Goal: Information Seeking & Learning: Learn about a topic

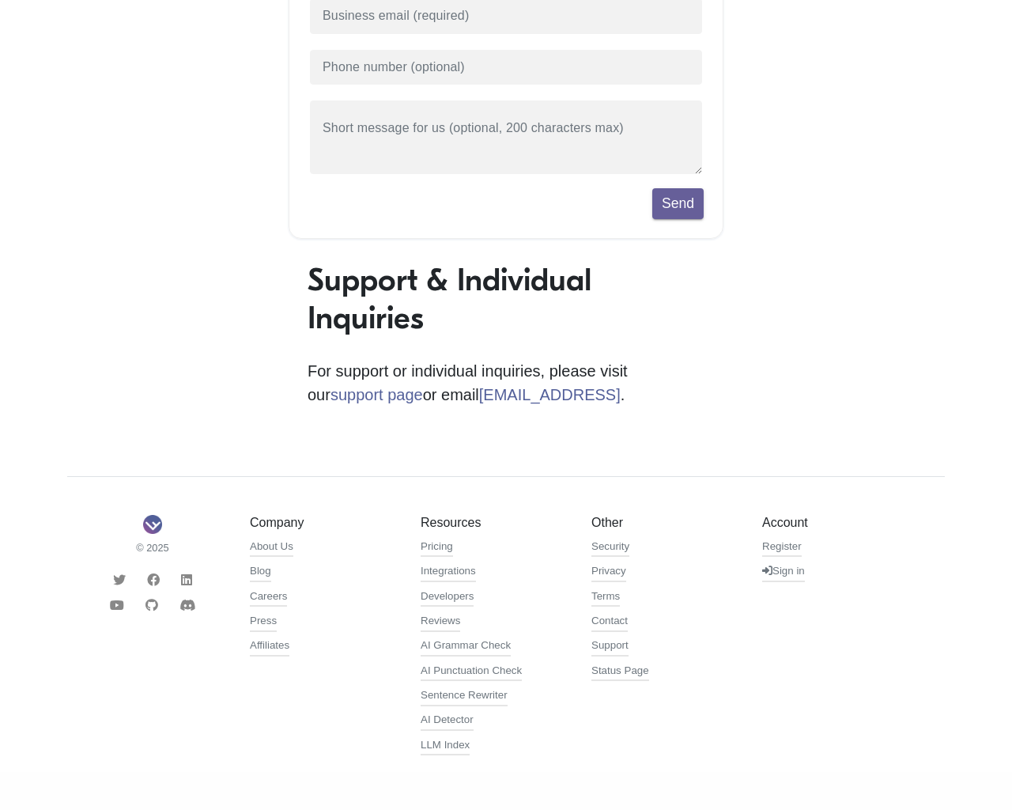
scroll to position [292, 0]
type input "1"
type input "[EMAIL_ADDRESS]"
type input "[PHONE_NUMBER]"
type textarea "20"
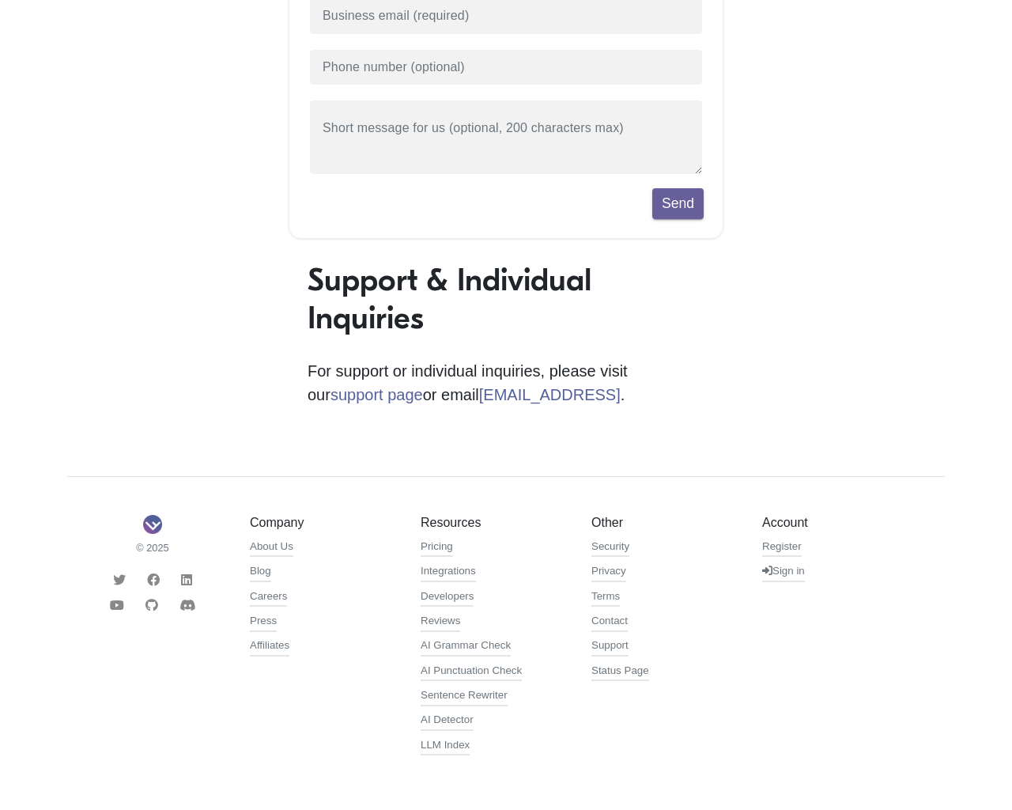
scroll to position [347, 0]
type input "1"
type input "[EMAIL_ADDRESS]"
type input "[PHONE_NUMBER]"
type textarea "20"
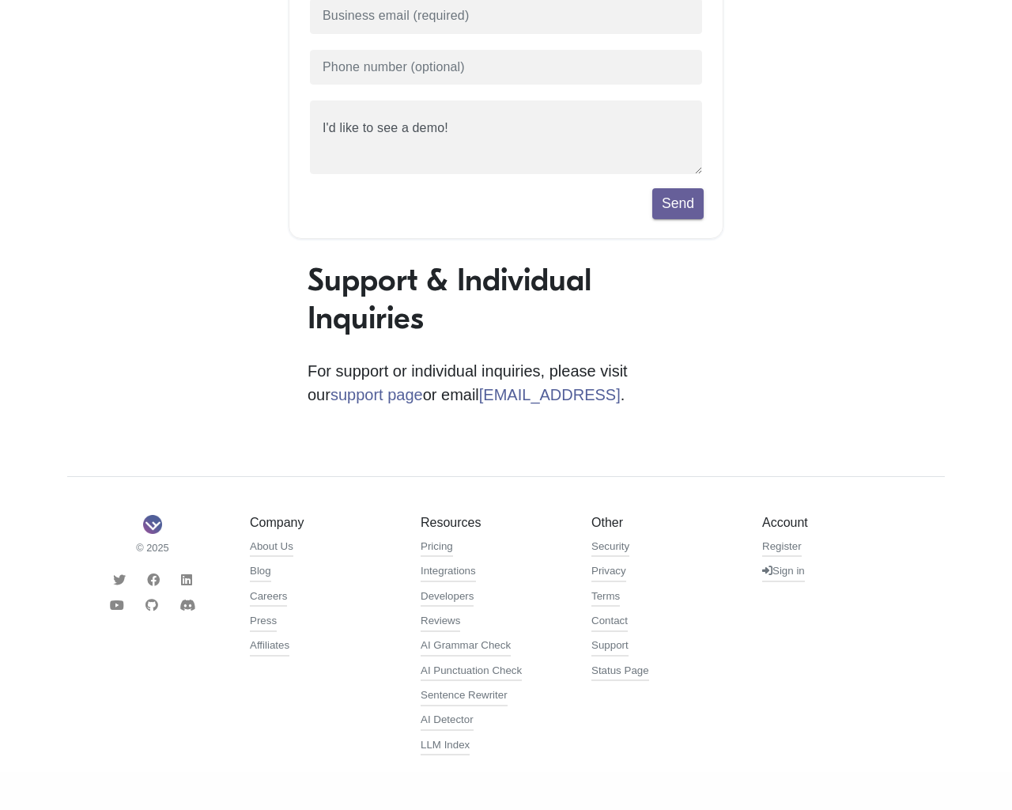
scroll to position [292, 0]
type input "1"
type input "[EMAIL_ADDRESS]"
type input "[PHONE_NUMBER]"
type textarea "20"
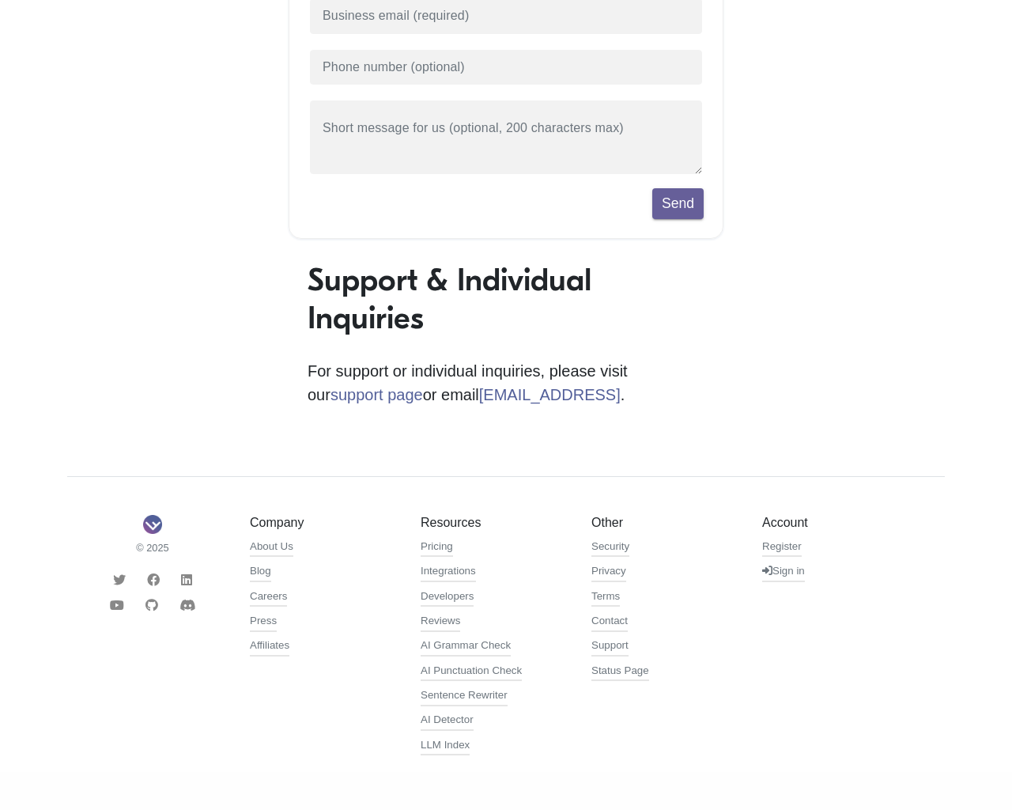
scroll to position [347, 0]
type input "1"
type input "[EMAIL_ADDRESS]"
type input "[PHONE_NUMBER]"
type textarea "20"
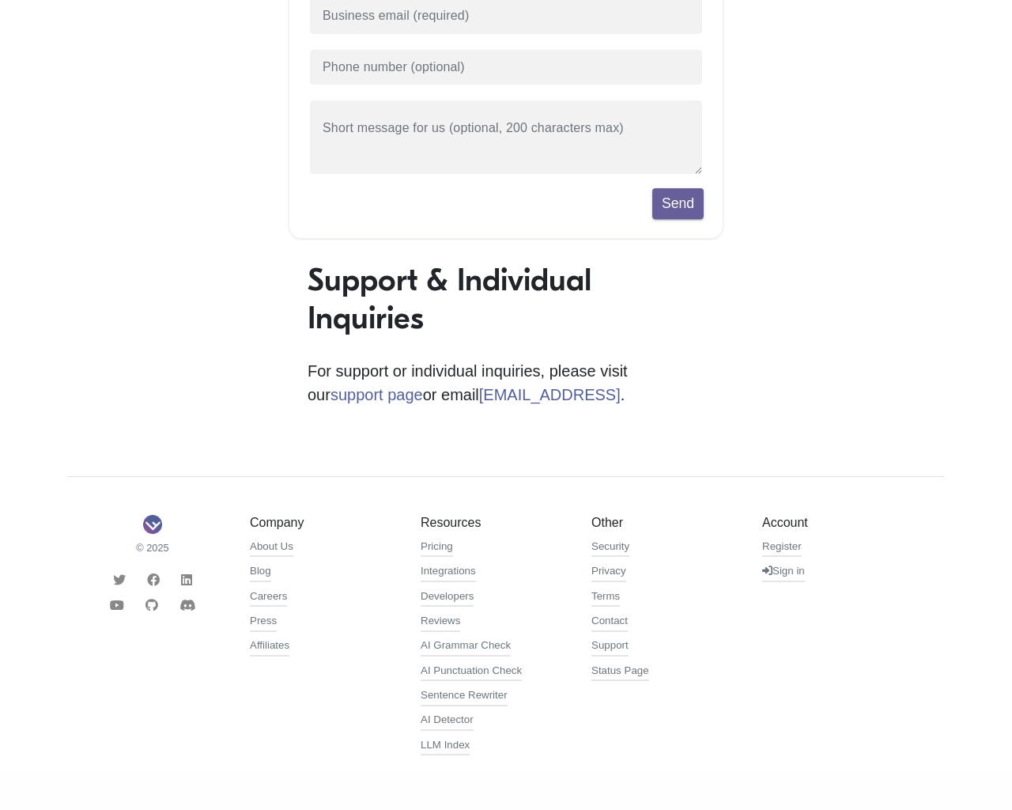
scroll to position [347, 0]
type input "1"
type input "sample@email.tst"
type input "555-666-0606"
type textarea "20"
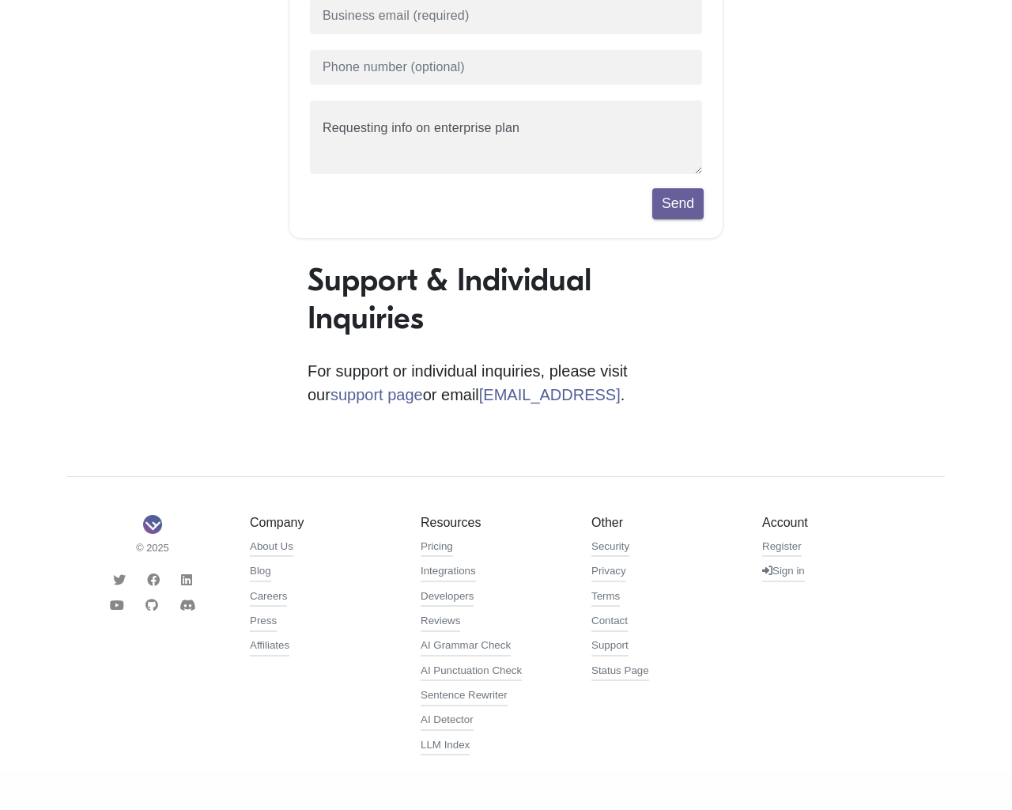
scroll to position [292, 0]
type input "1"
type input "[EMAIL_ADDRESS]"
type input "[PHONE_NUMBER]"
type textarea "20"
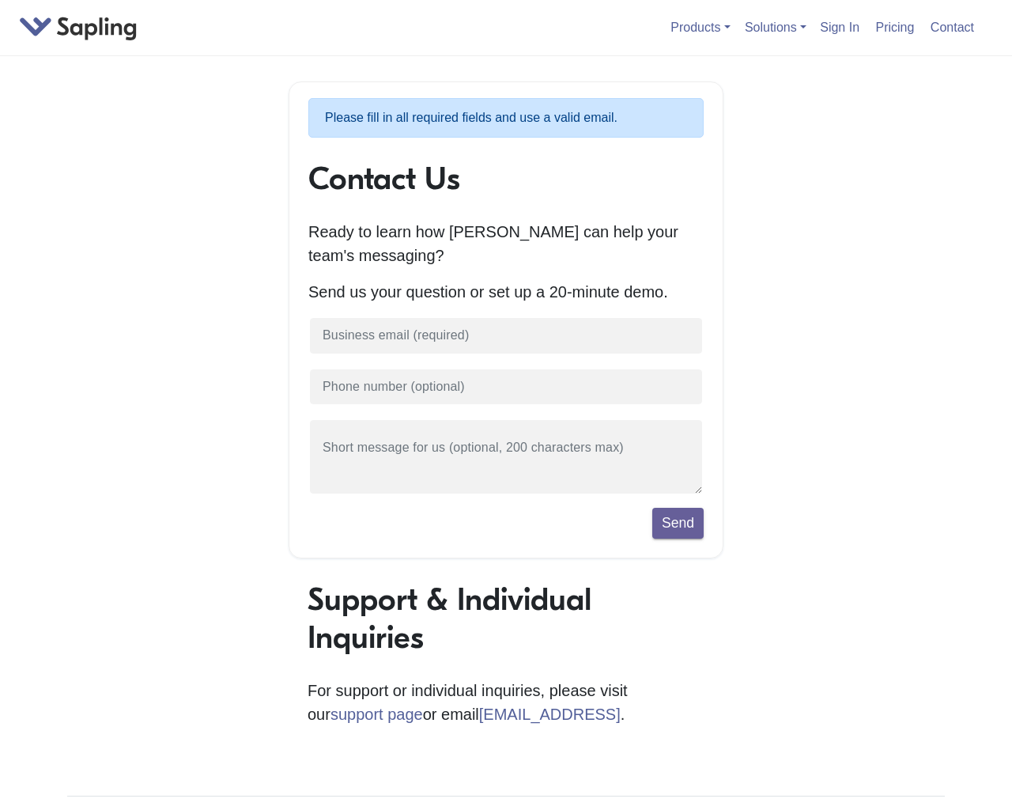
scroll to position [347, 0]
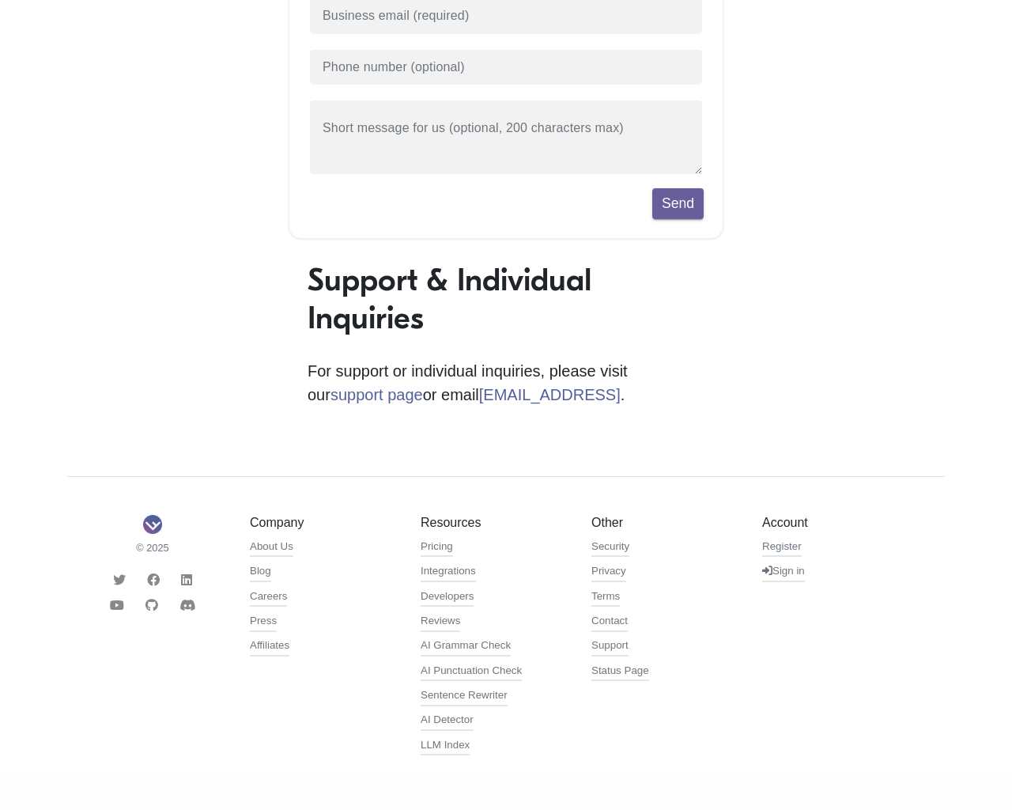
type input "1"
type input "[EMAIL_ADDRESS]"
type input "[PHONE_NUMBER]"
type textarea "20"
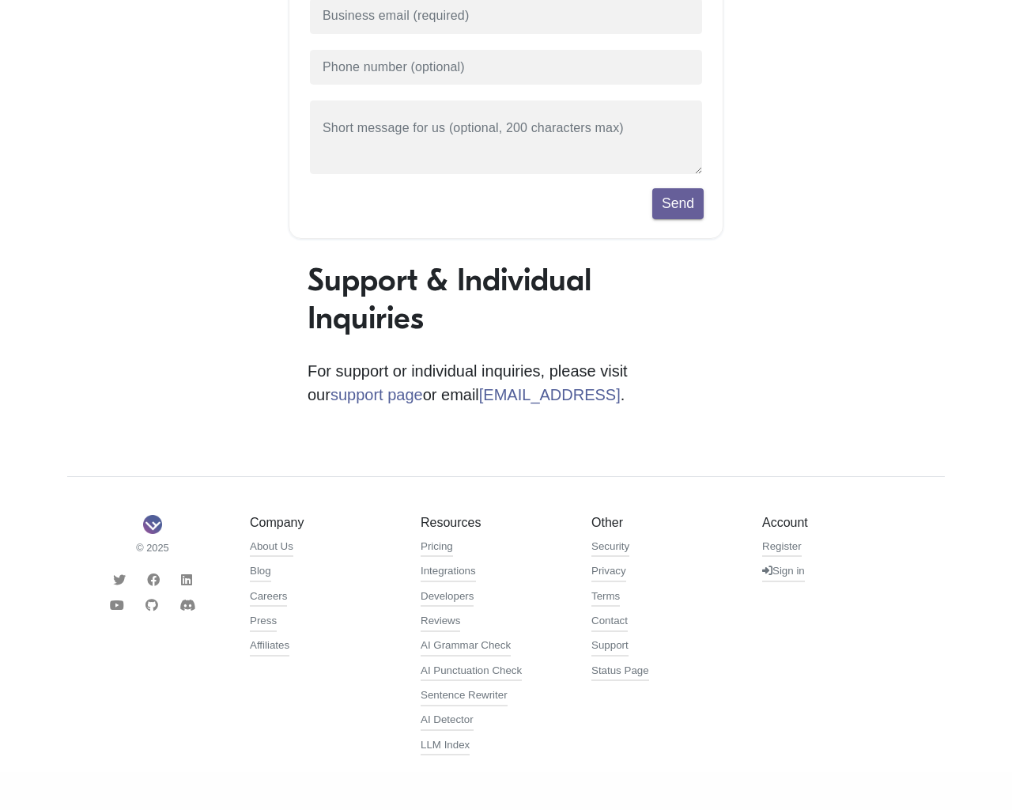
type input "1"
type input "[EMAIL_ADDRESS]"
type input "[PHONE_NUMBER]"
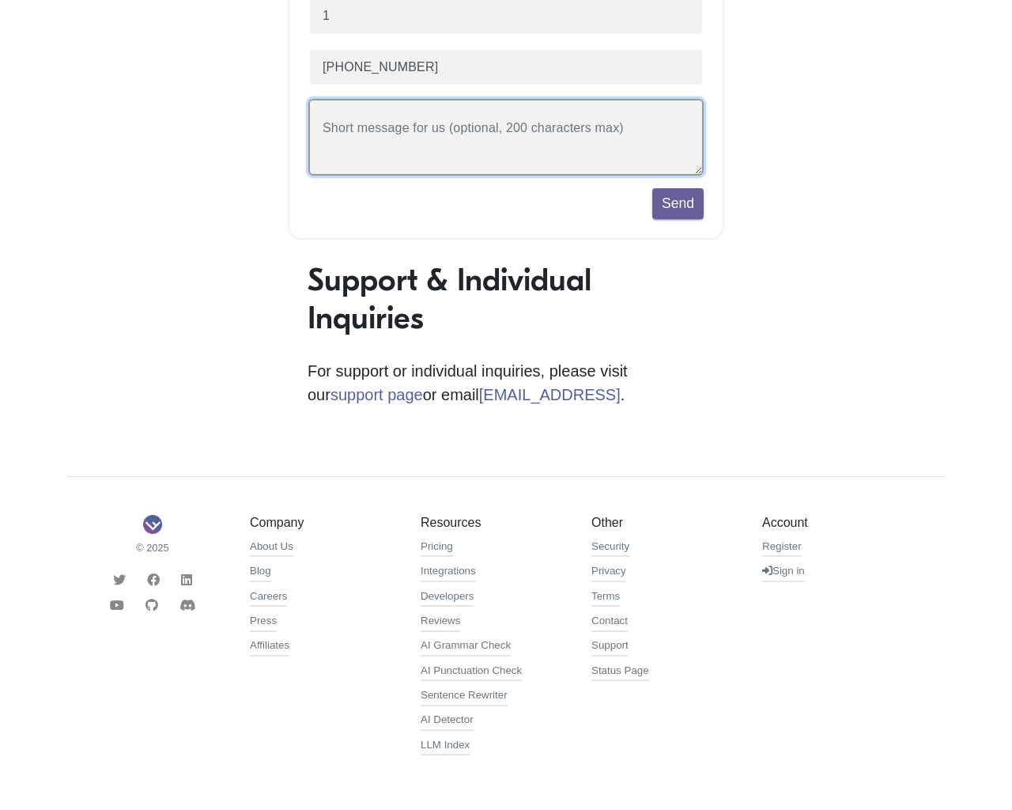
type textarea "20"
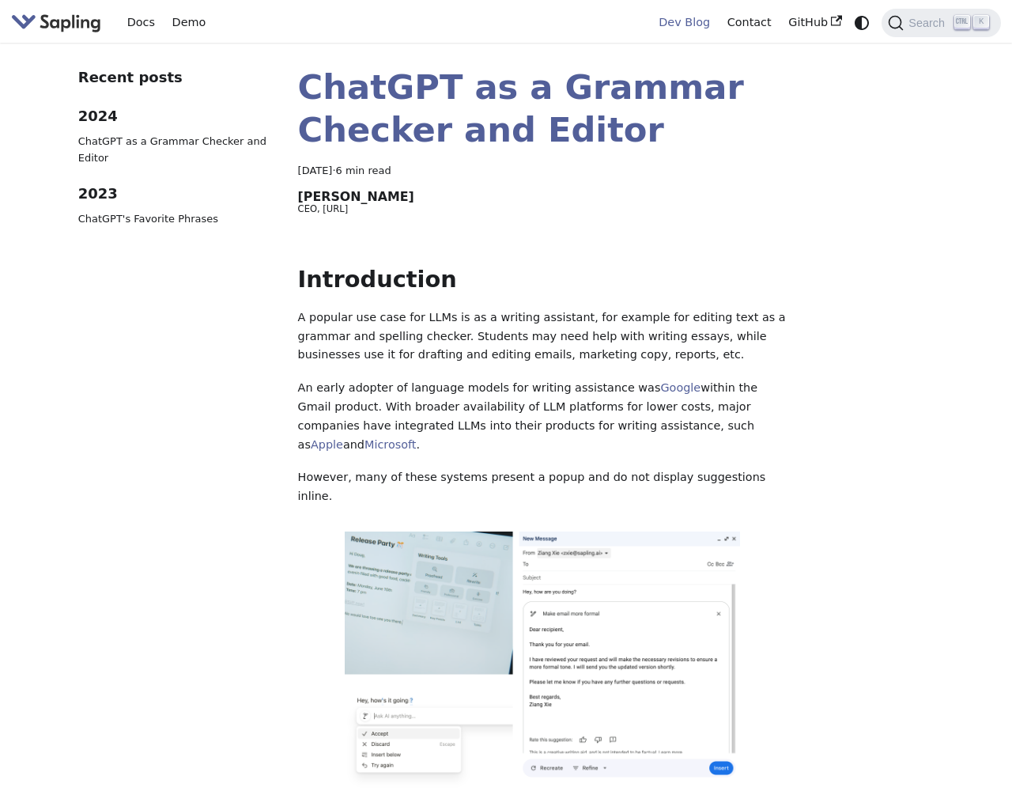
scroll to position [217, 0]
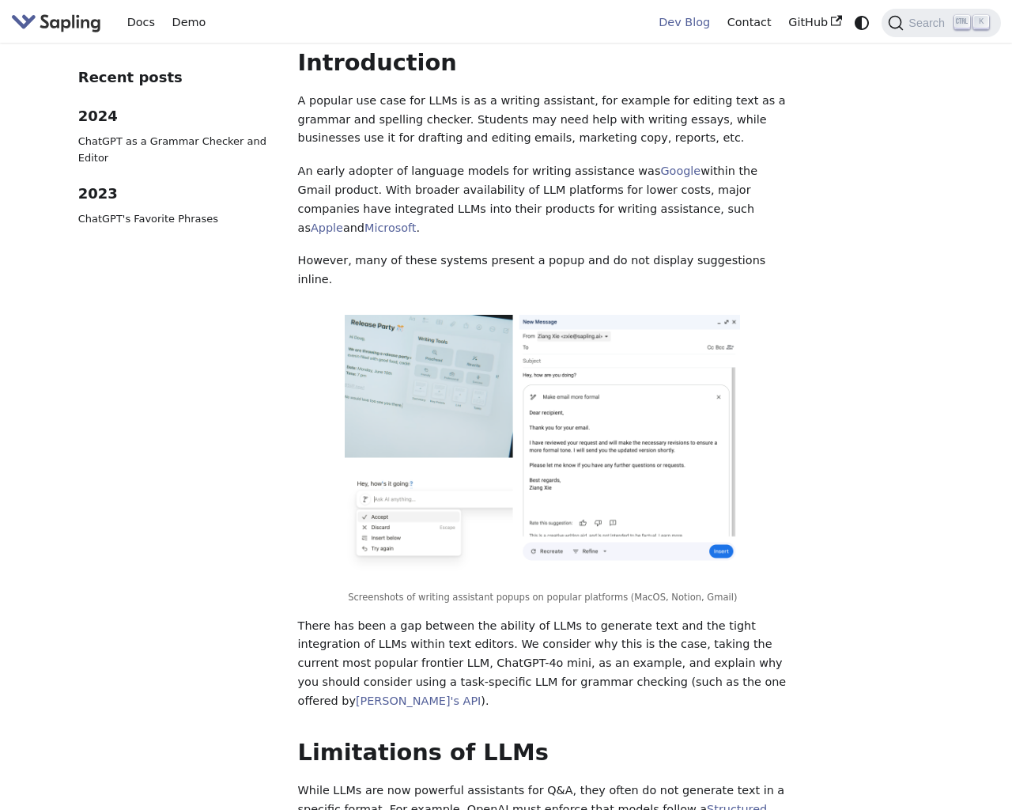
scroll to position [3372, 0]
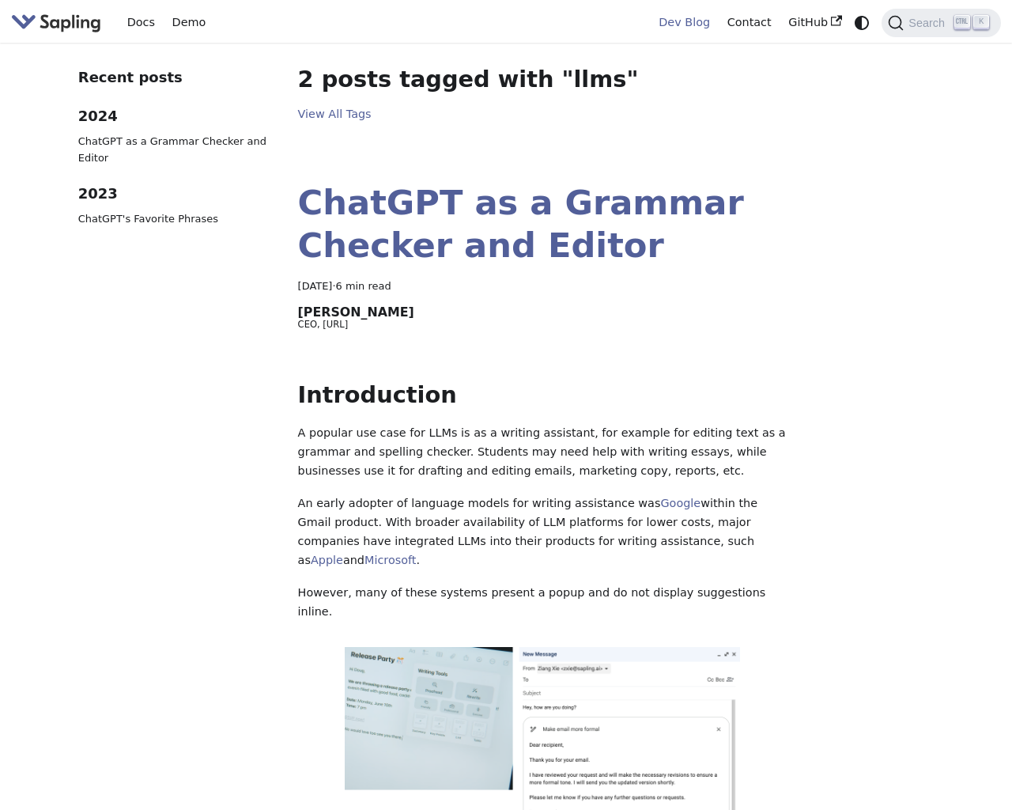
scroll to position [65, 0]
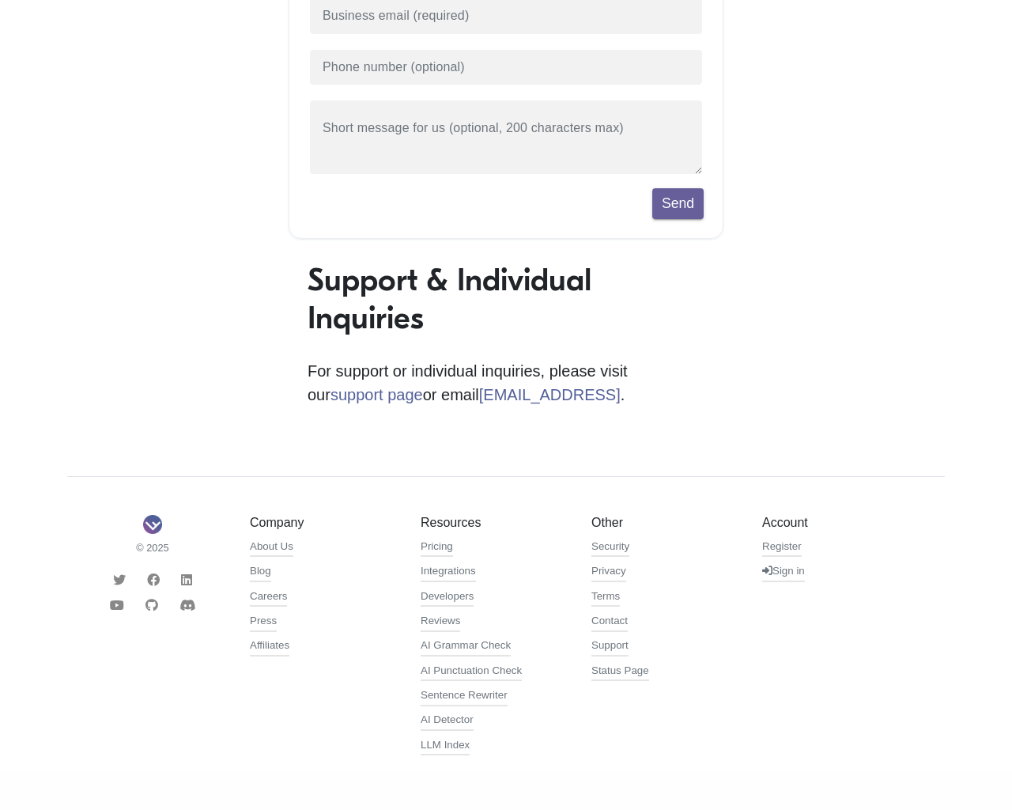
scroll to position [292, 0]
type input "1"
type input "[EMAIL_ADDRESS]"
type input "[PHONE_NUMBER]"
type textarea "20"
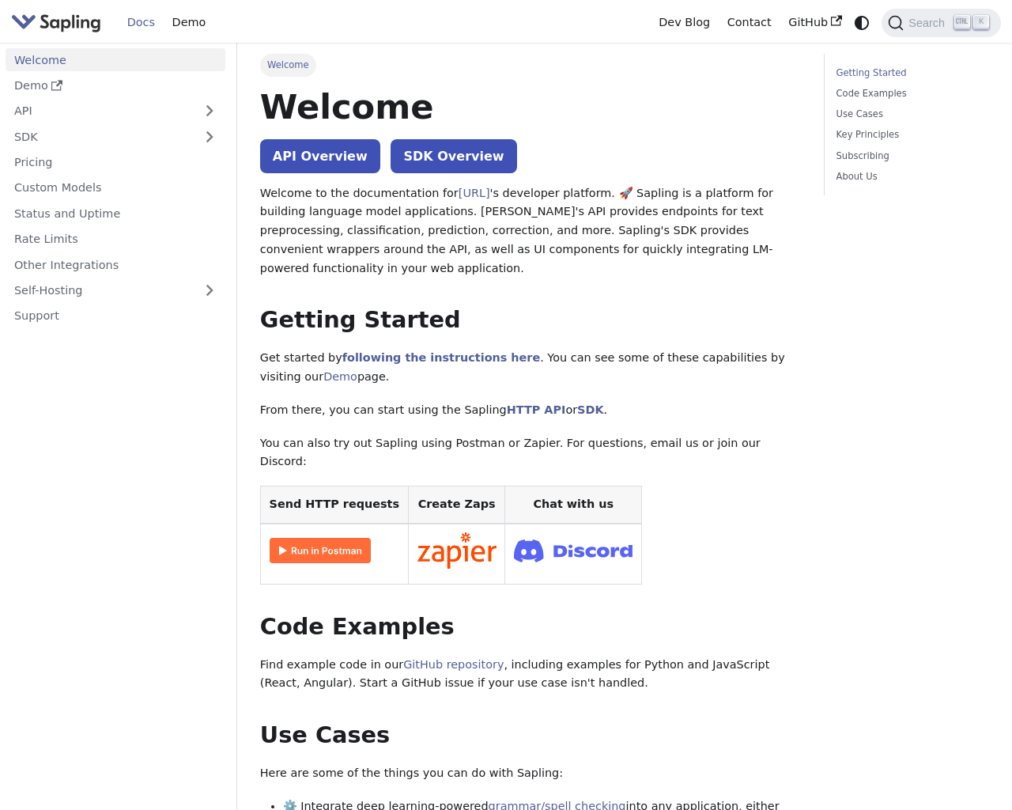
scroll to position [258, 0]
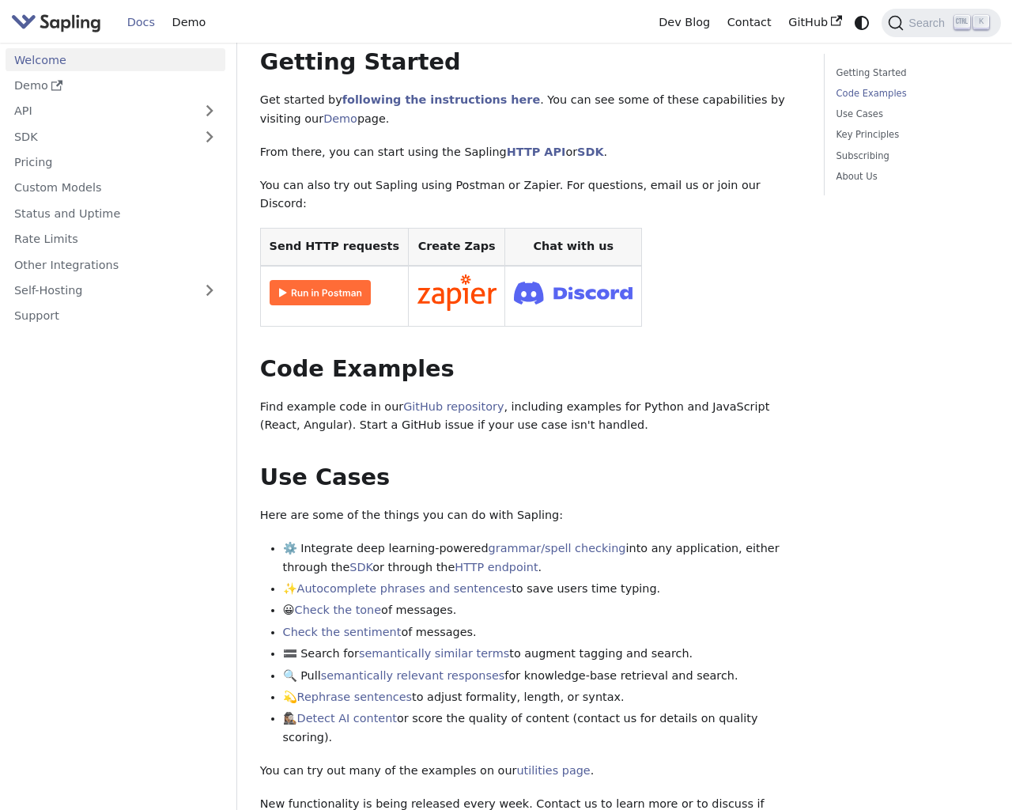
scroll to position [646, 0]
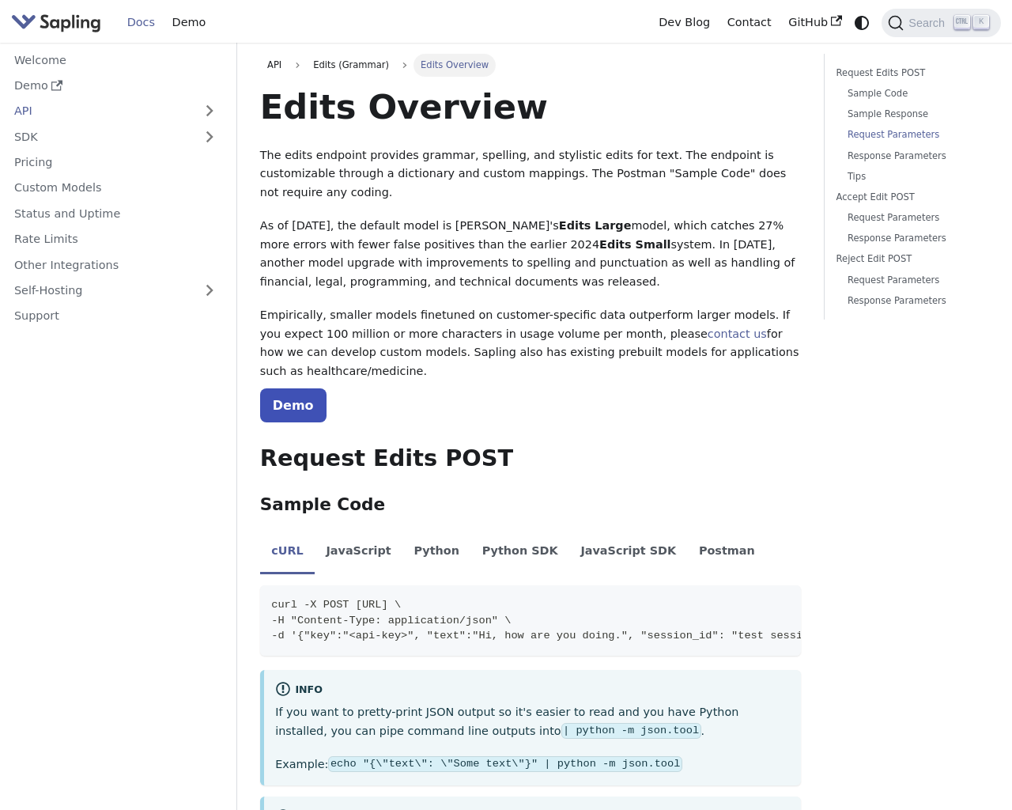
scroll to position [1296, 0]
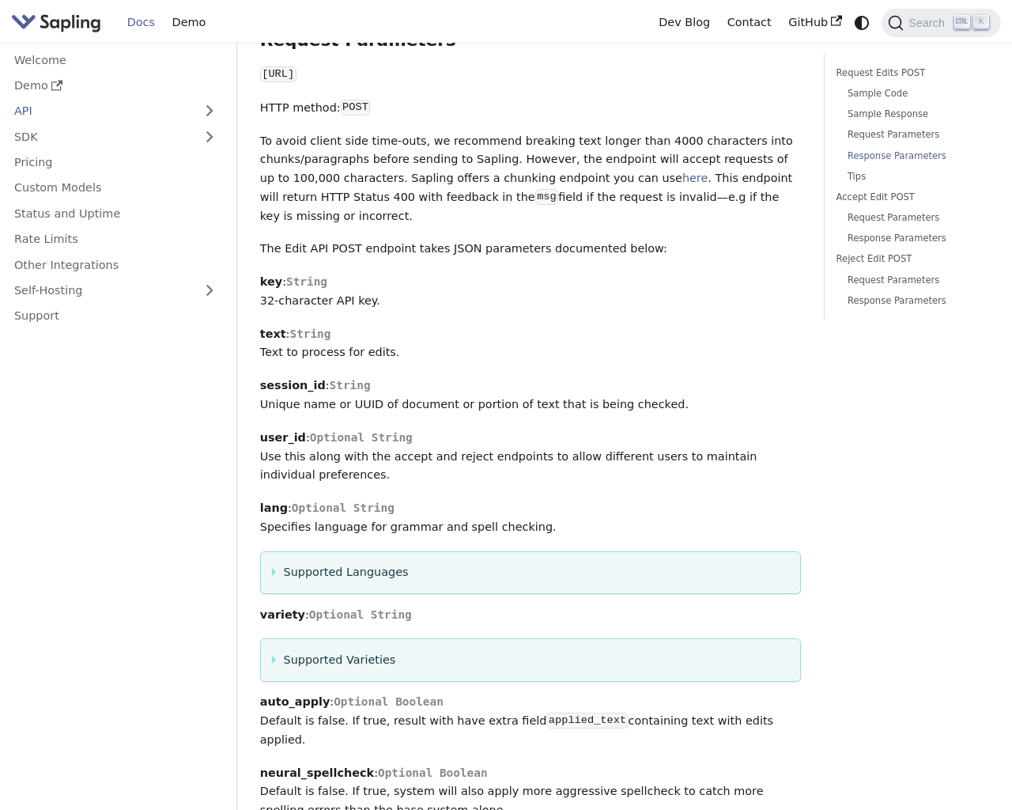
scroll to position [2480, 0]
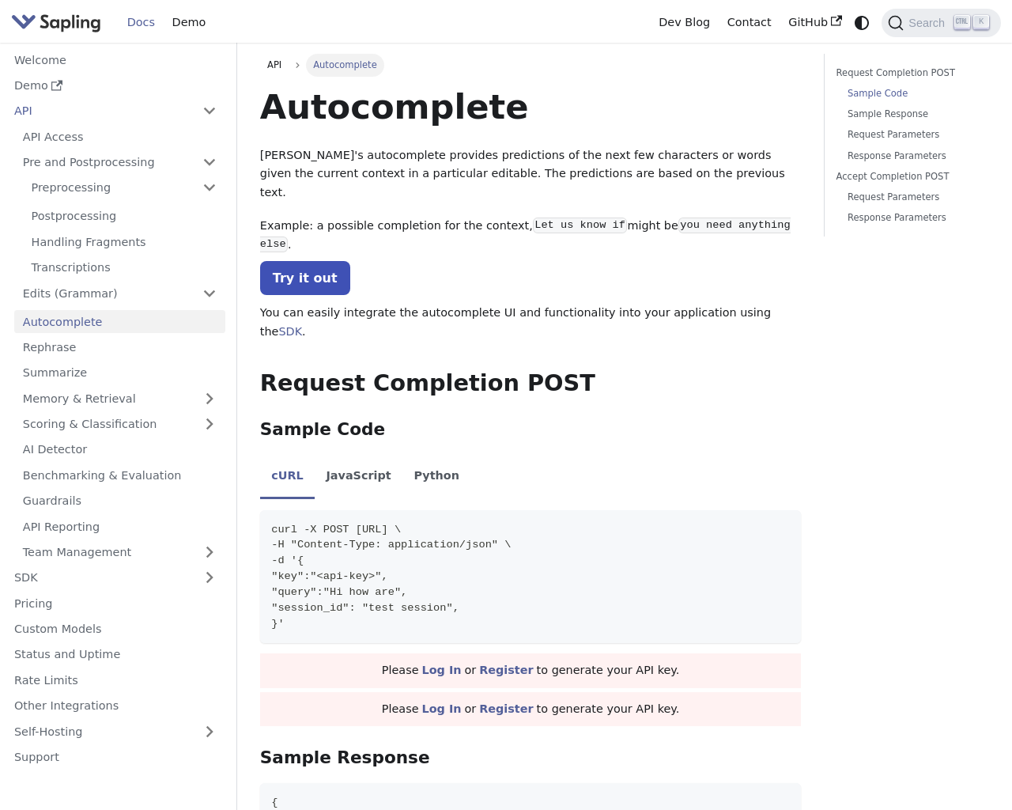
scroll to position [352, 0]
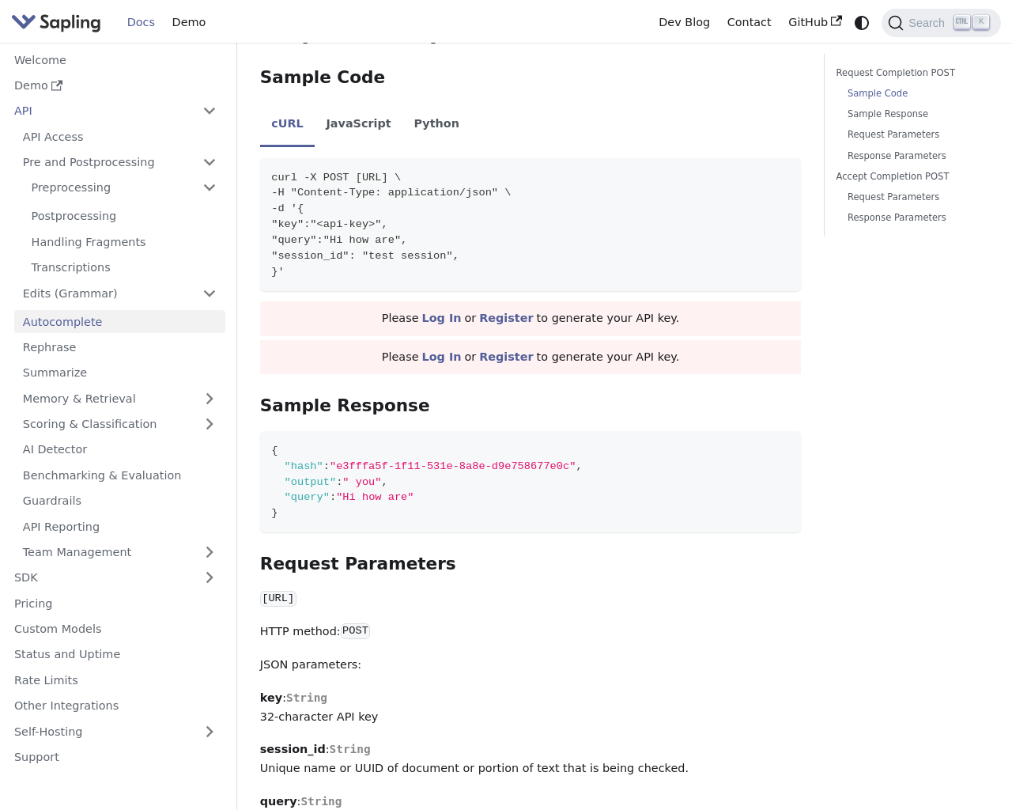
scroll to position [302, 0]
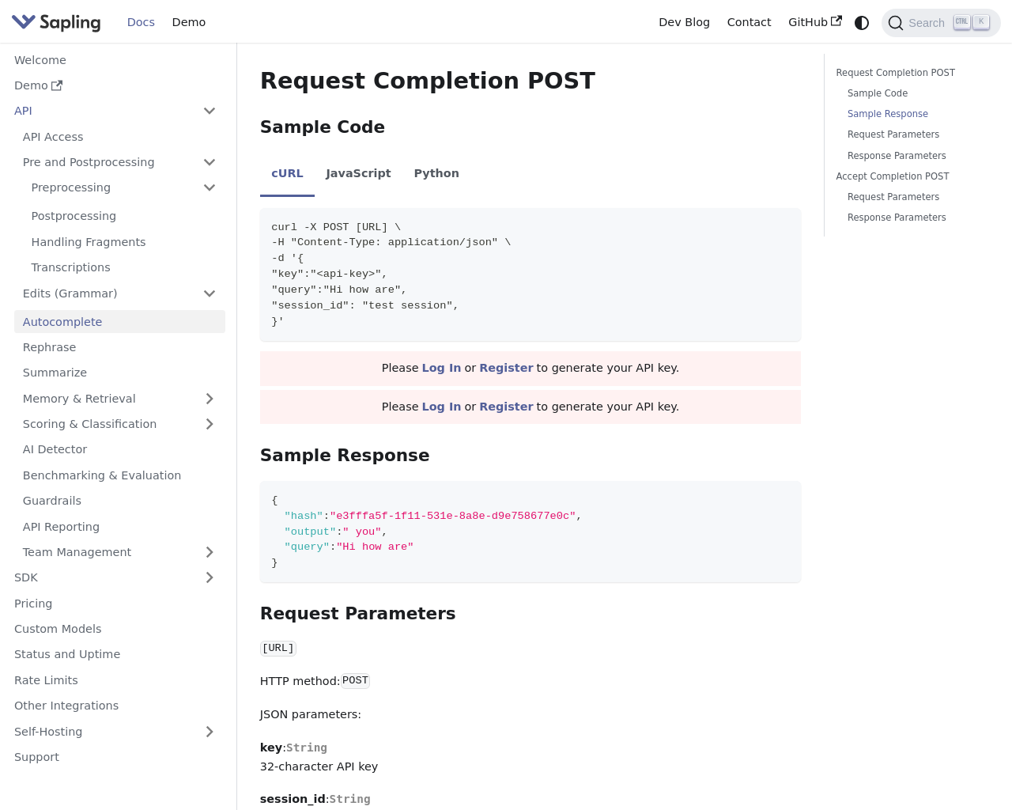
scroll to position [680, 0]
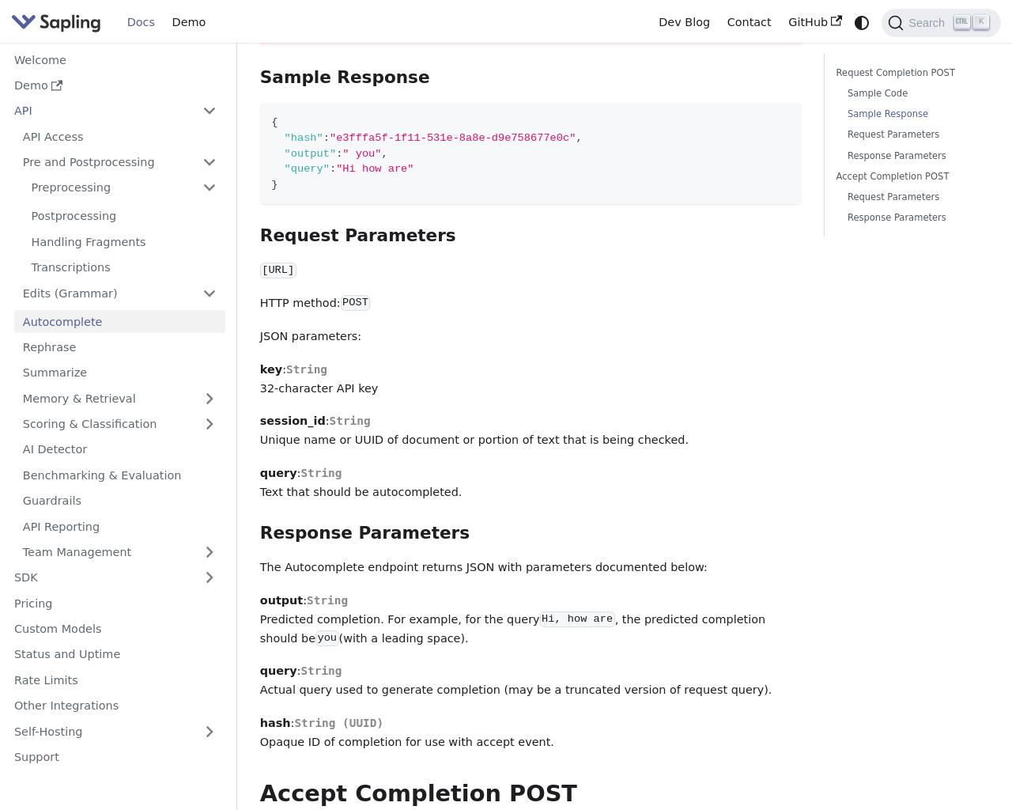
scroll to position [302, 0]
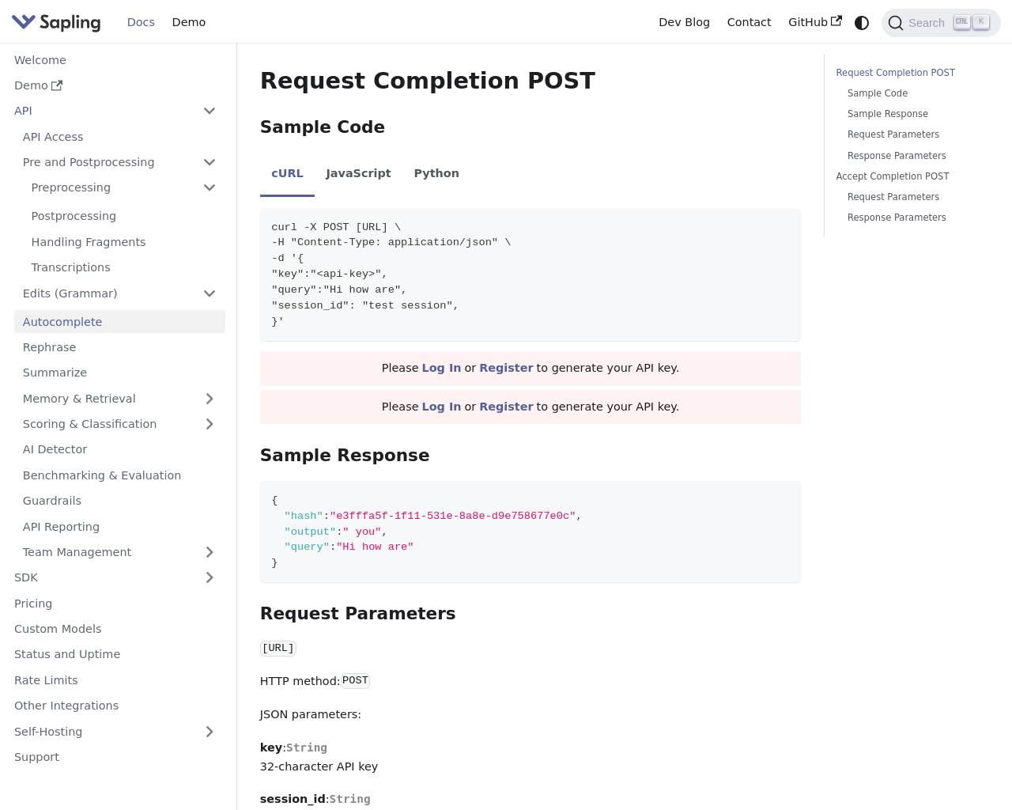
scroll to position [352, 0]
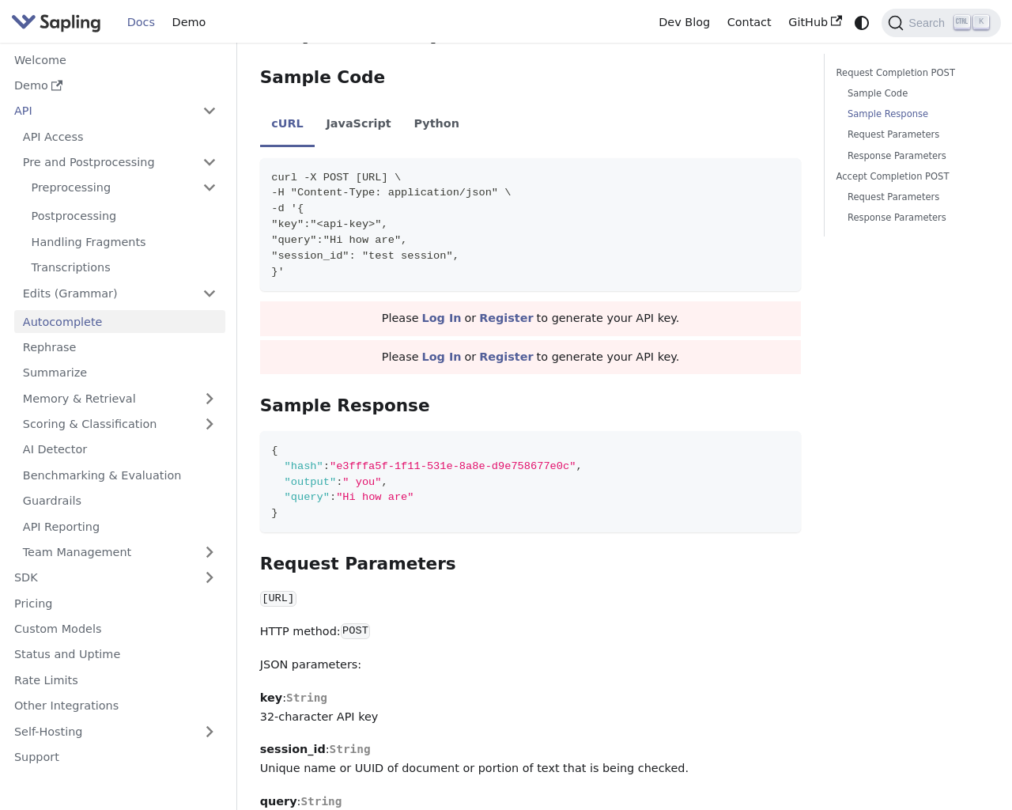
scroll to position [680, 0]
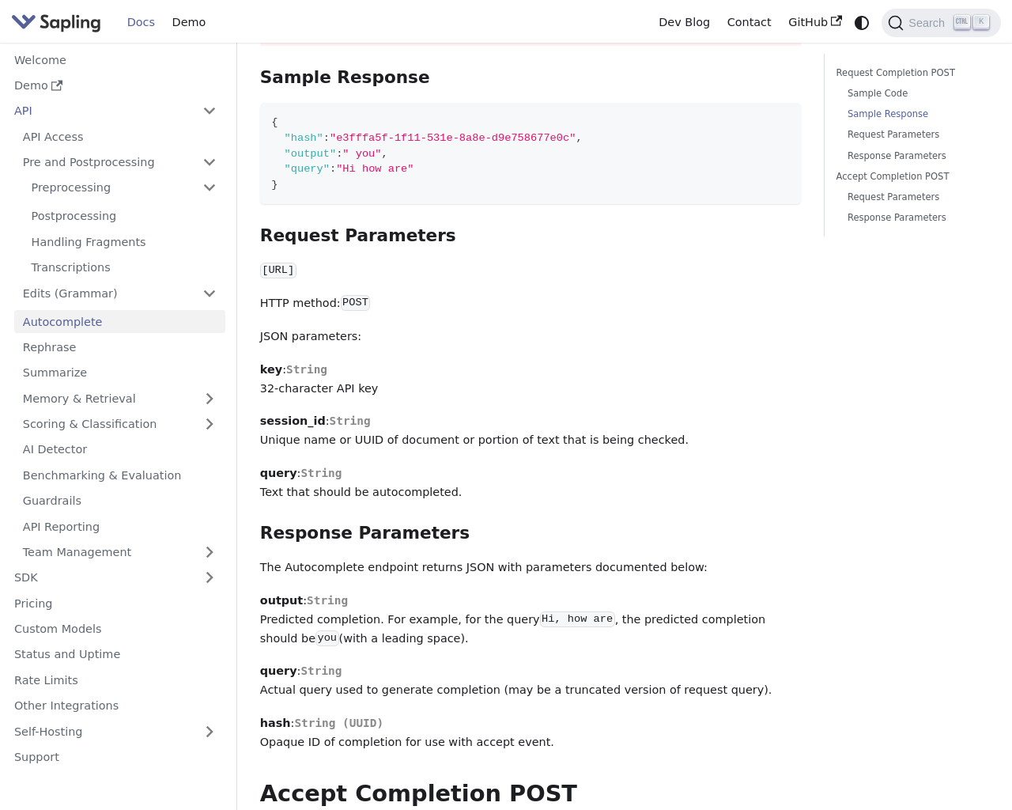
scroll to position [838, 0]
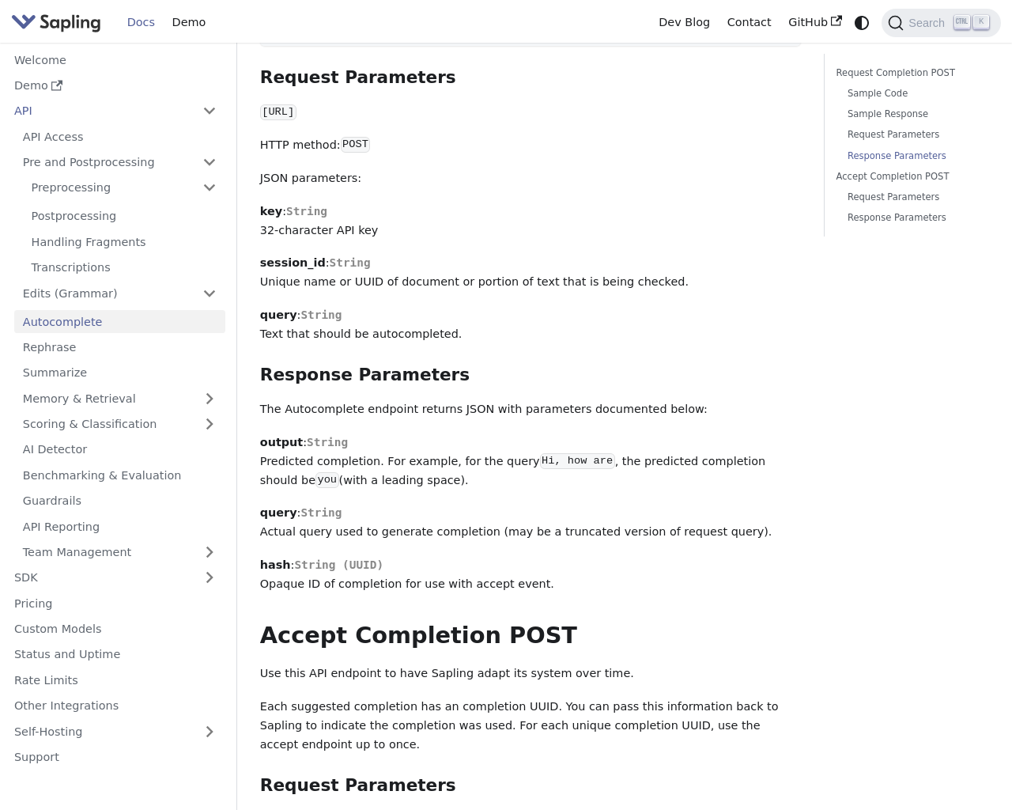
scroll to position [1136, 0]
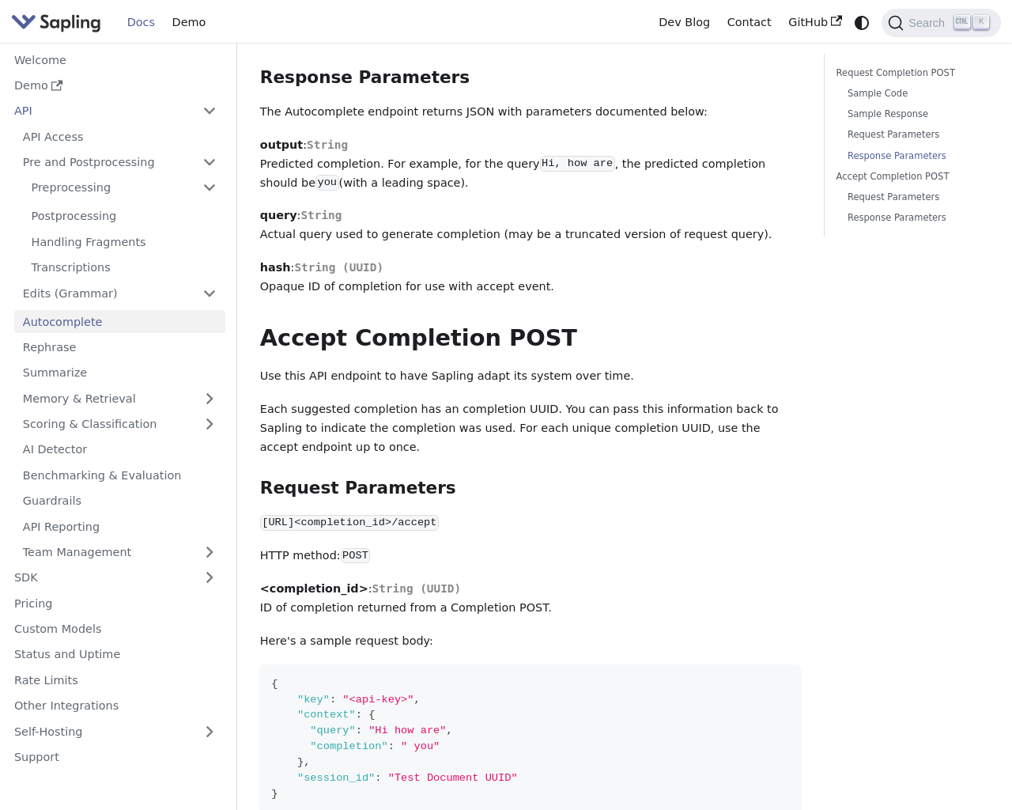
scroll to position [302, 0]
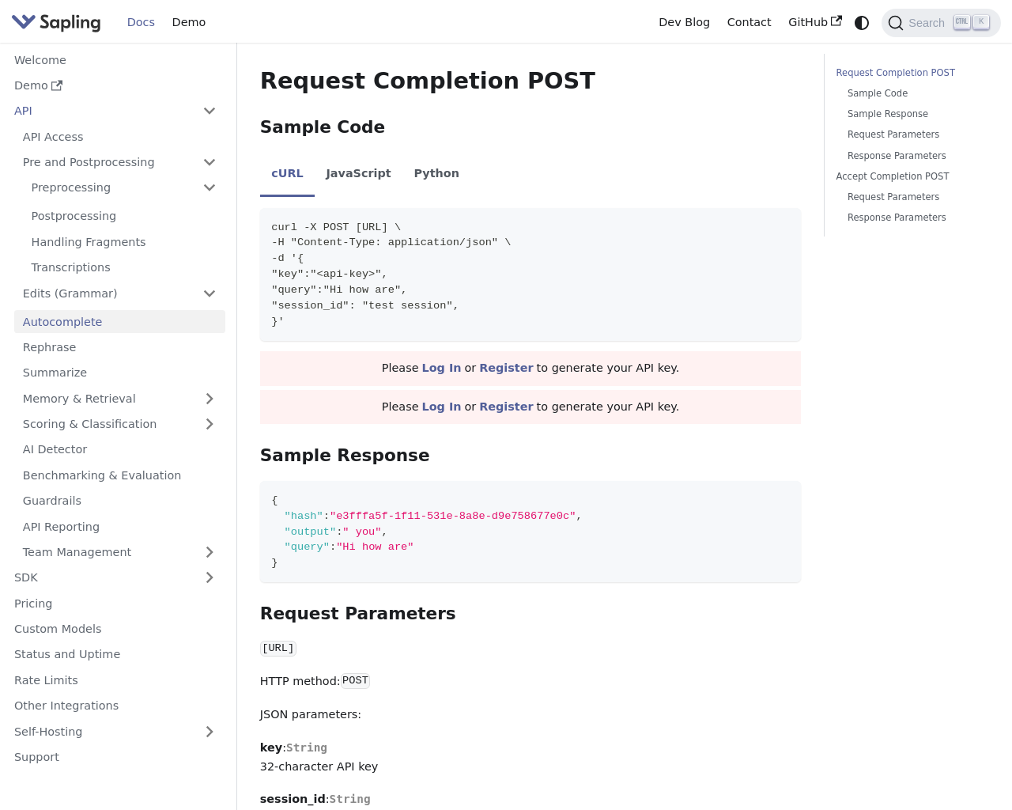
scroll to position [352, 0]
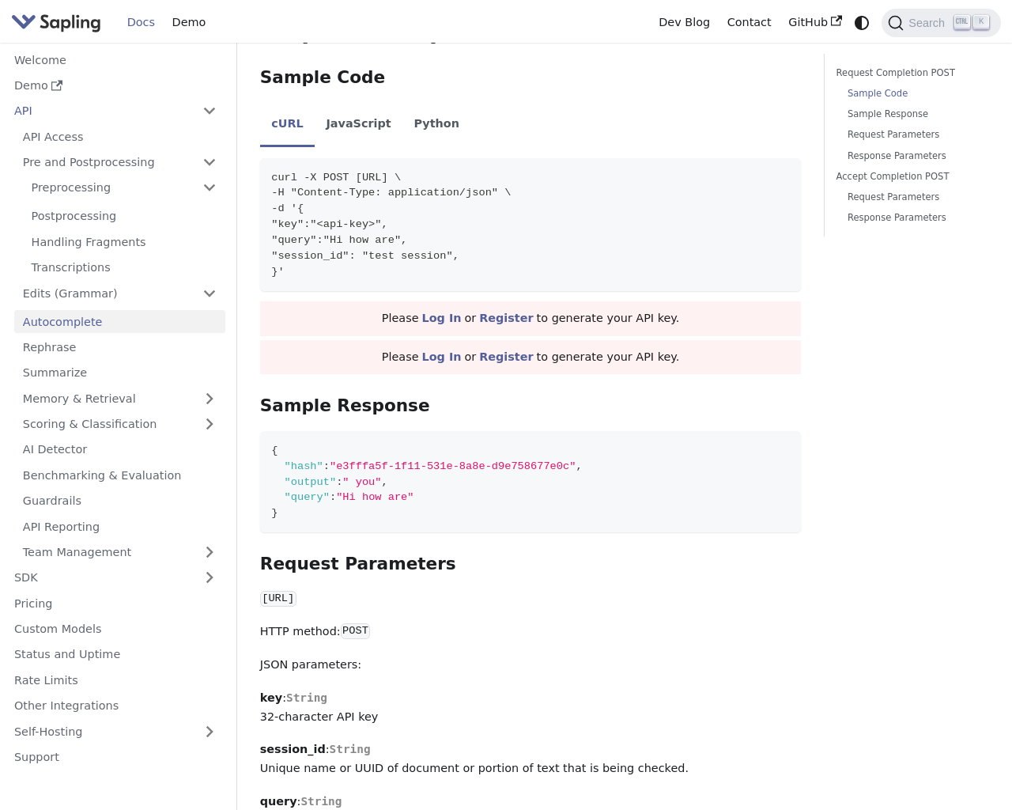
scroll to position [680, 0]
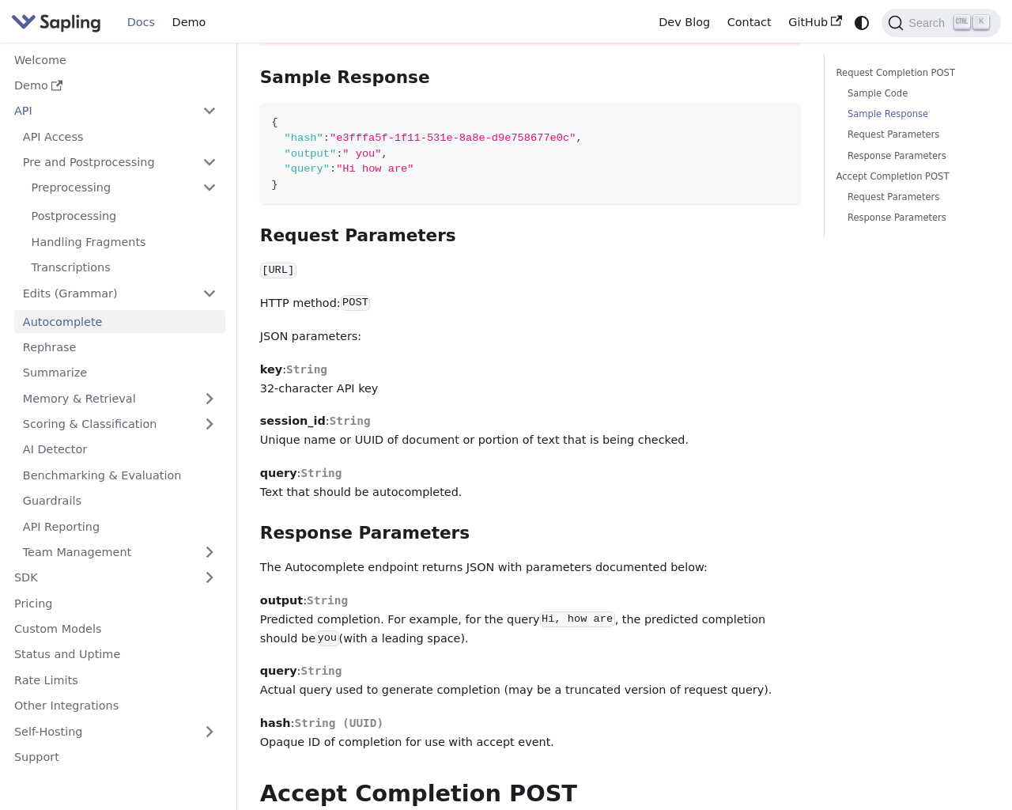
scroll to position [838, 0]
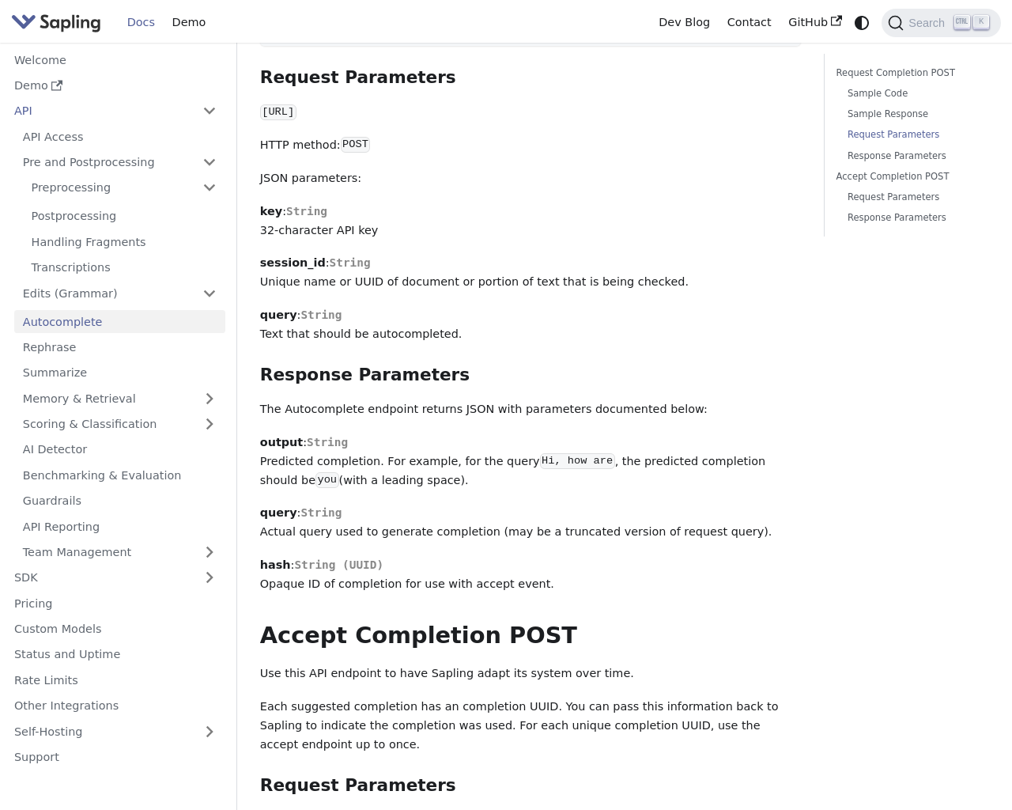
scroll to position [1136, 0]
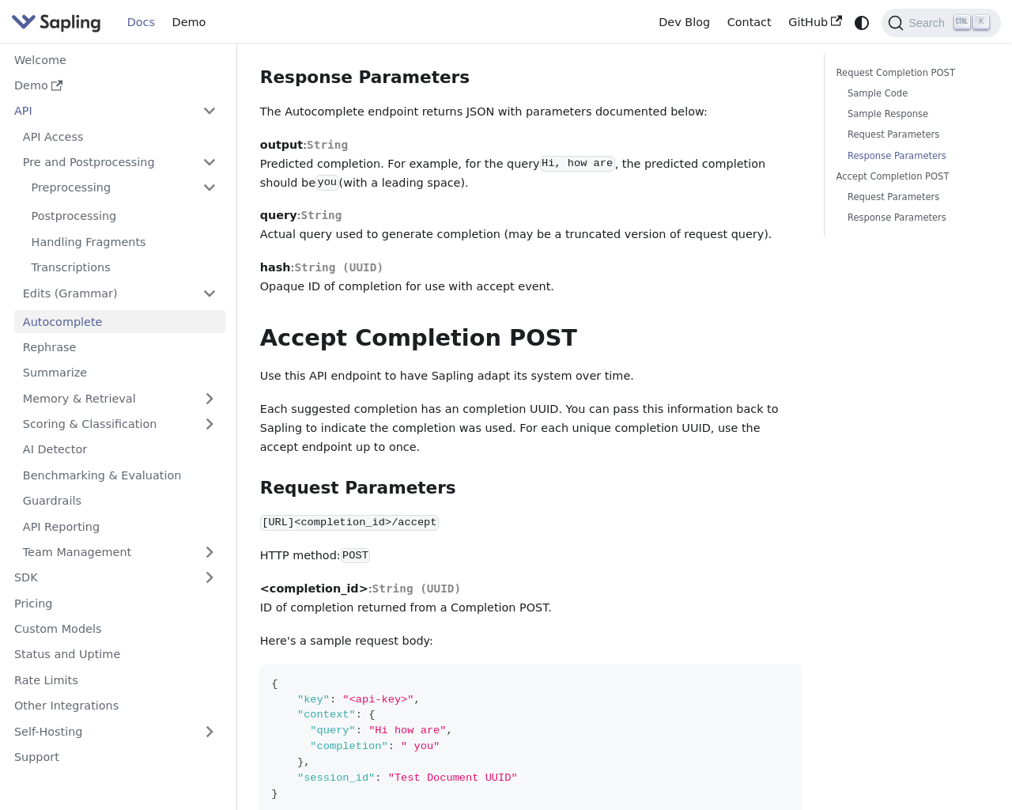
scroll to position [1509, 0]
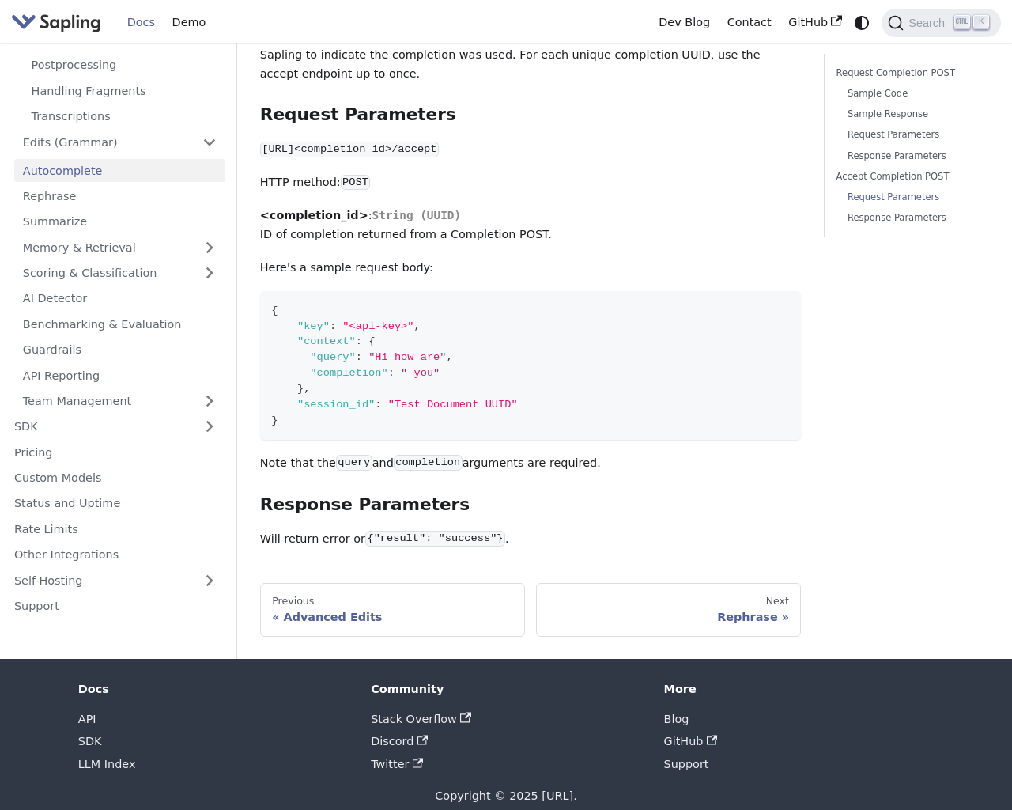
scroll to position [302, 0]
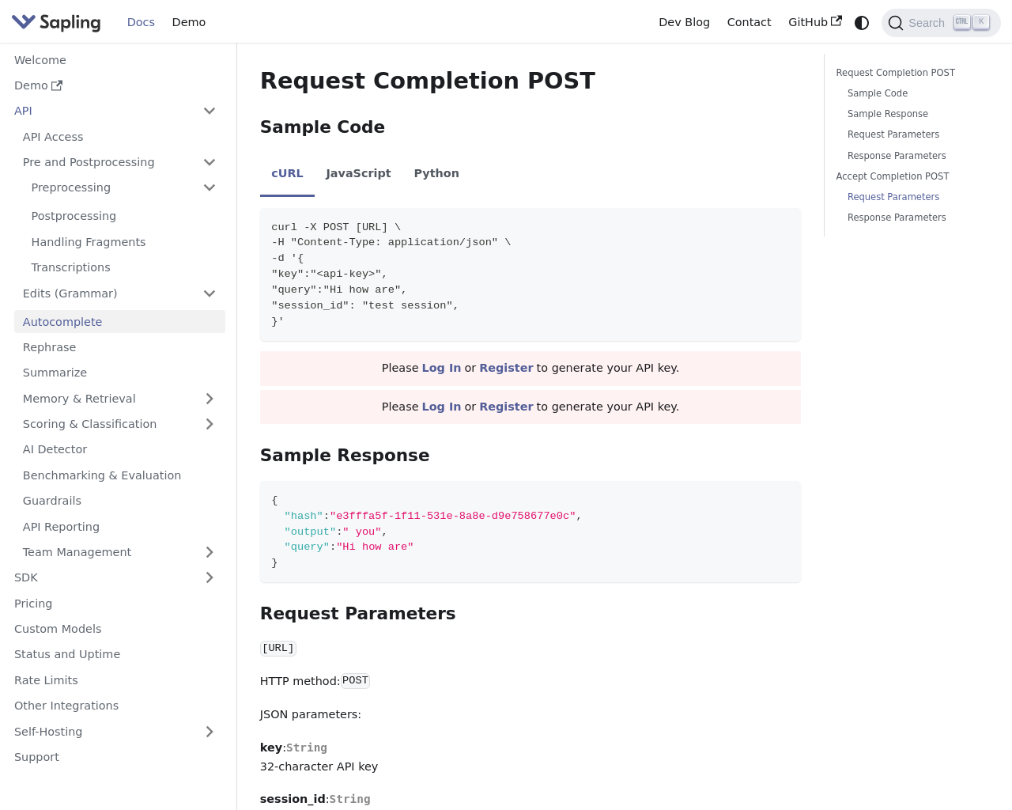
scroll to position [1509, 0]
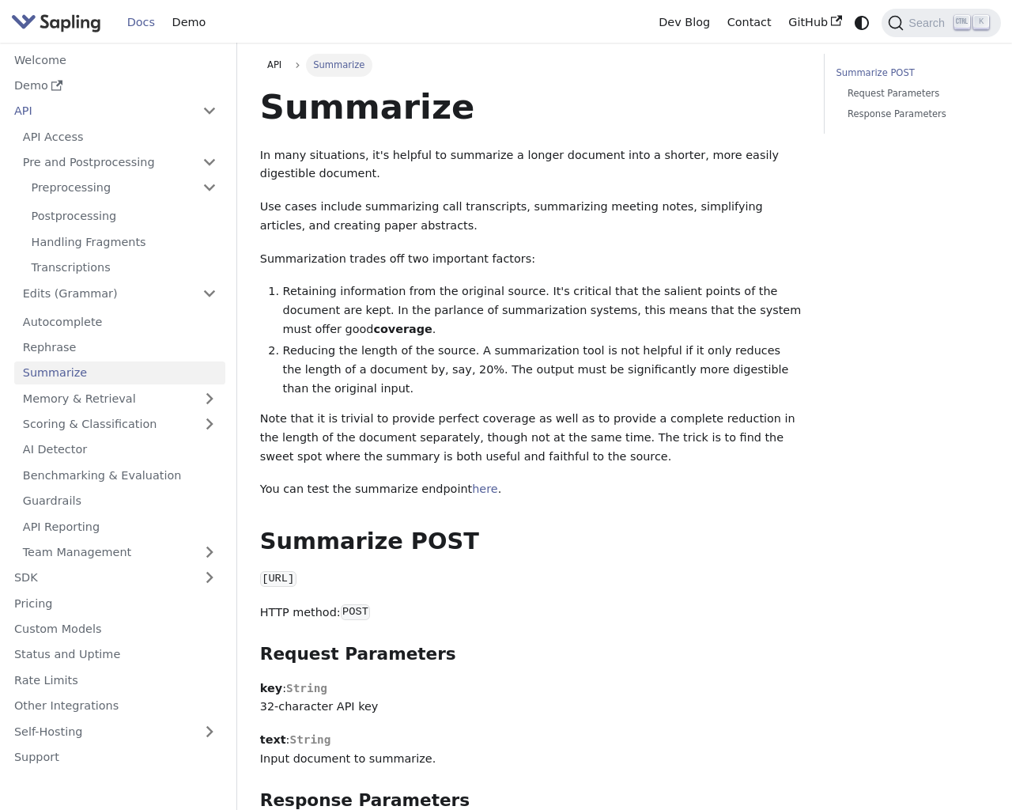
scroll to position [399, 0]
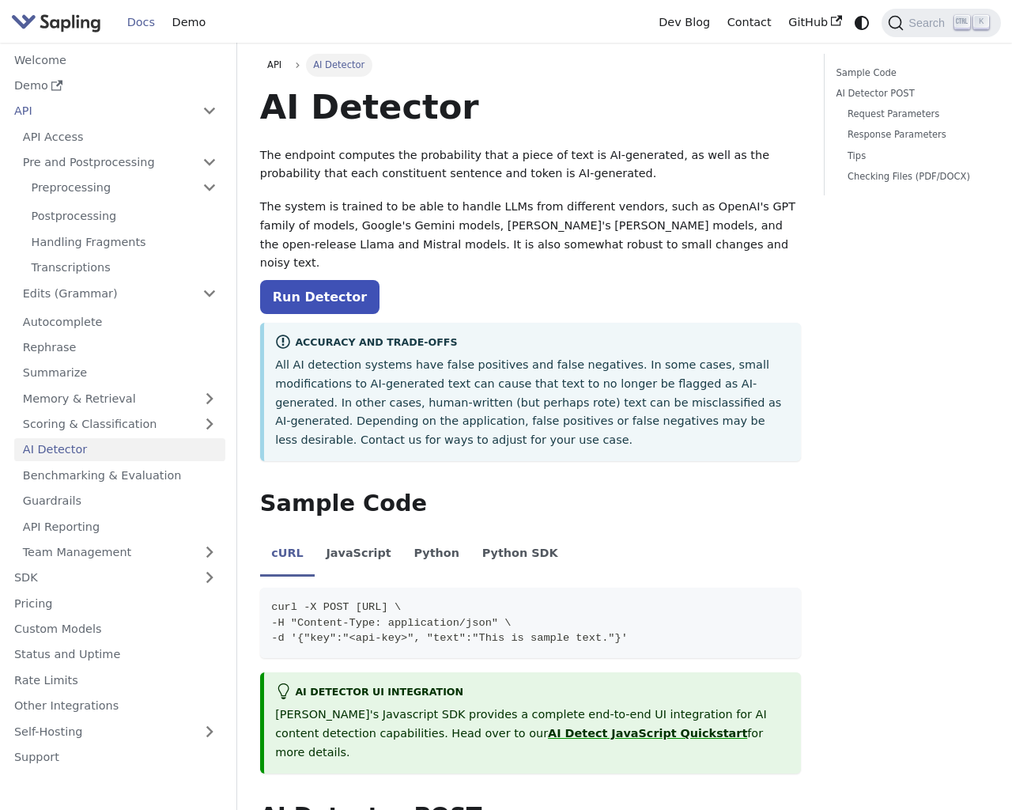
scroll to position [422, 0]
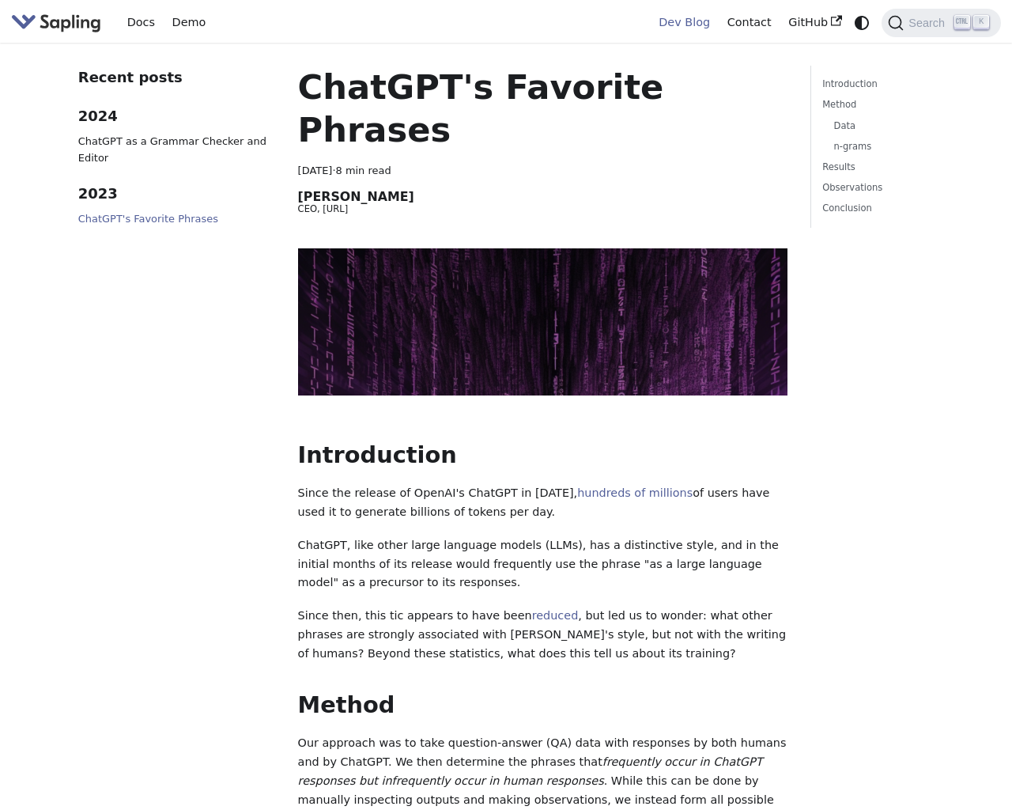
scroll to position [65, 0]
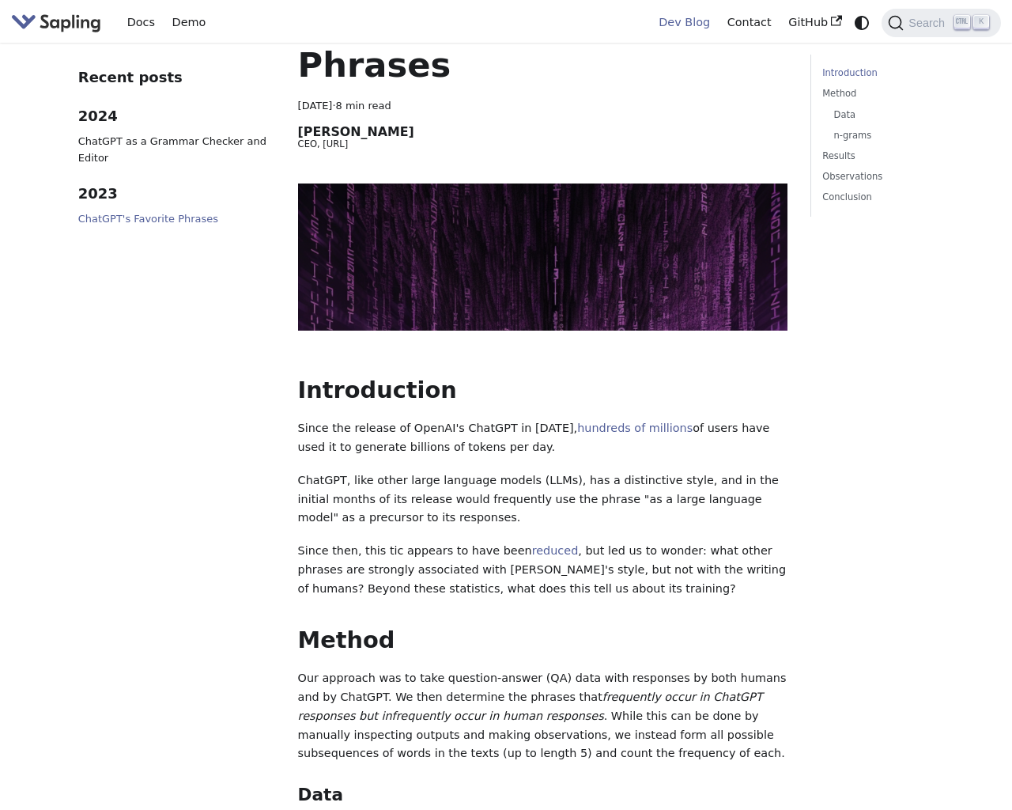
scroll to position [736, 0]
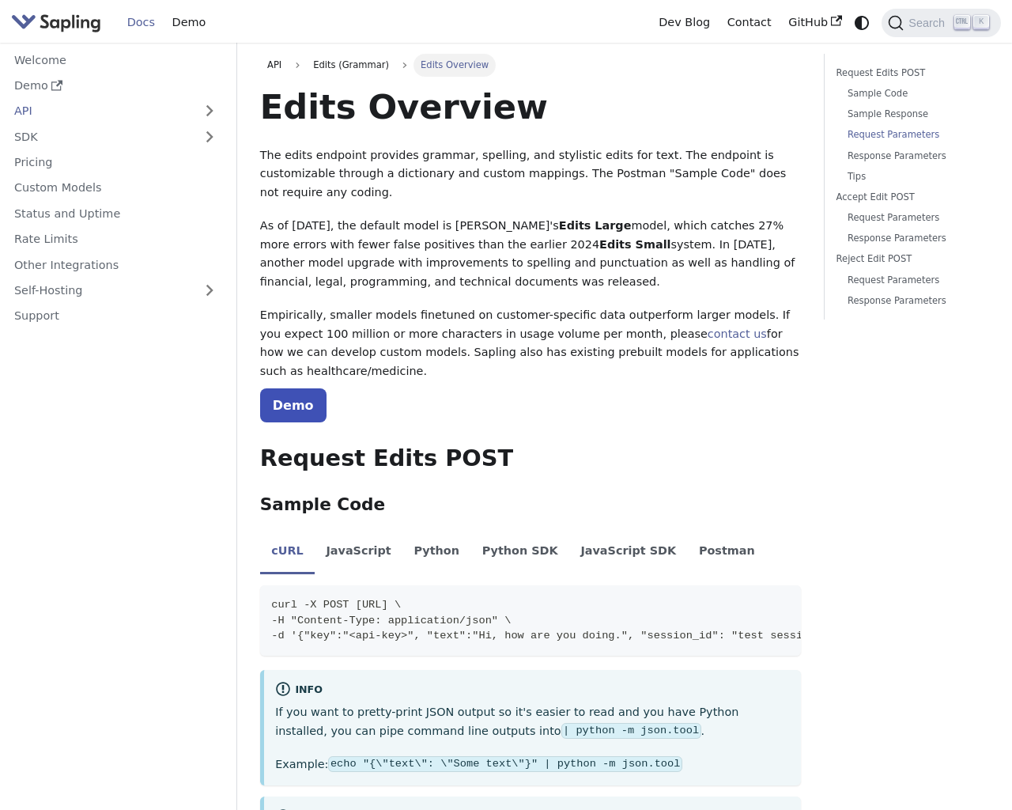
scroll to position [1296, 0]
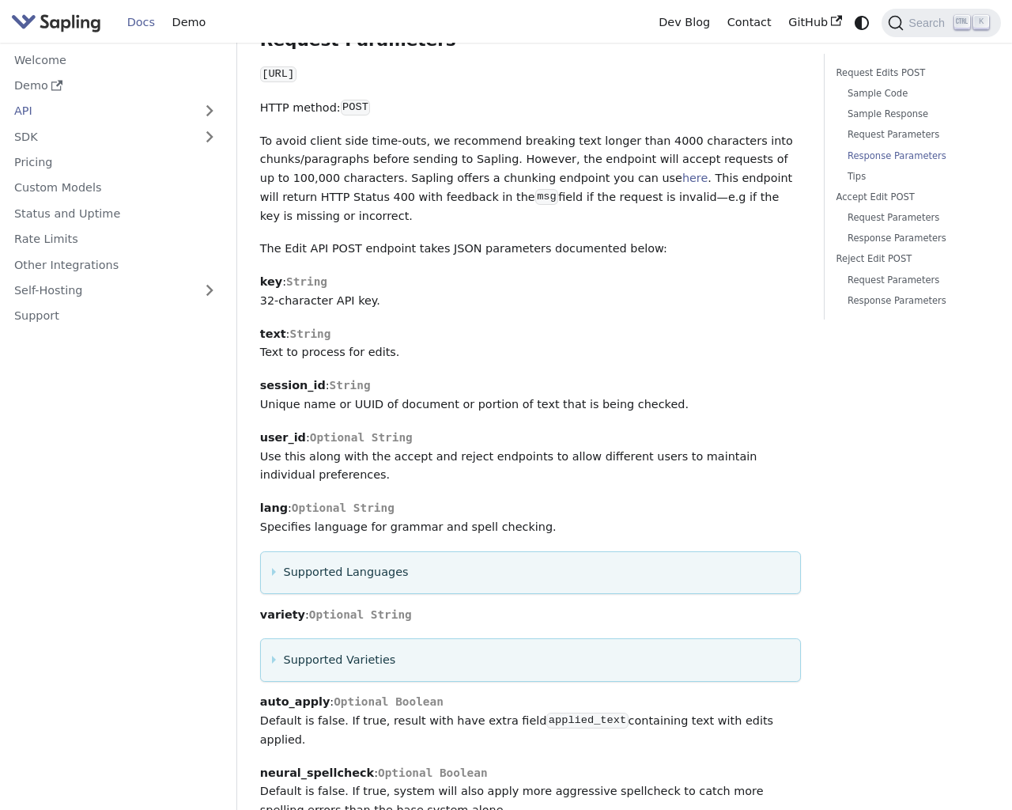
scroll to position [2480, 0]
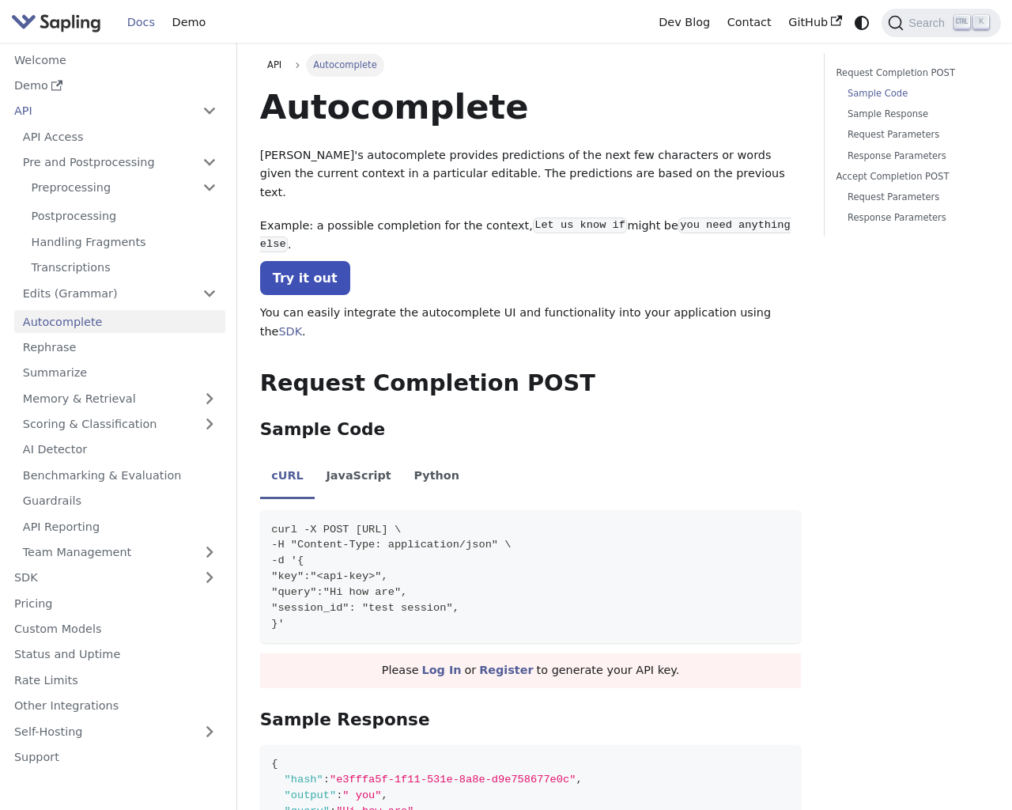
scroll to position [352, 0]
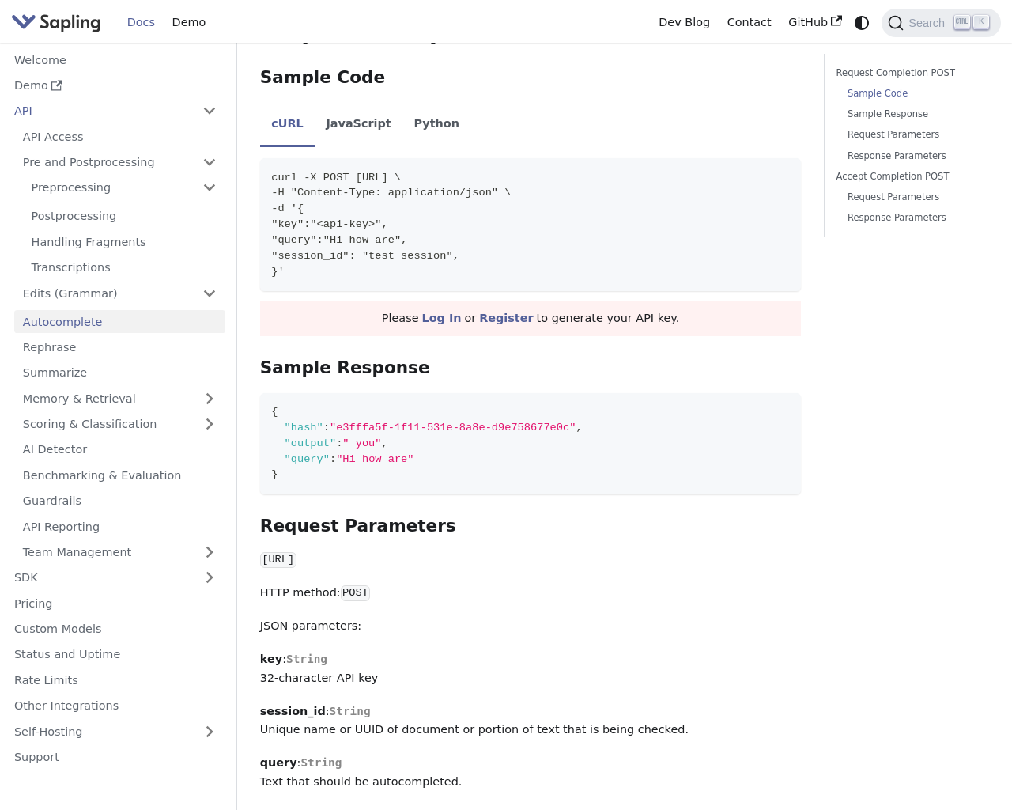
scroll to position [302, 0]
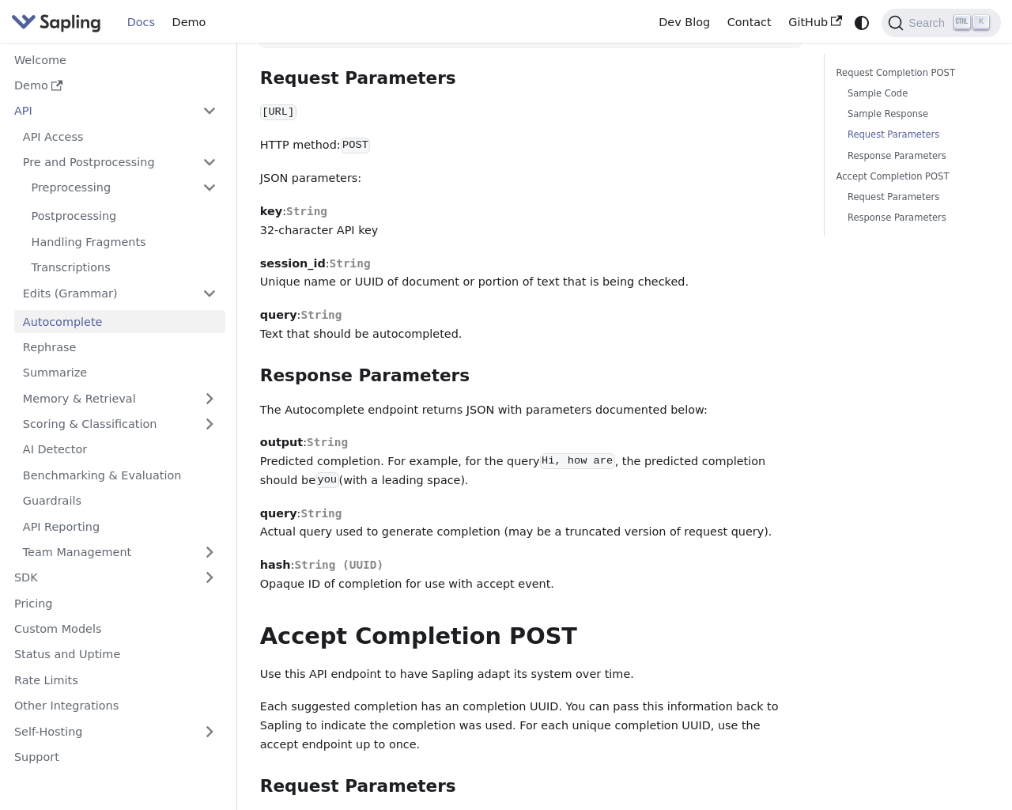
scroll to position [302, 0]
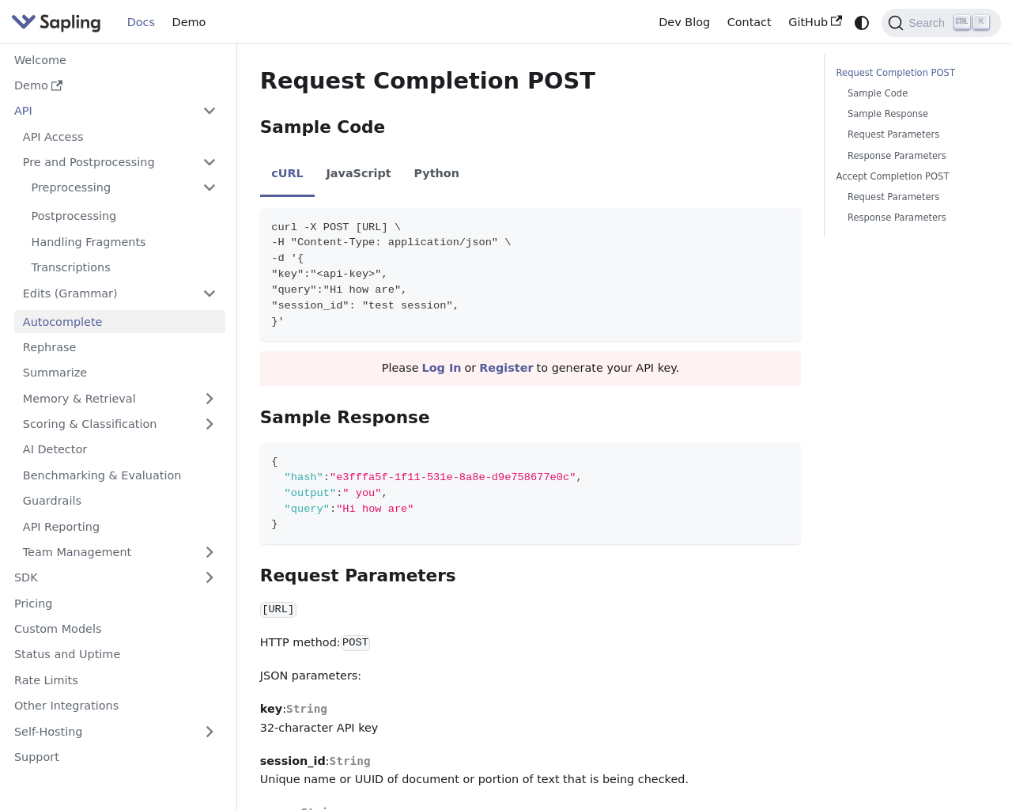
scroll to position [352, 0]
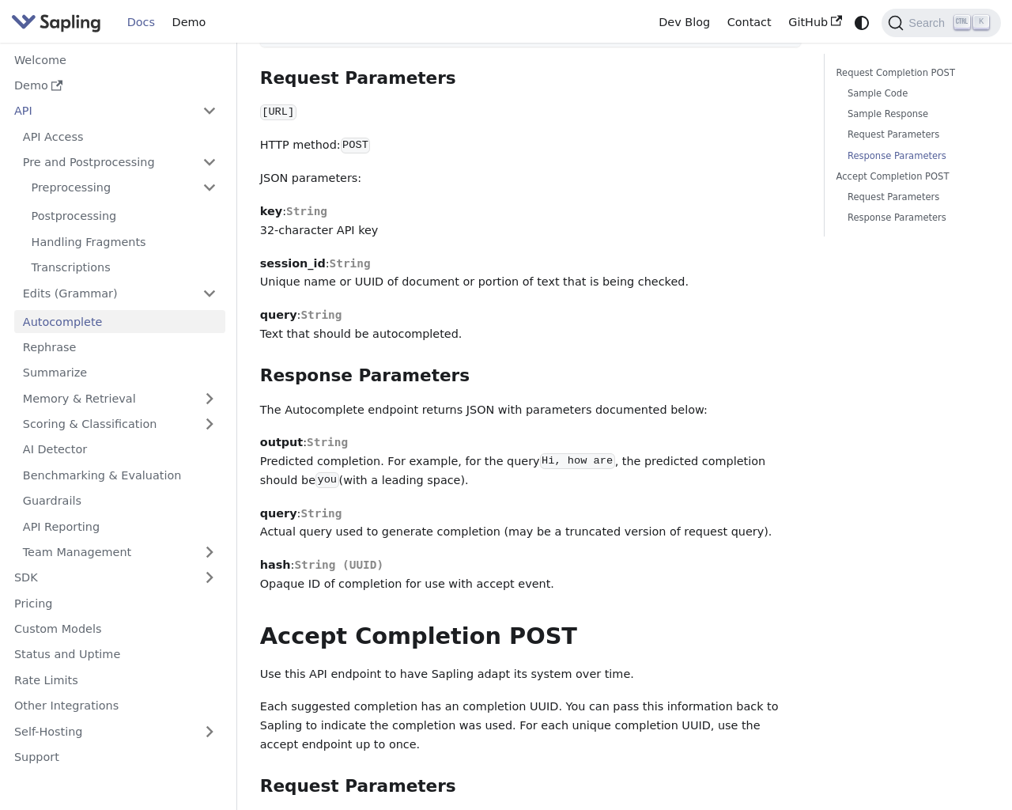
scroll to position [1097, 0]
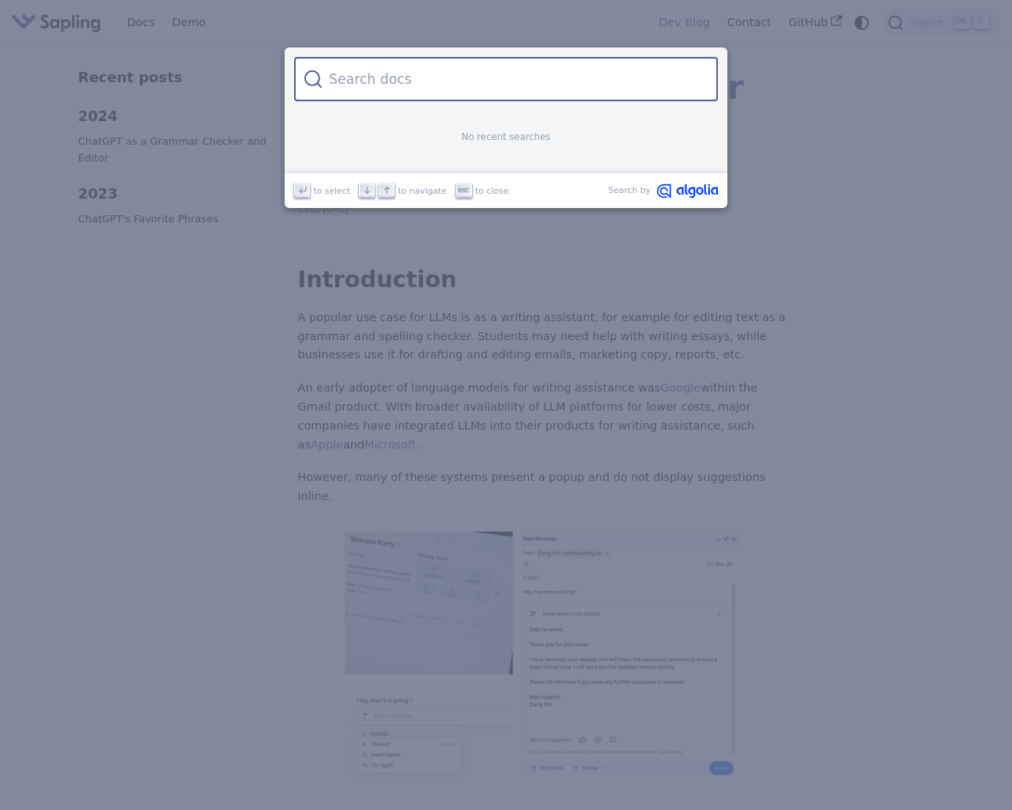
type input "e"
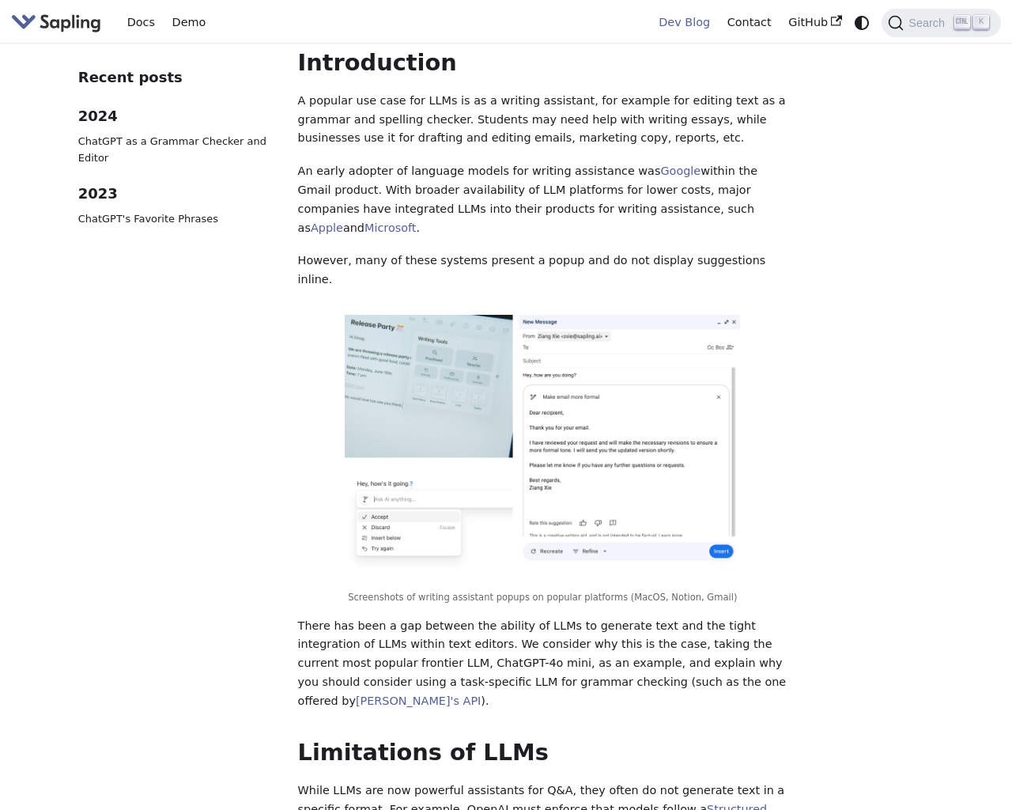
scroll to position [3372, 0]
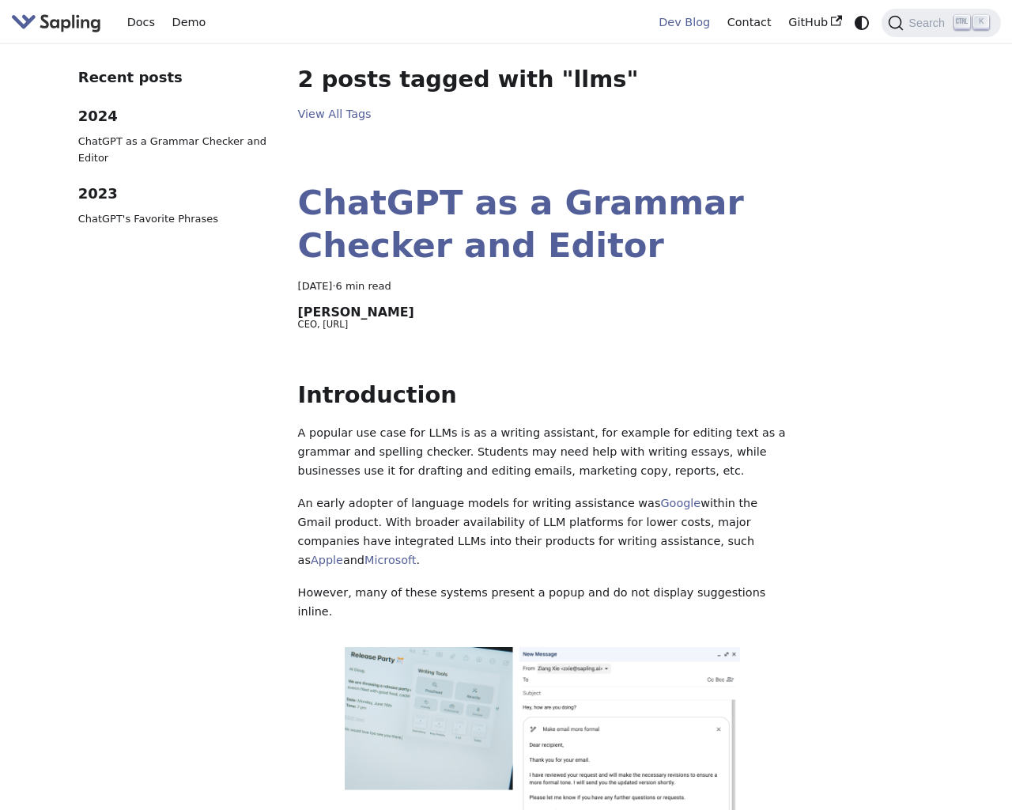
scroll to position [65, 0]
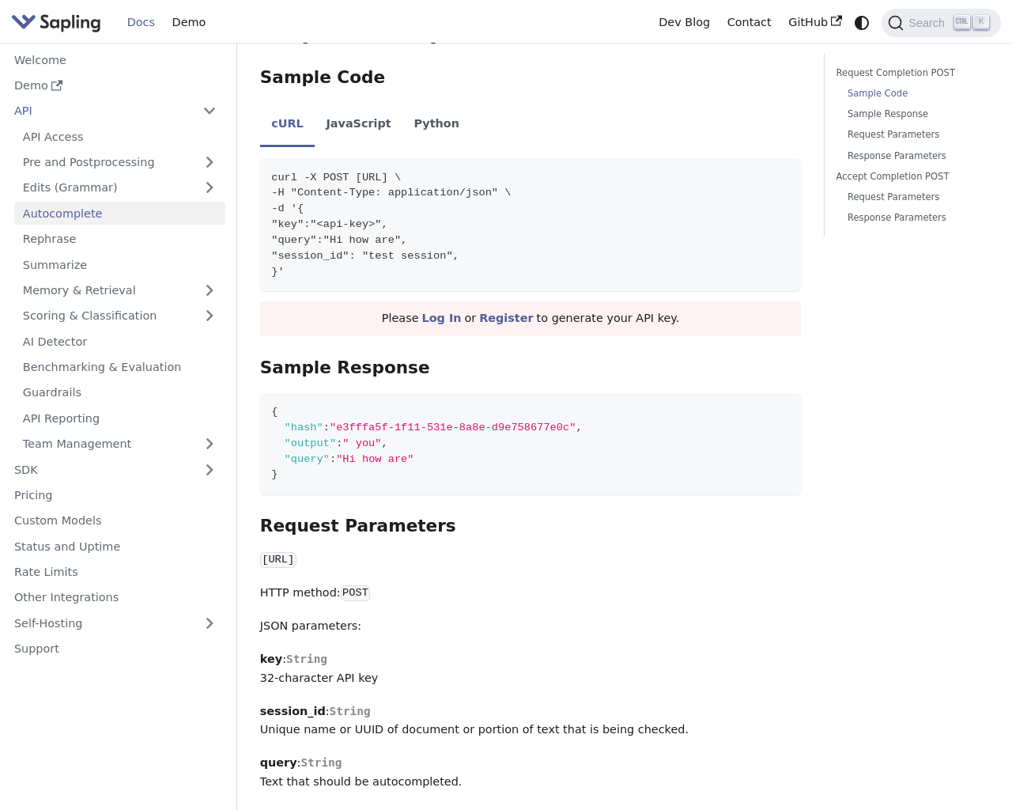
scroll to position [302, 0]
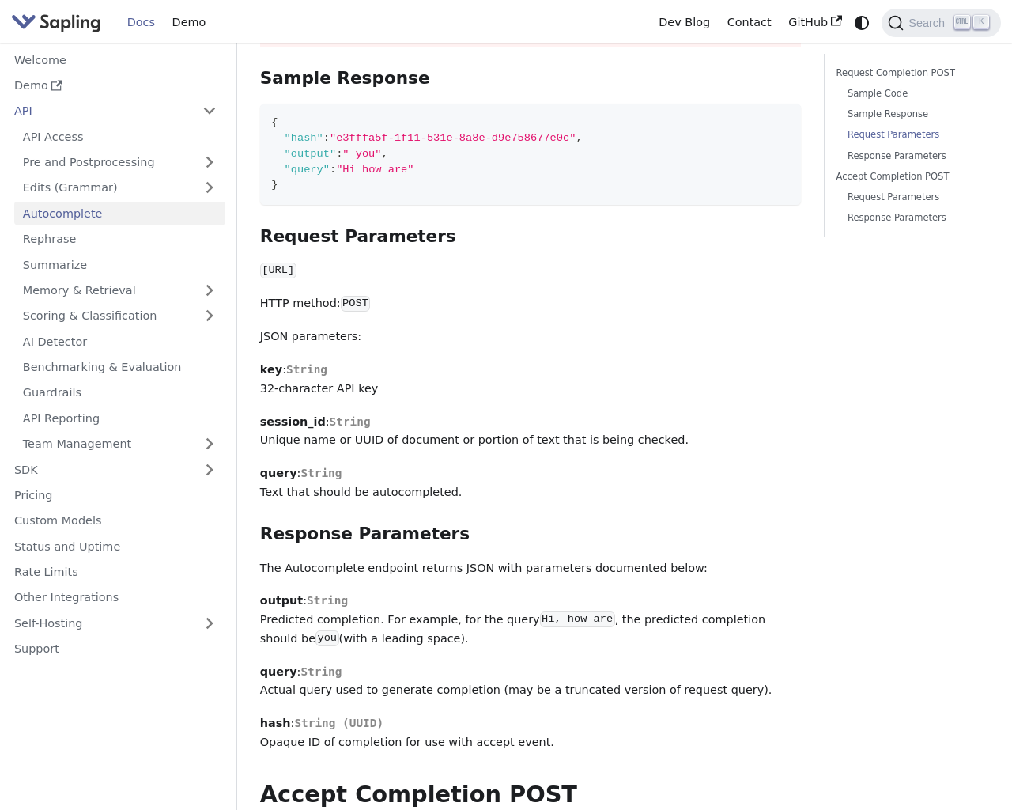
scroll to position [800, 0]
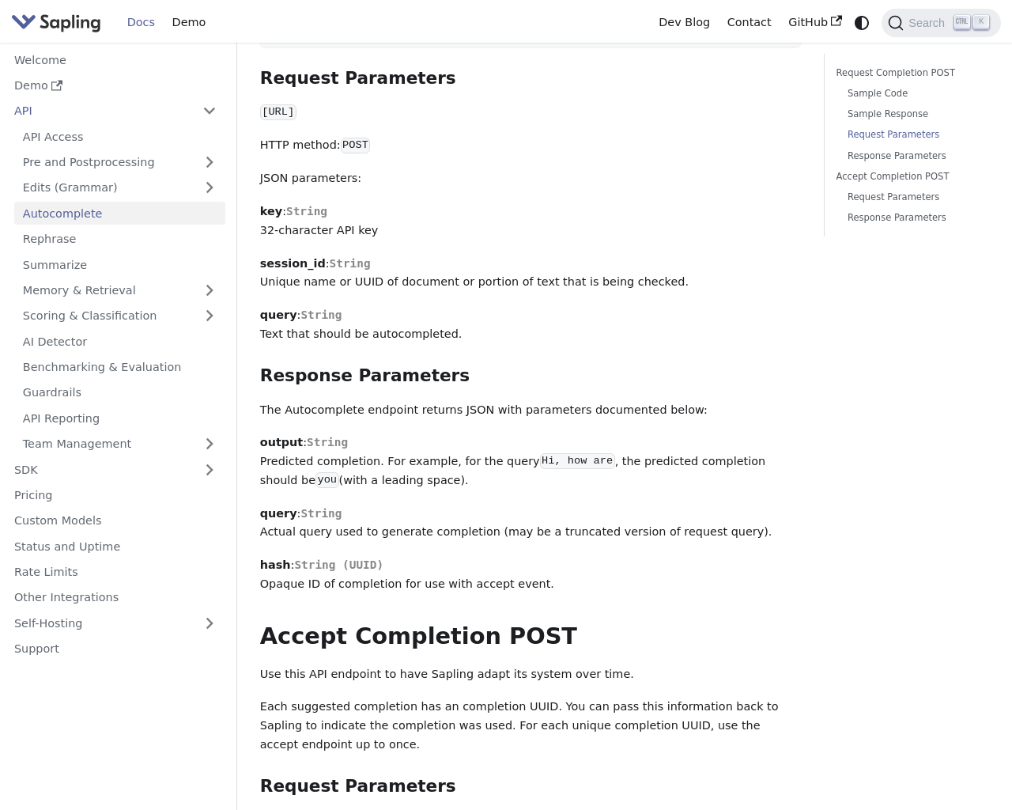
scroll to position [1097, 0]
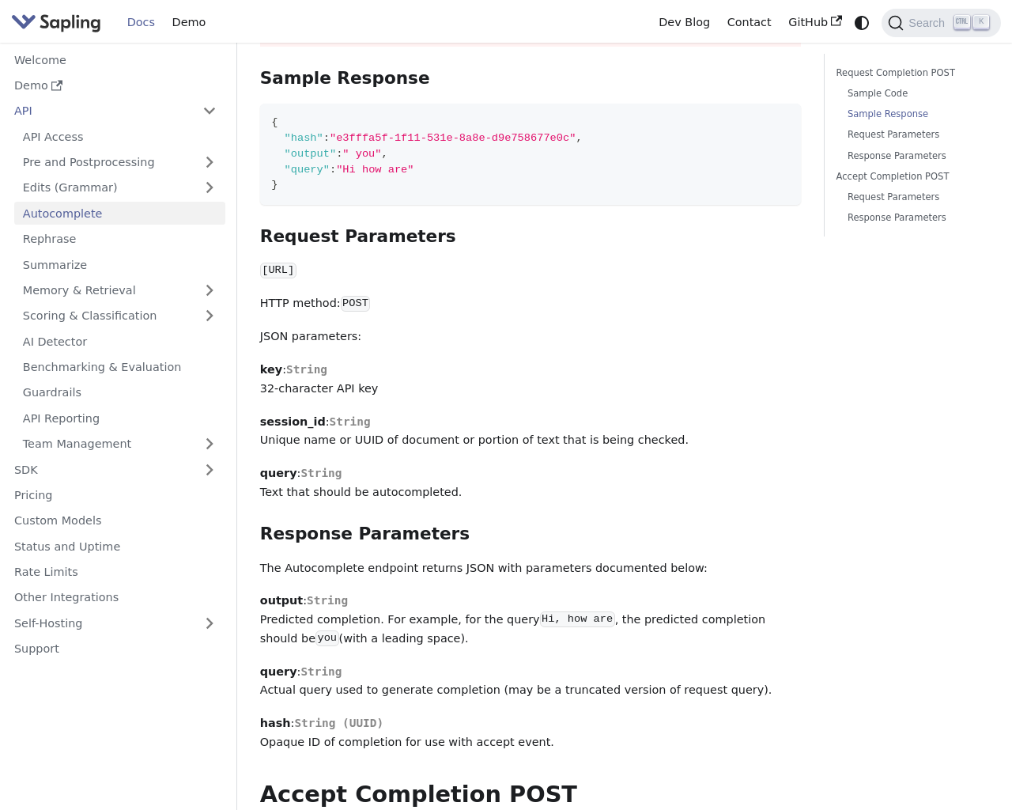
scroll to position [800, 0]
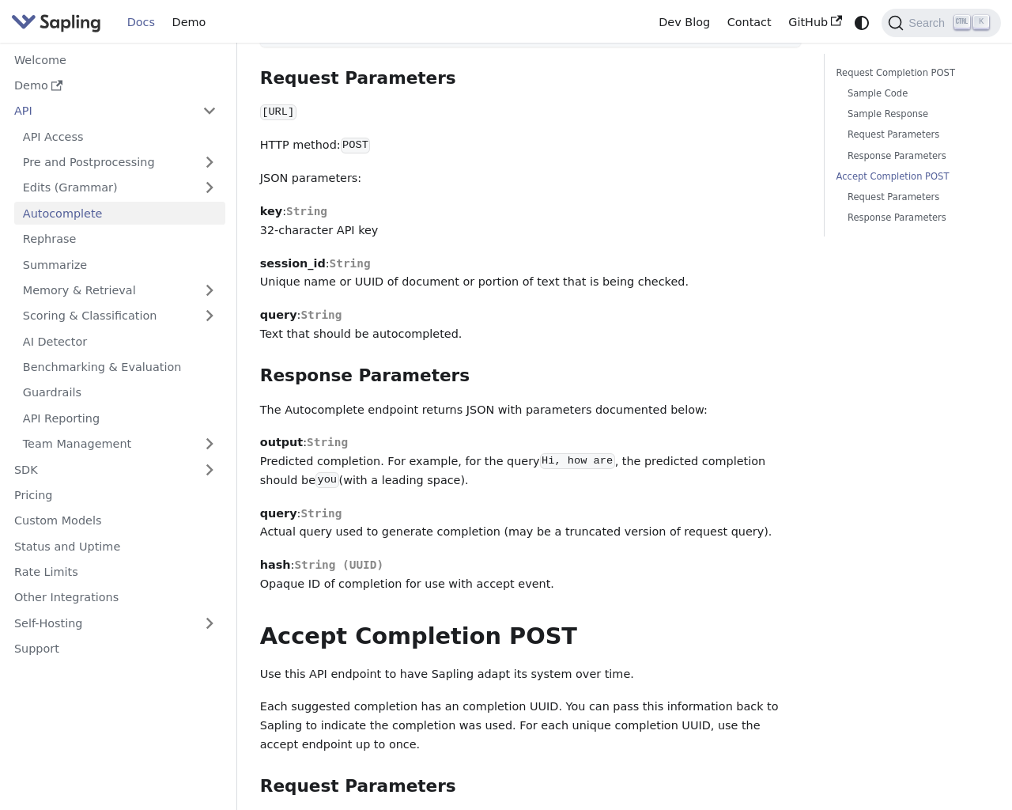
scroll to position [1354, 0]
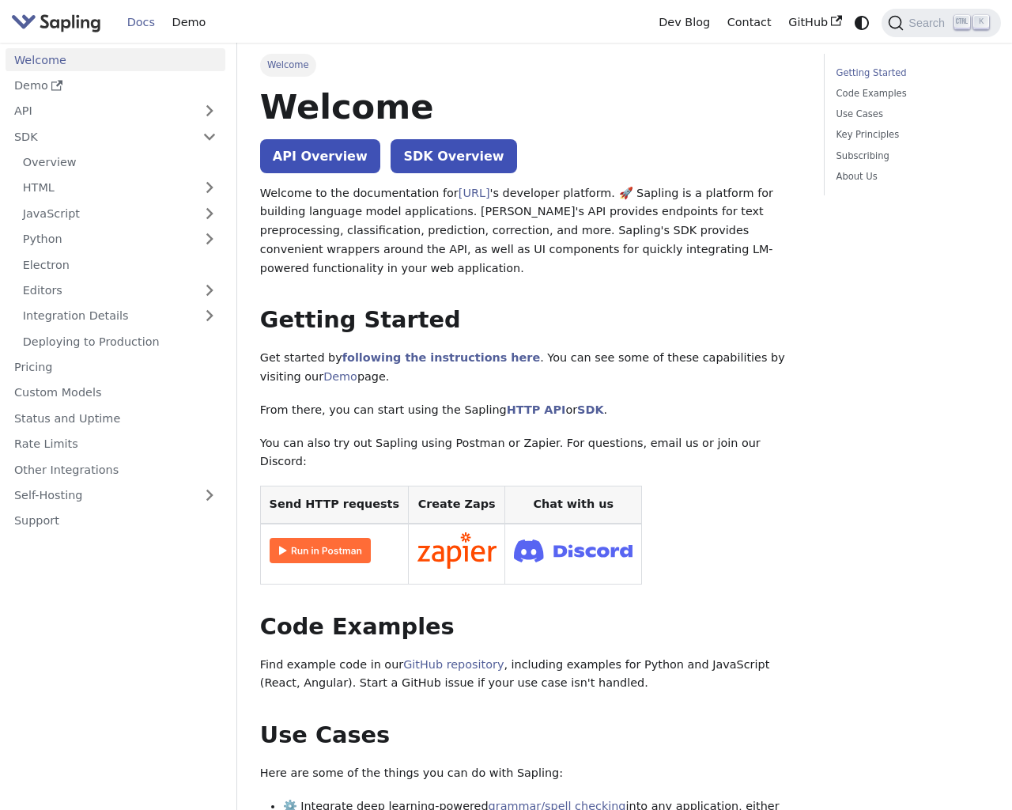
scroll to position [258, 0]
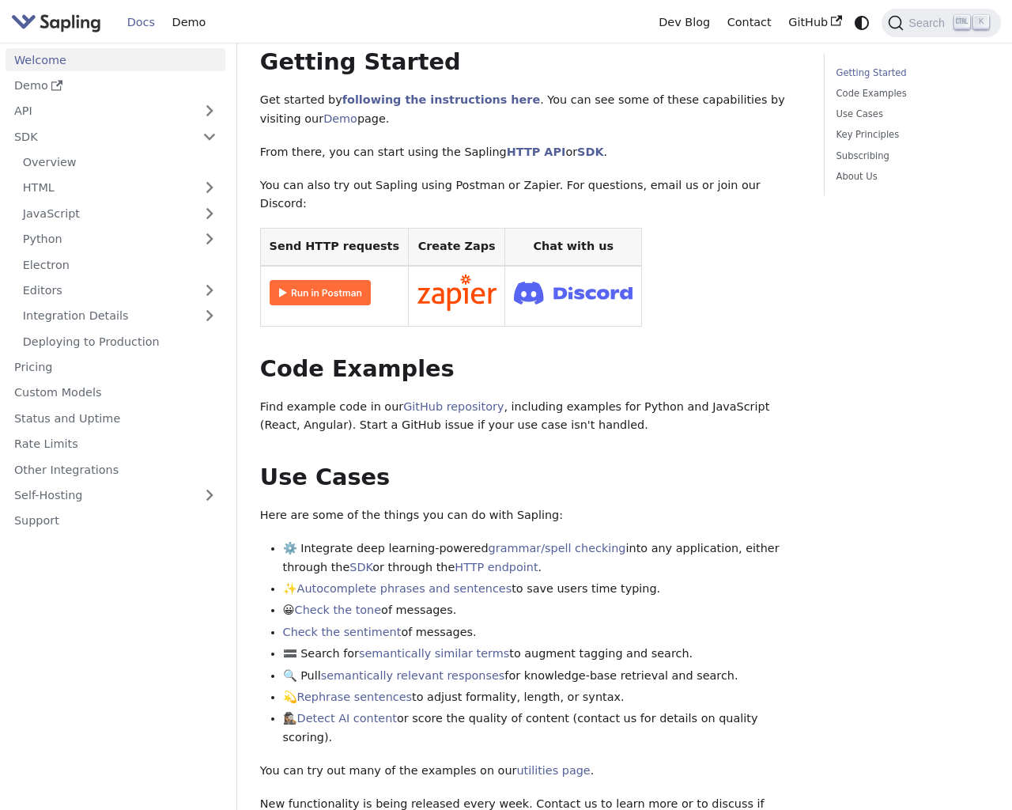
scroll to position [646, 0]
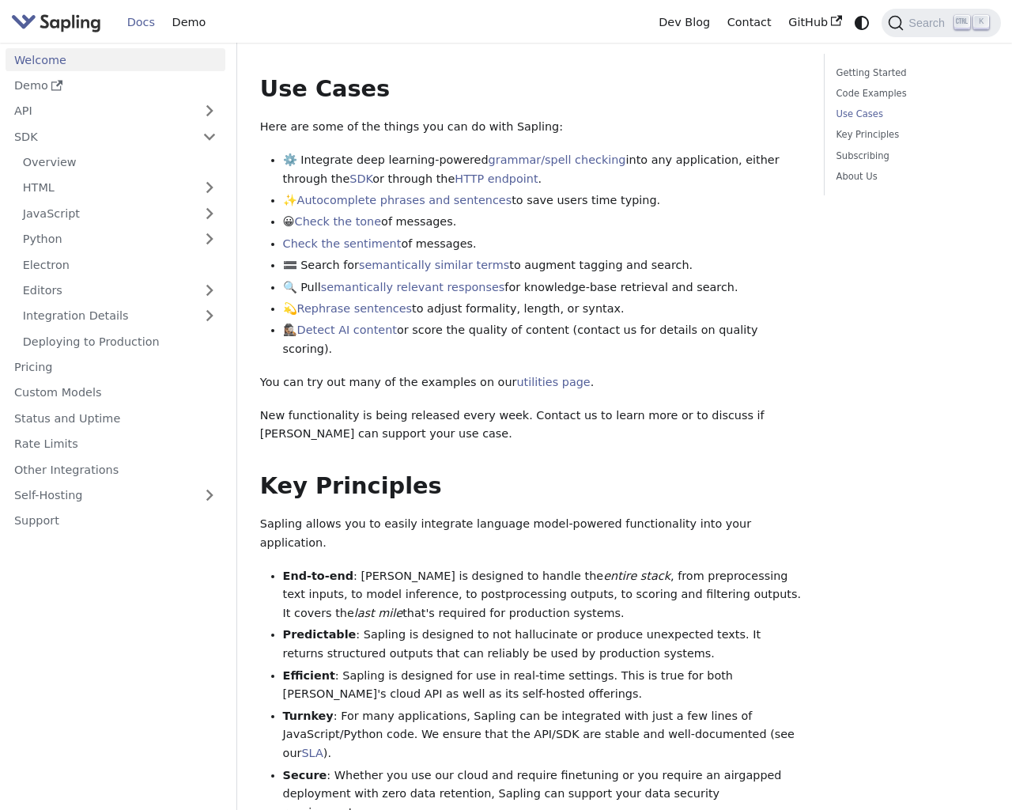
scroll to position [755, 0]
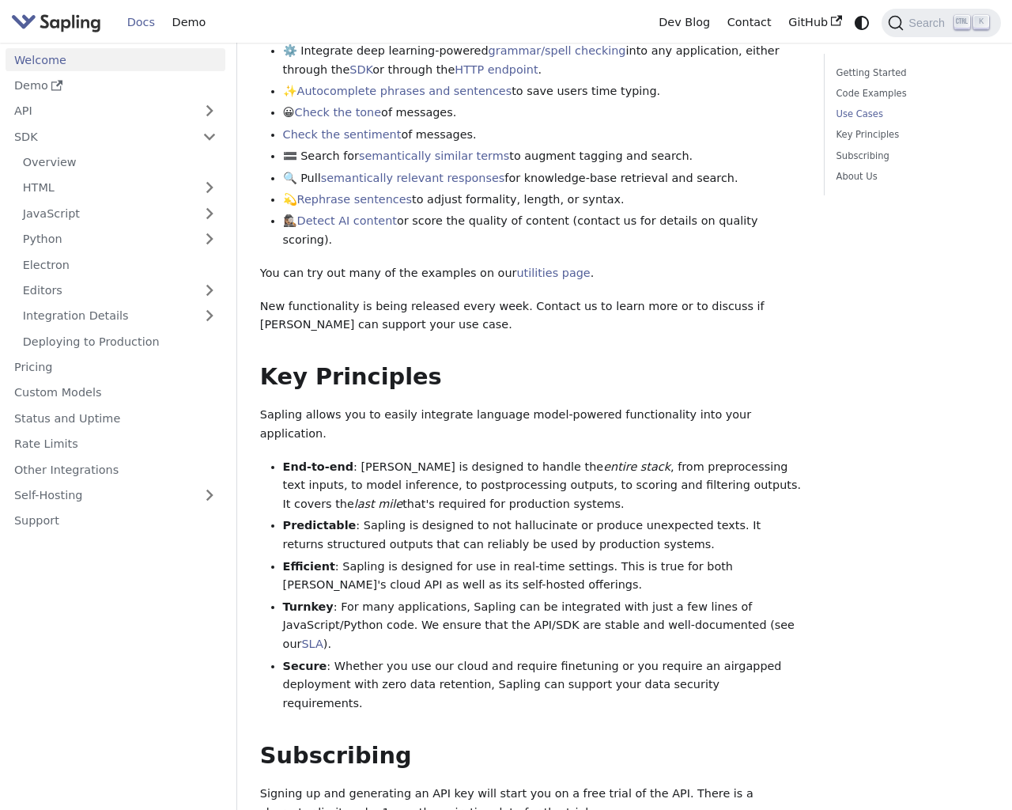
scroll to position [258, 0]
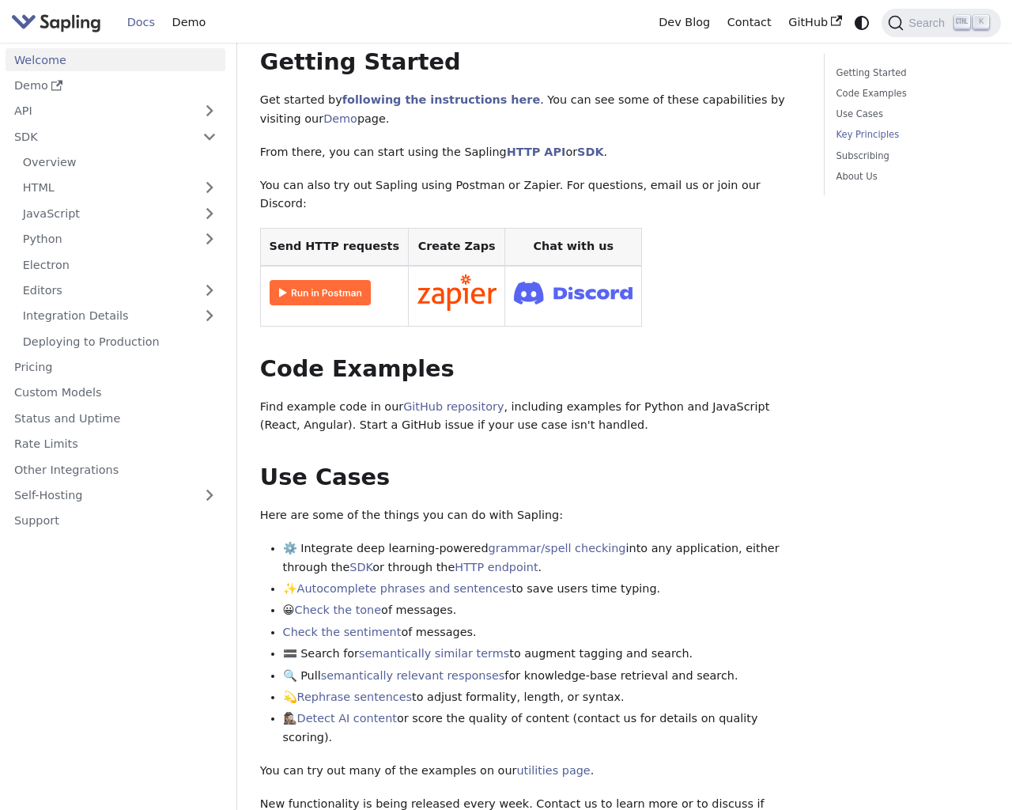
scroll to position [1152, 0]
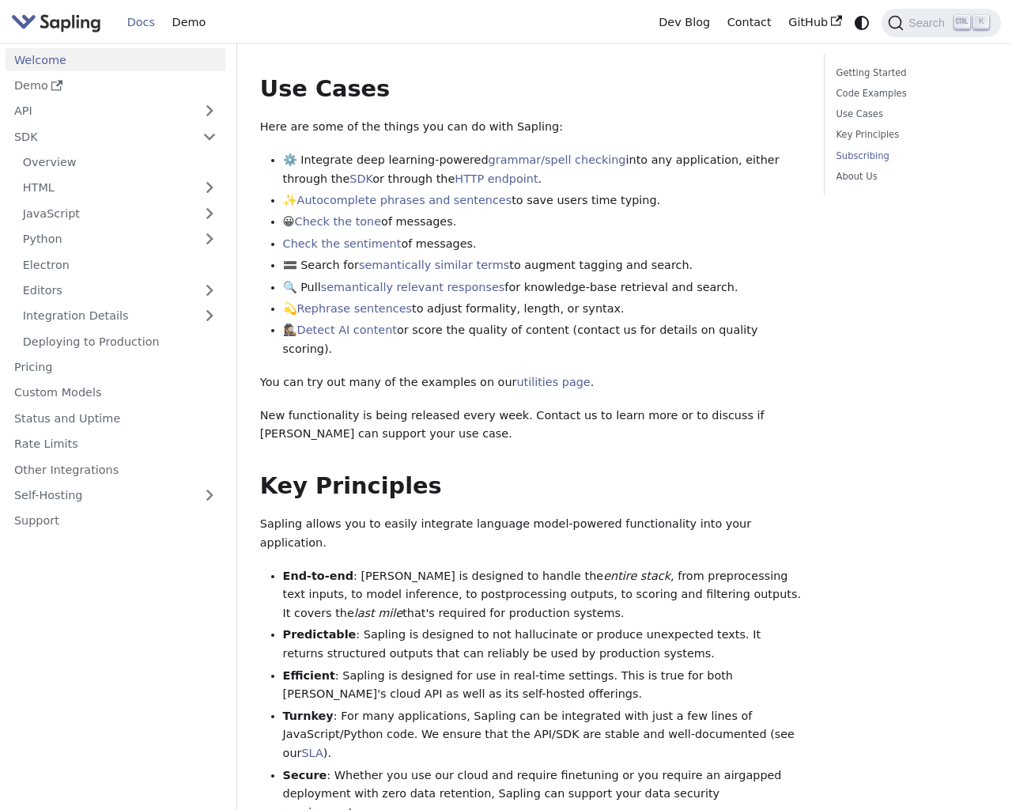
scroll to position [1382, 0]
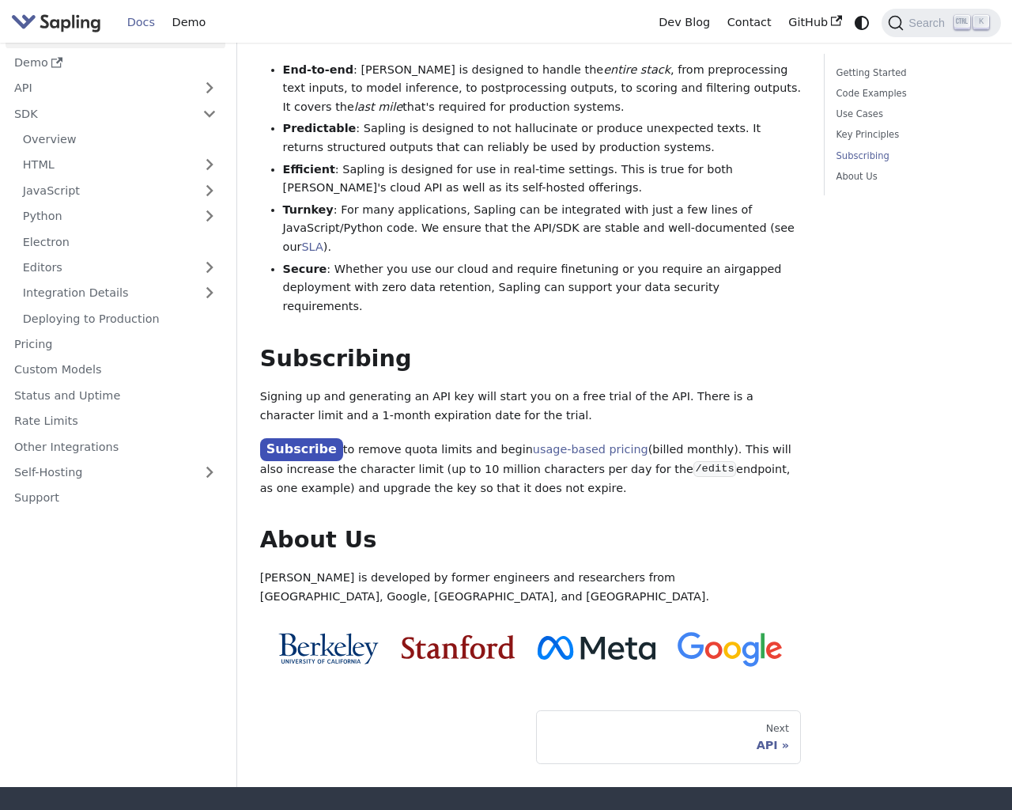
scroll to position [1382, 0]
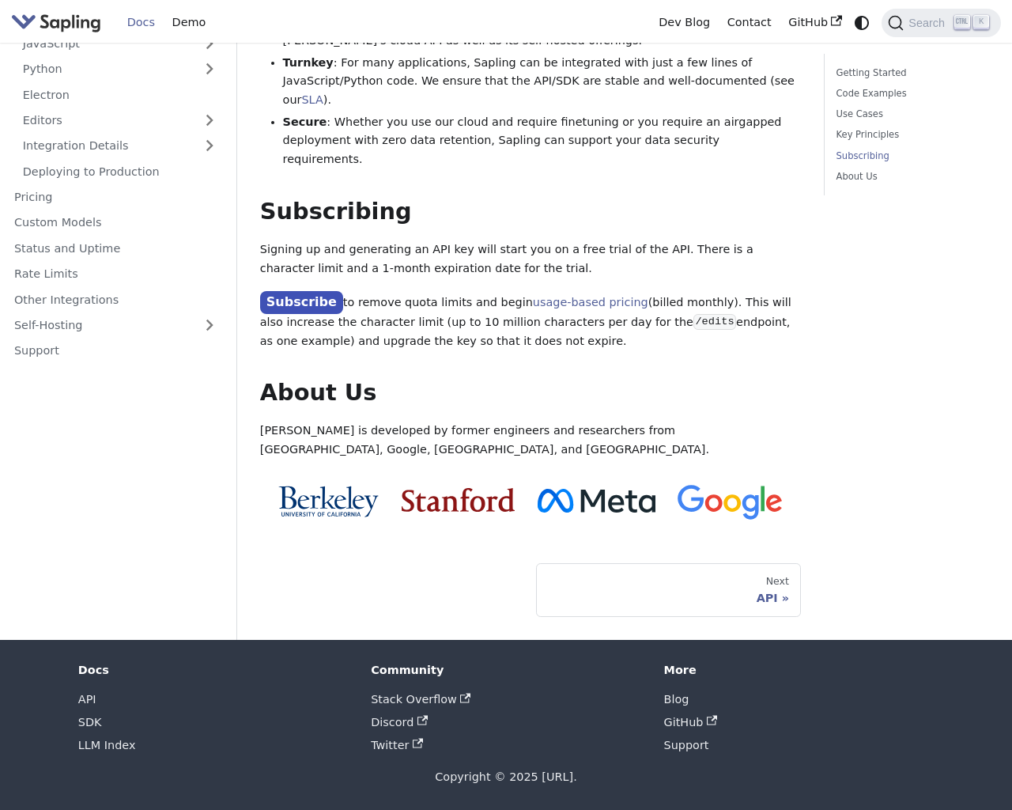
scroll to position [258, 0]
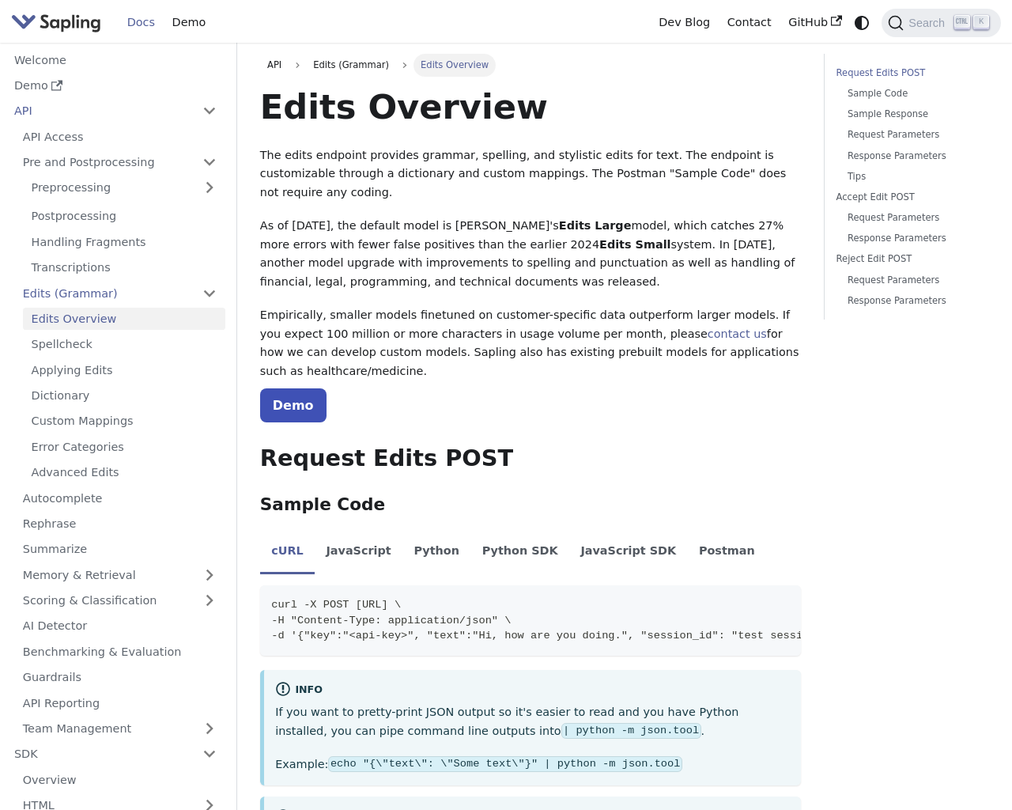
scroll to position [396, 0]
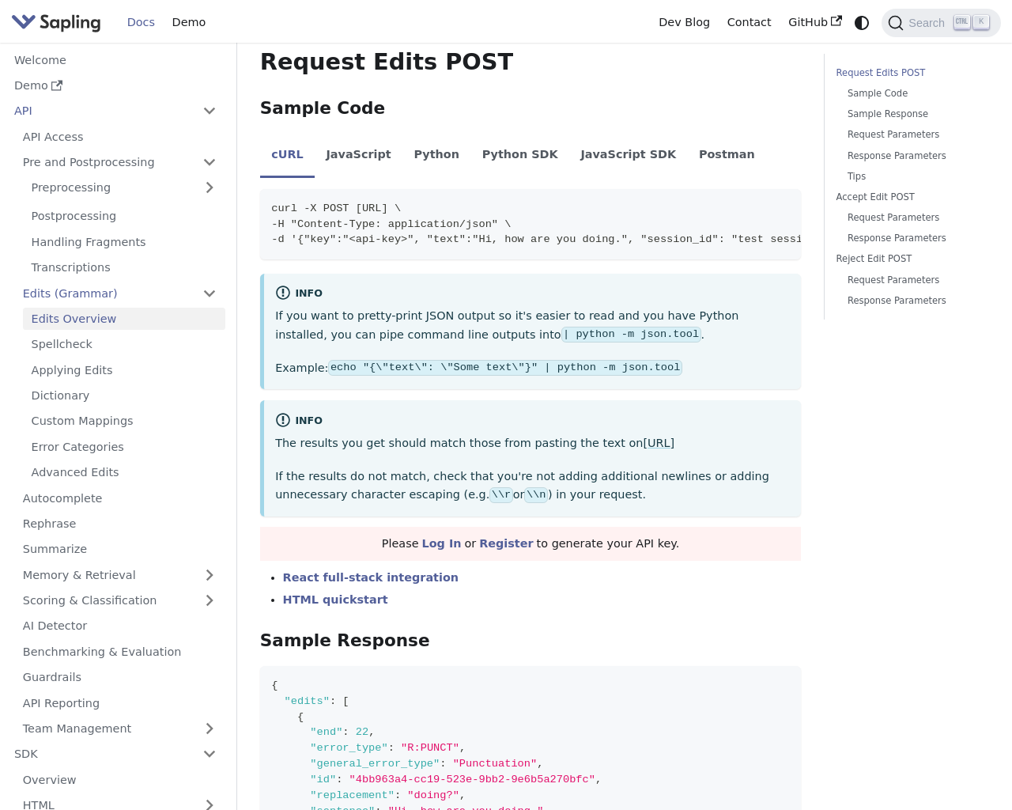
scroll to position [446, 0]
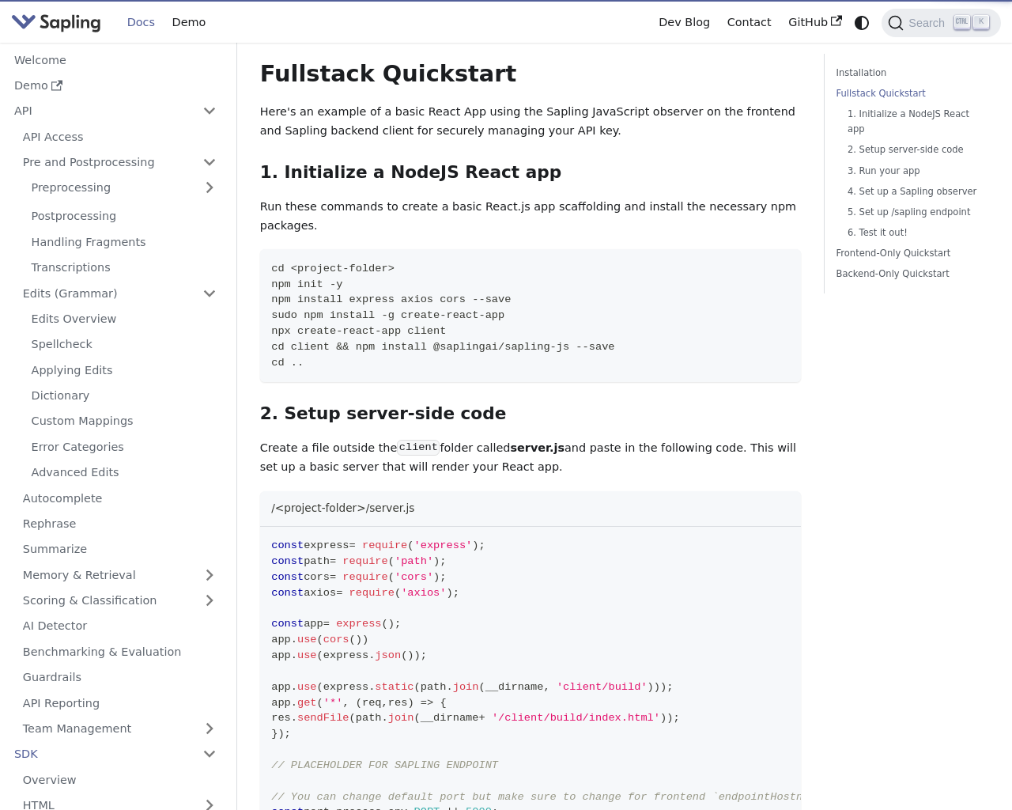
scroll to position [458, 0]
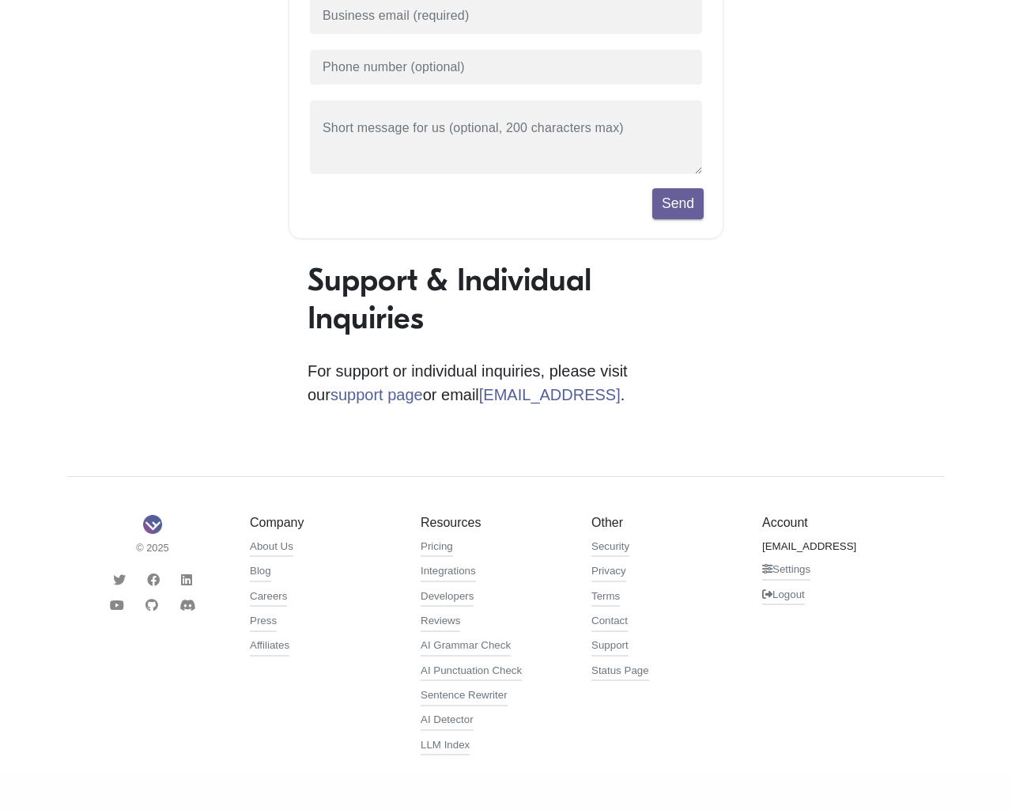
scroll to position [347, 0]
type input "1"
type input "[EMAIL_ADDRESS]"
type input "[PHONE_NUMBER]"
type textarea "20"
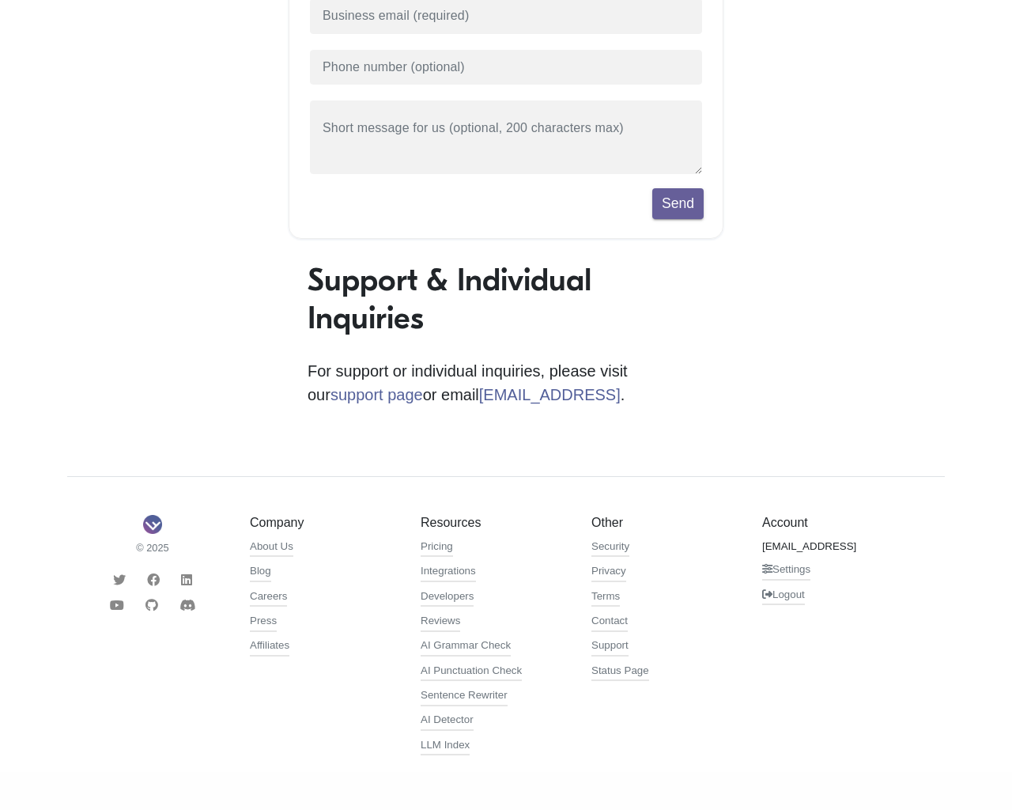
scroll to position [347, 0]
type input "1"
type input "[EMAIL_ADDRESS]"
type input "[PHONE_NUMBER]"
type textarea "20"
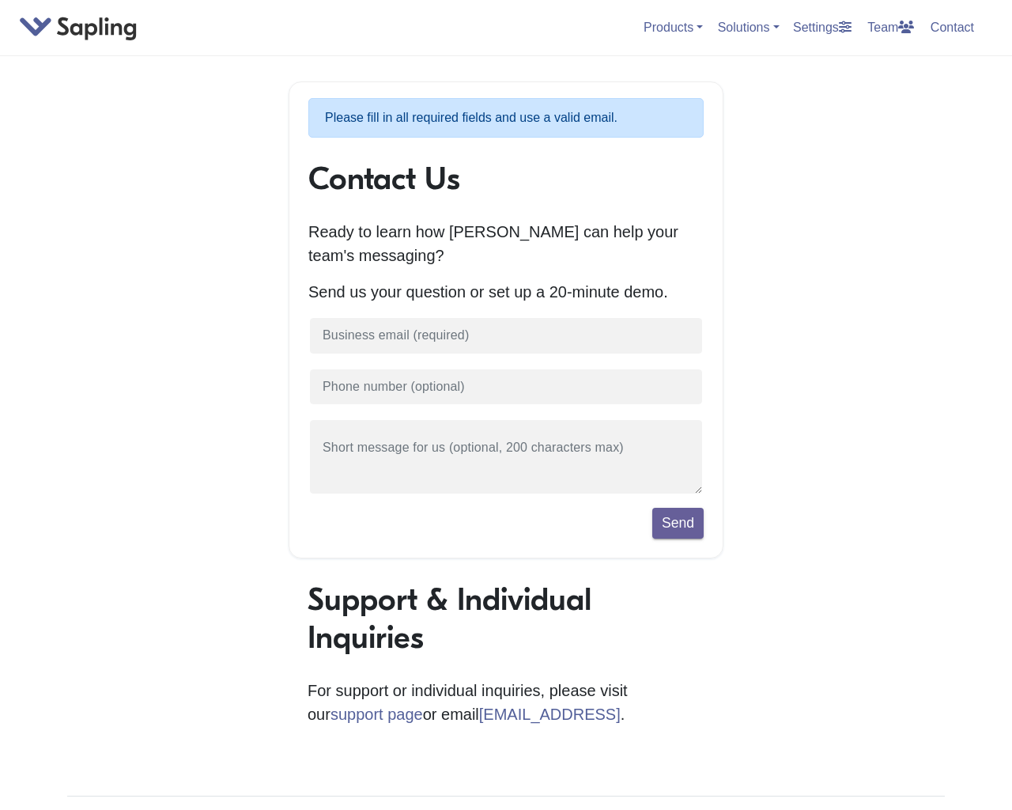
scroll to position [347, 0]
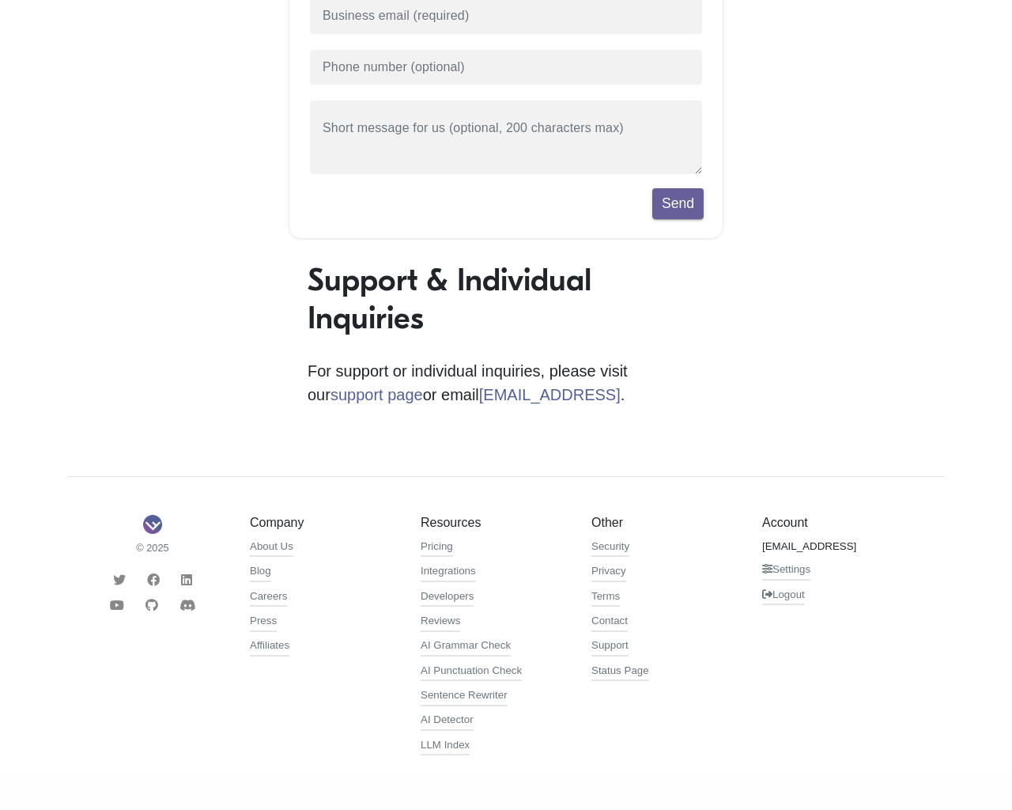
type input "1"
type input "[EMAIL_ADDRESS]"
type input "[PHONE_NUMBER]"
type textarea "20"
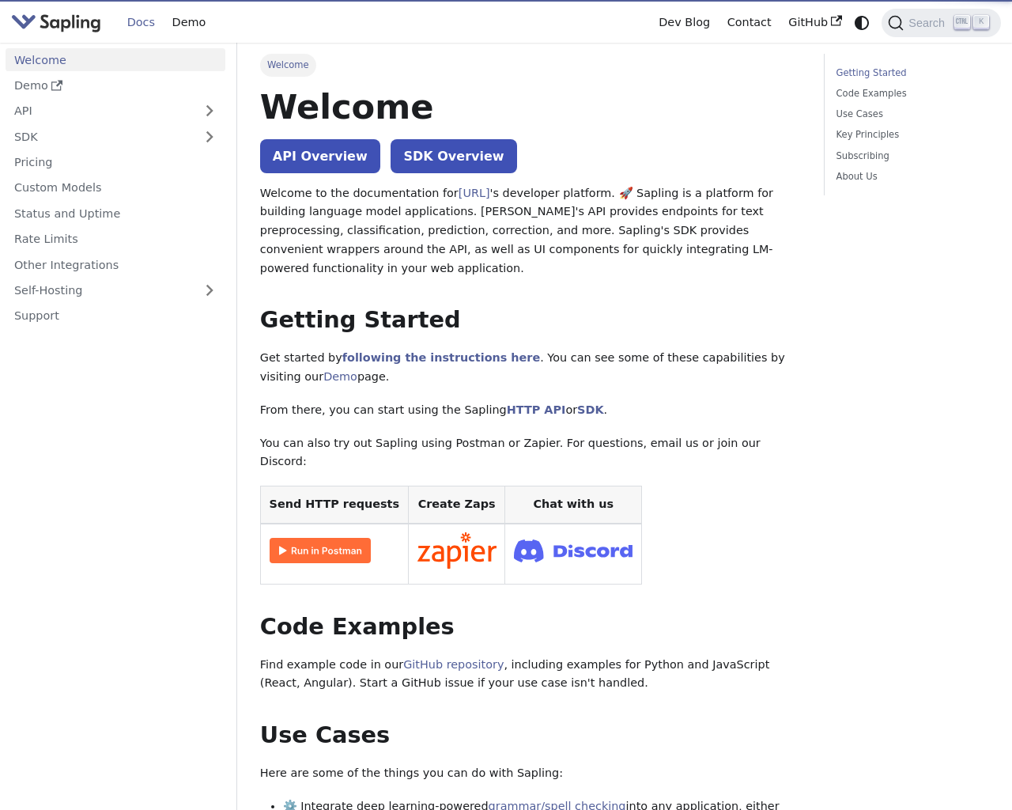
scroll to position [258, 0]
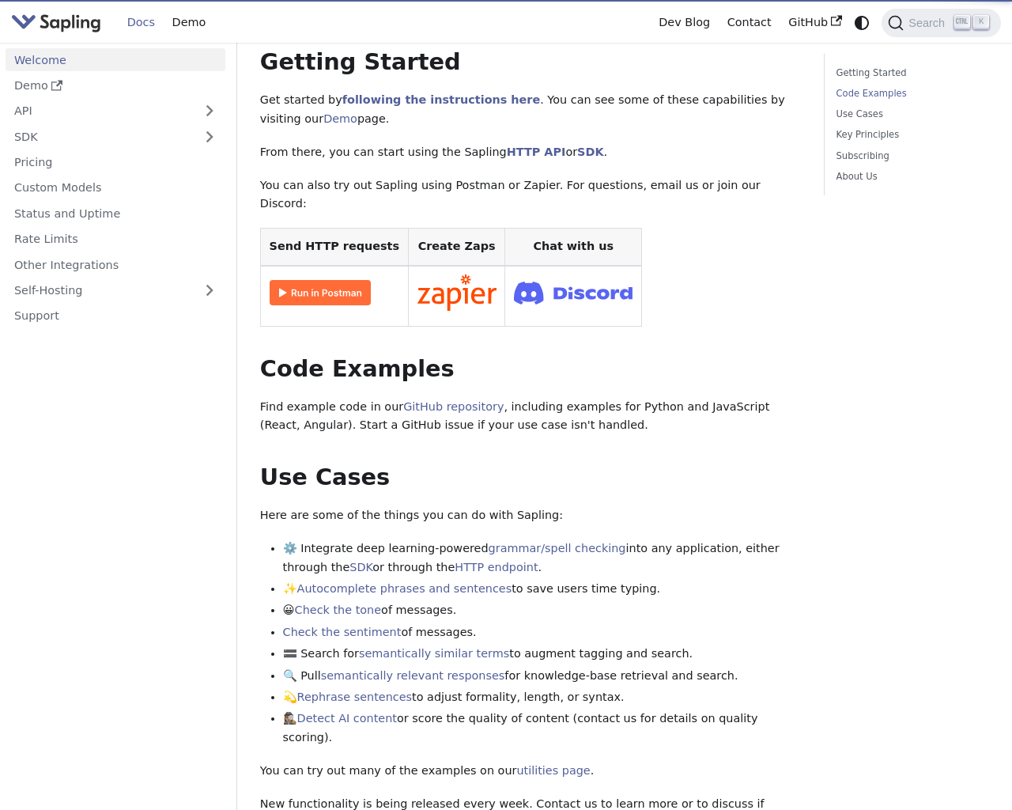
scroll to position [646, 0]
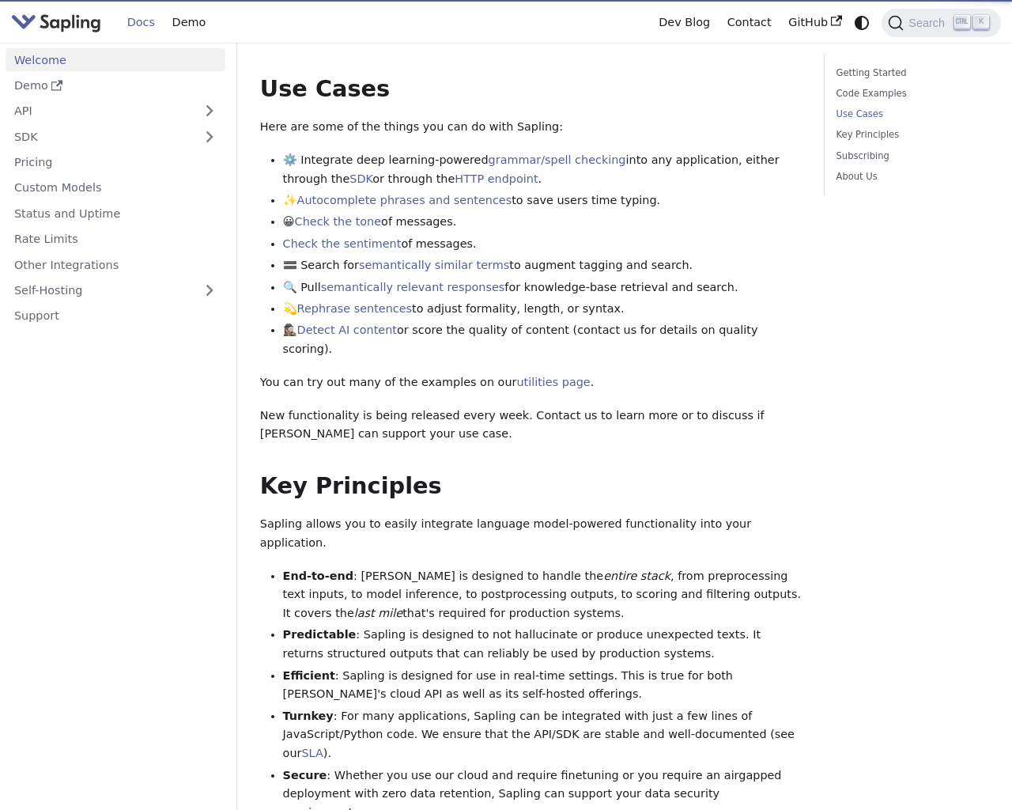
scroll to position [755, 0]
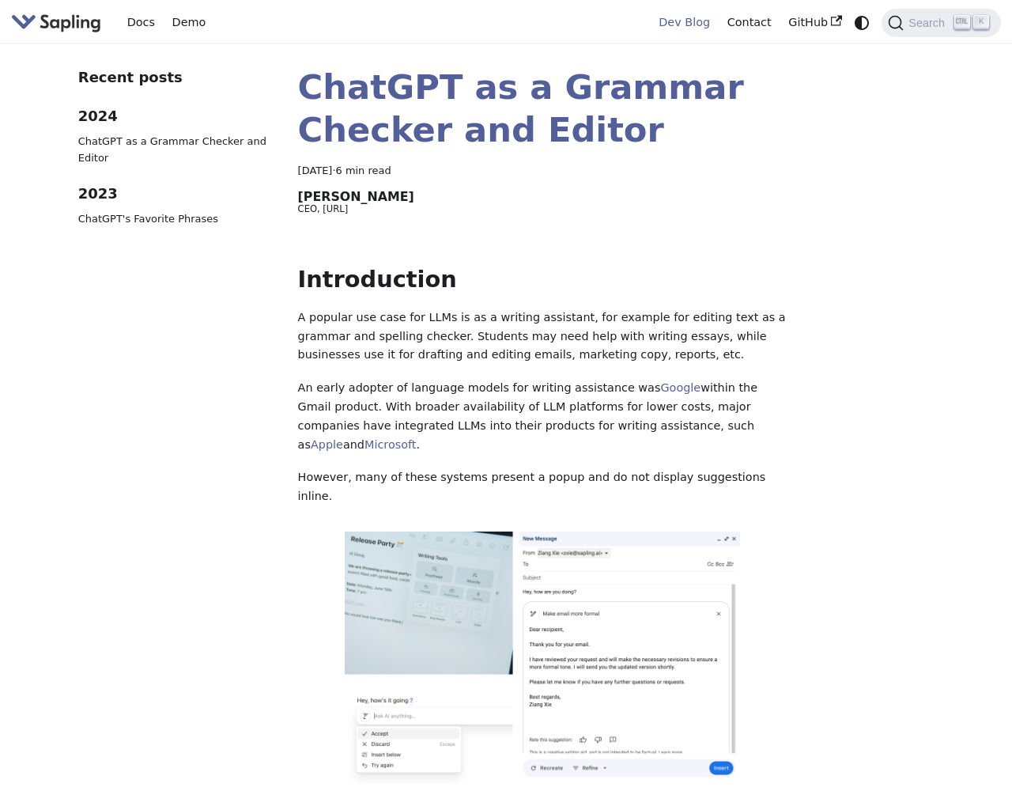
scroll to position [217, 0]
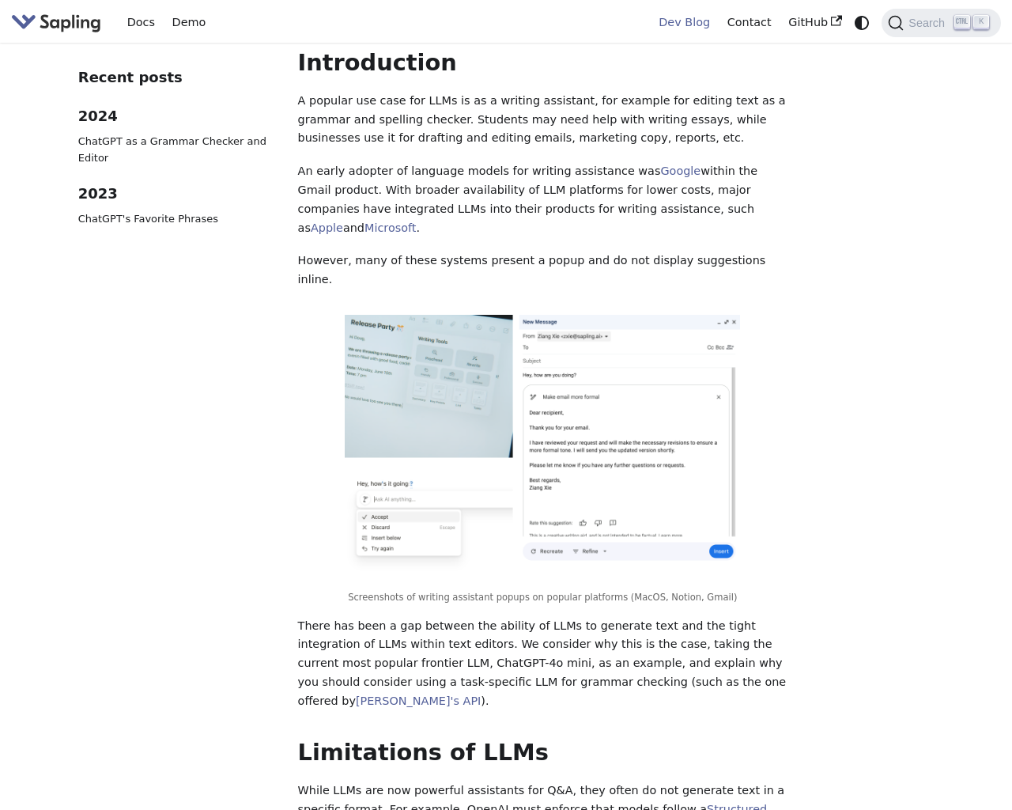
scroll to position [3372, 0]
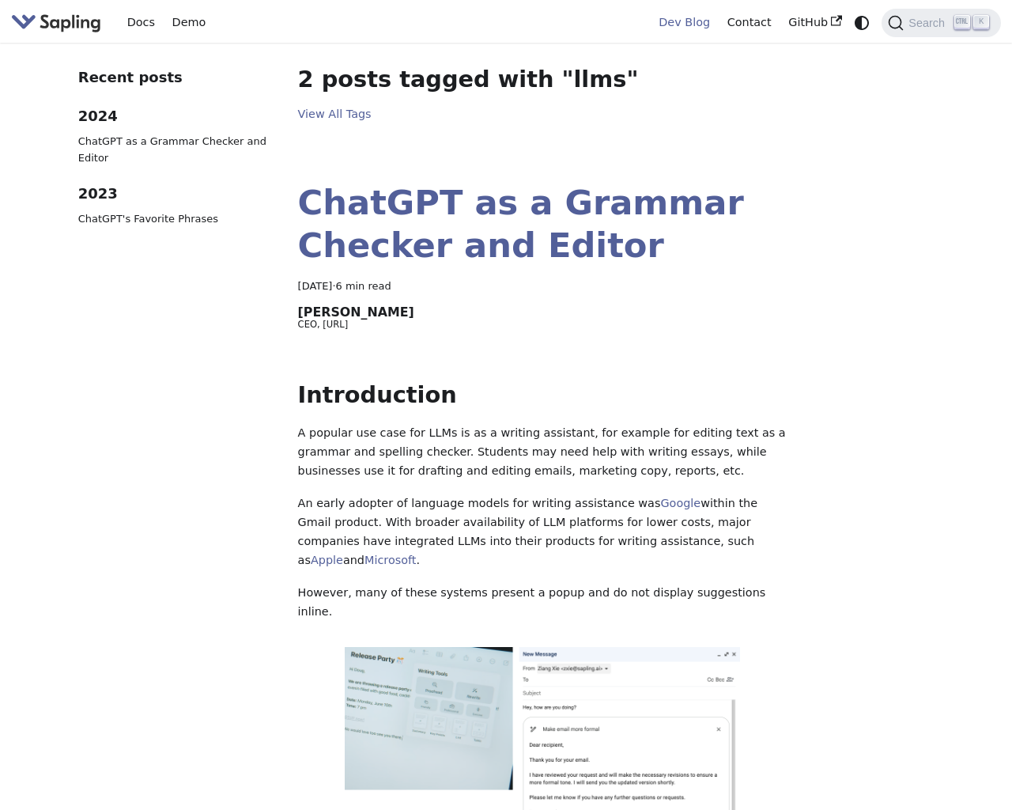
scroll to position [65, 0]
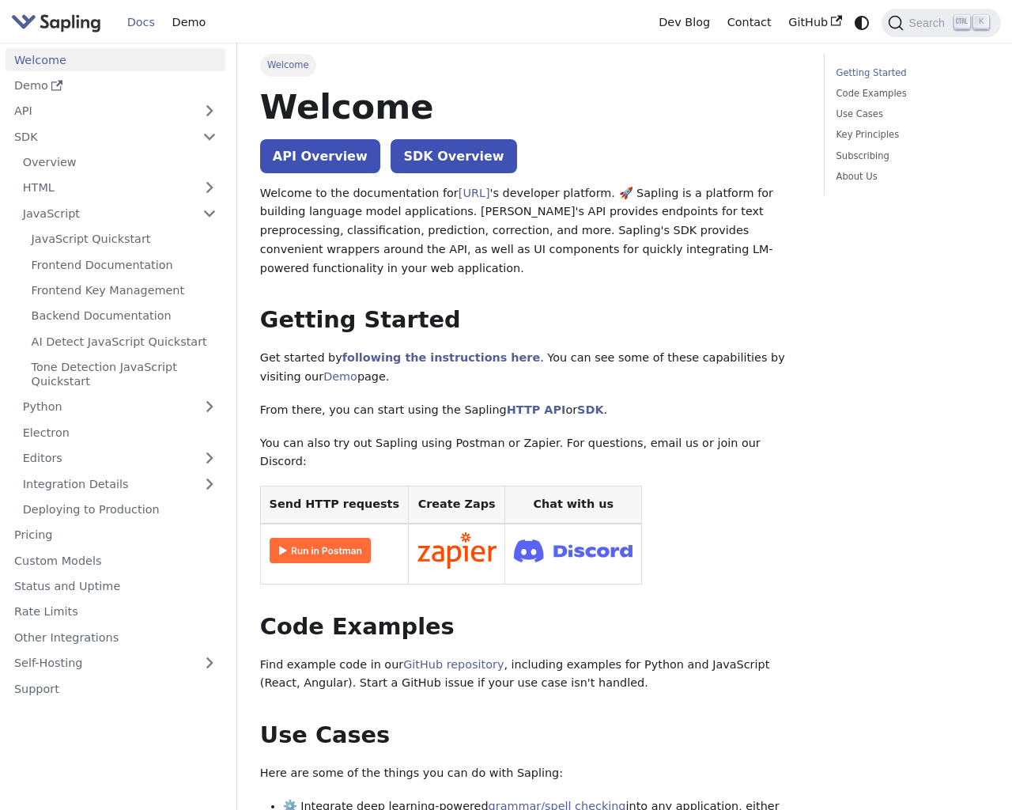
scroll to position [258, 0]
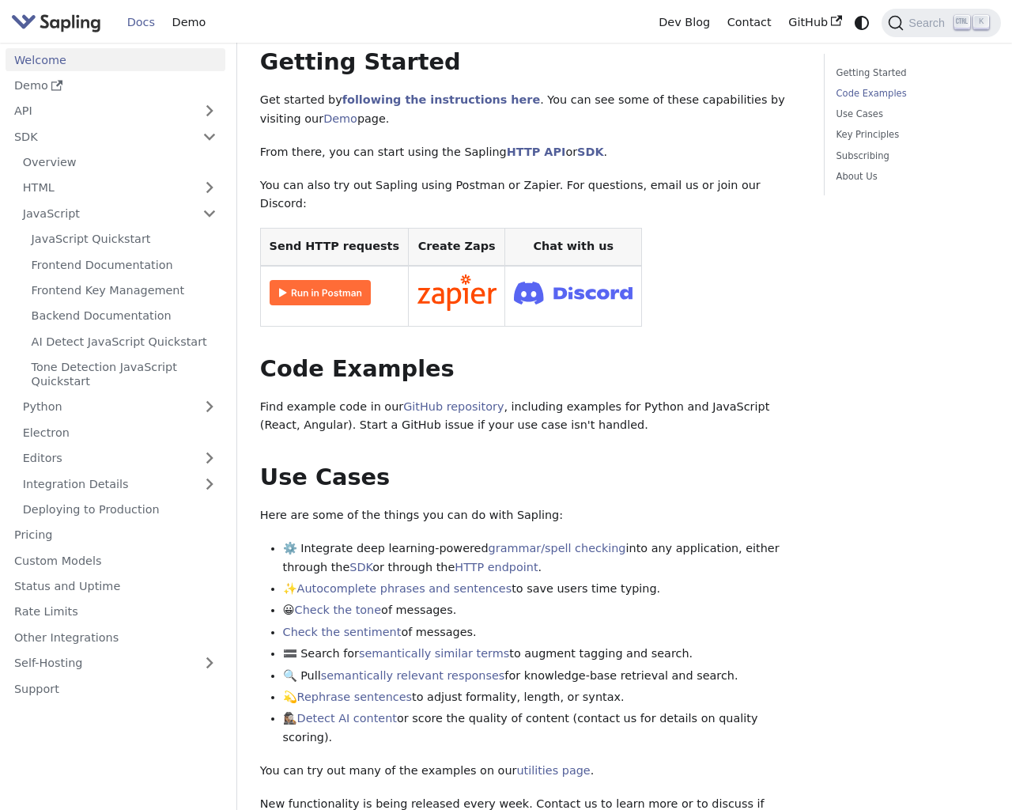
scroll to position [646, 0]
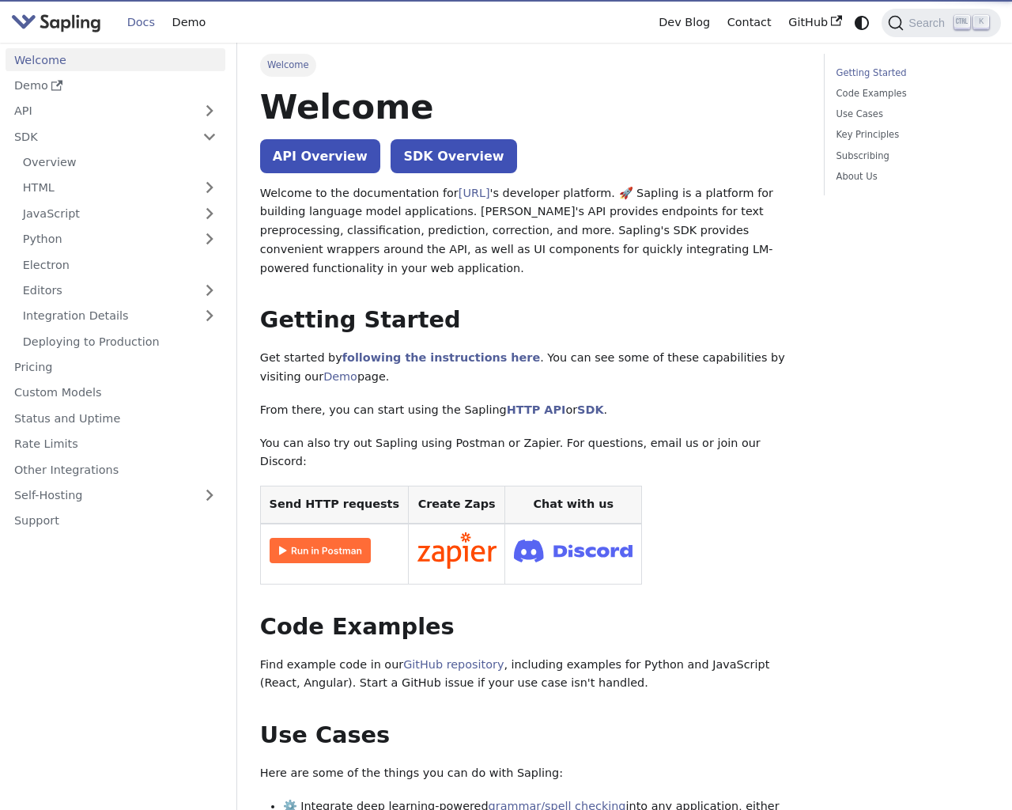
scroll to position [258, 0]
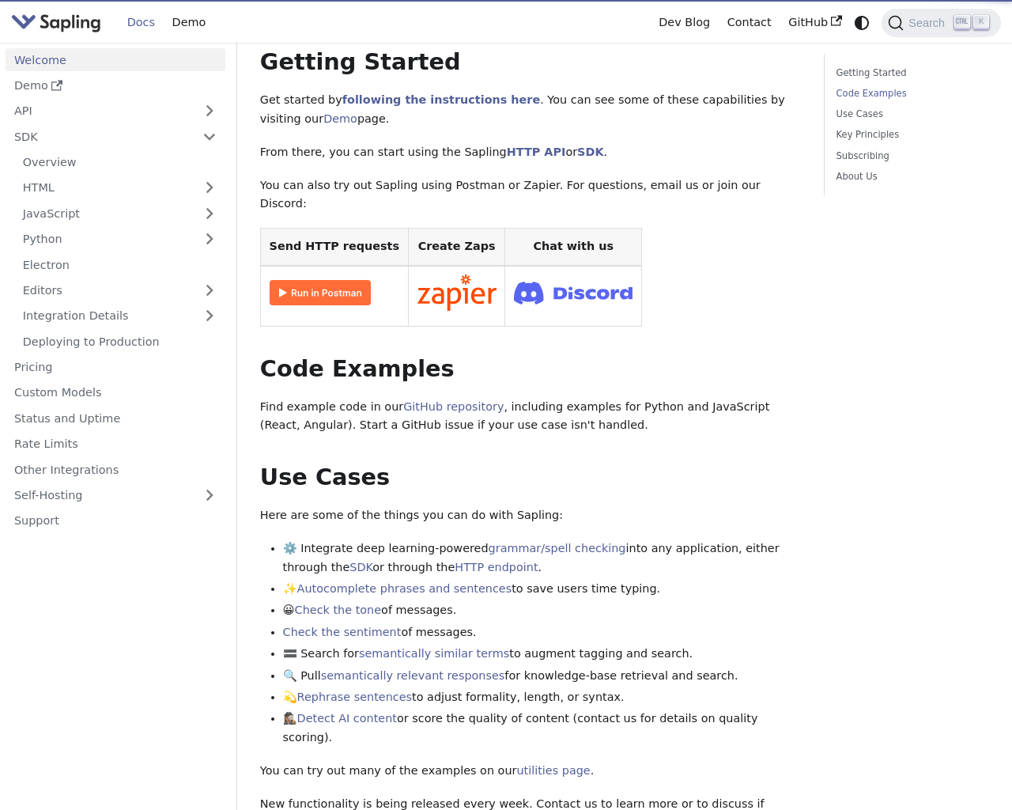
scroll to position [646, 0]
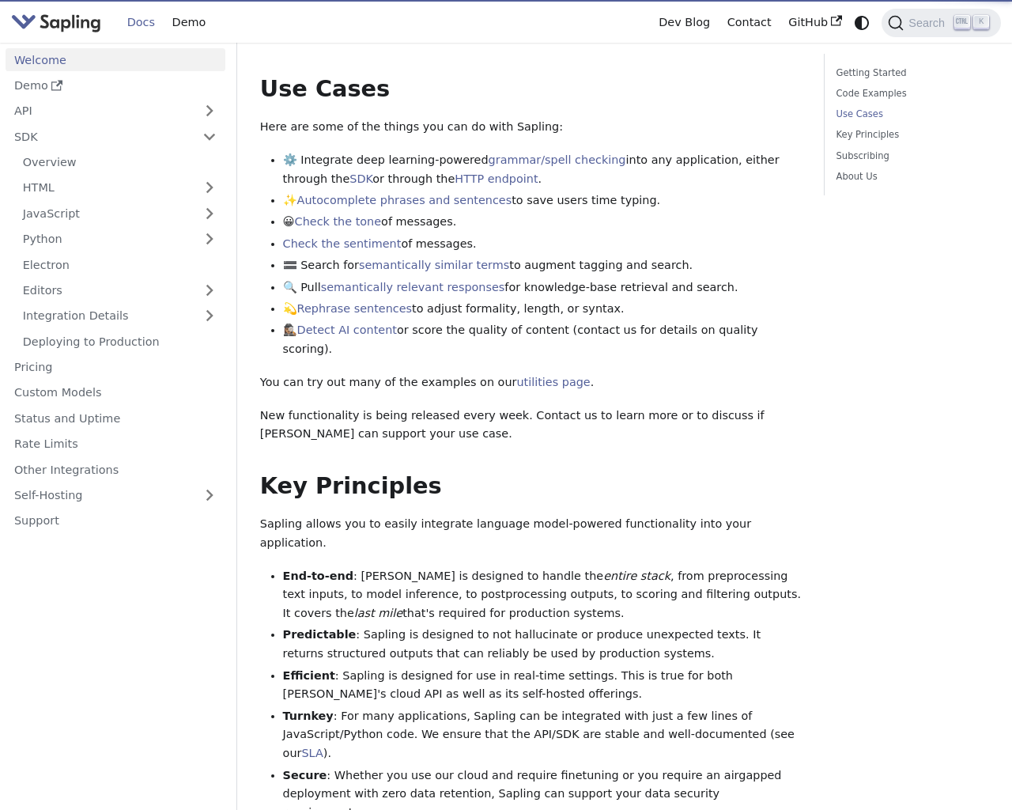
scroll to position [755, 0]
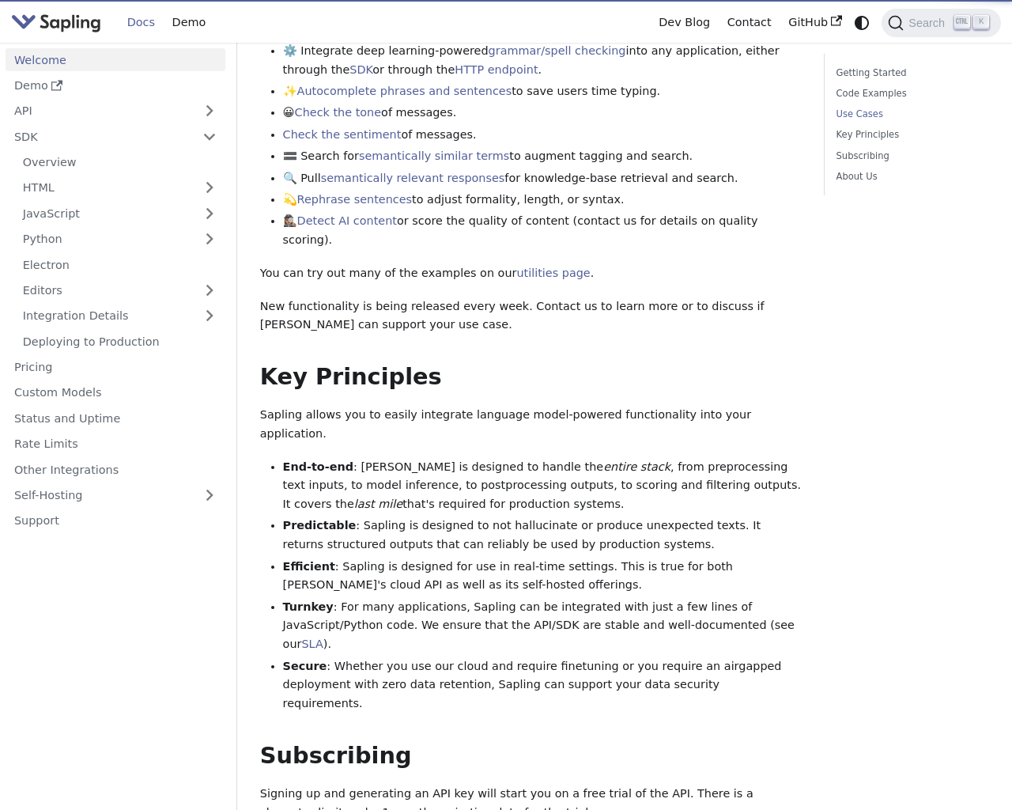
scroll to position [258, 0]
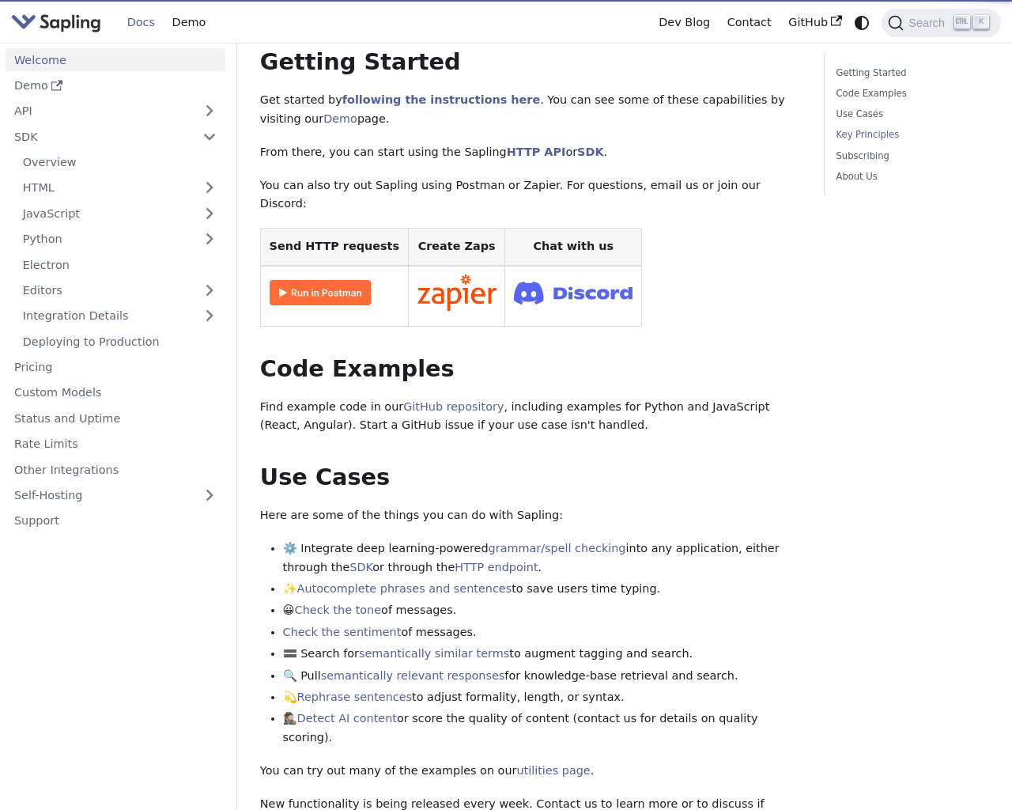
scroll to position [1152, 0]
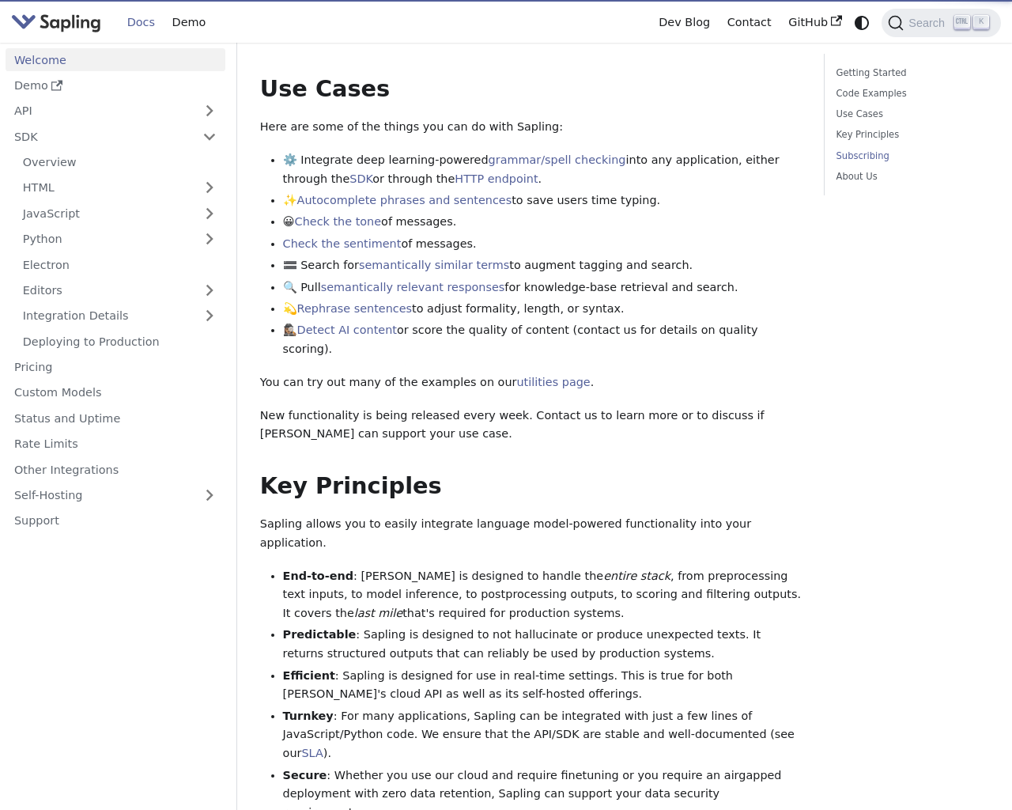
scroll to position [1382, 0]
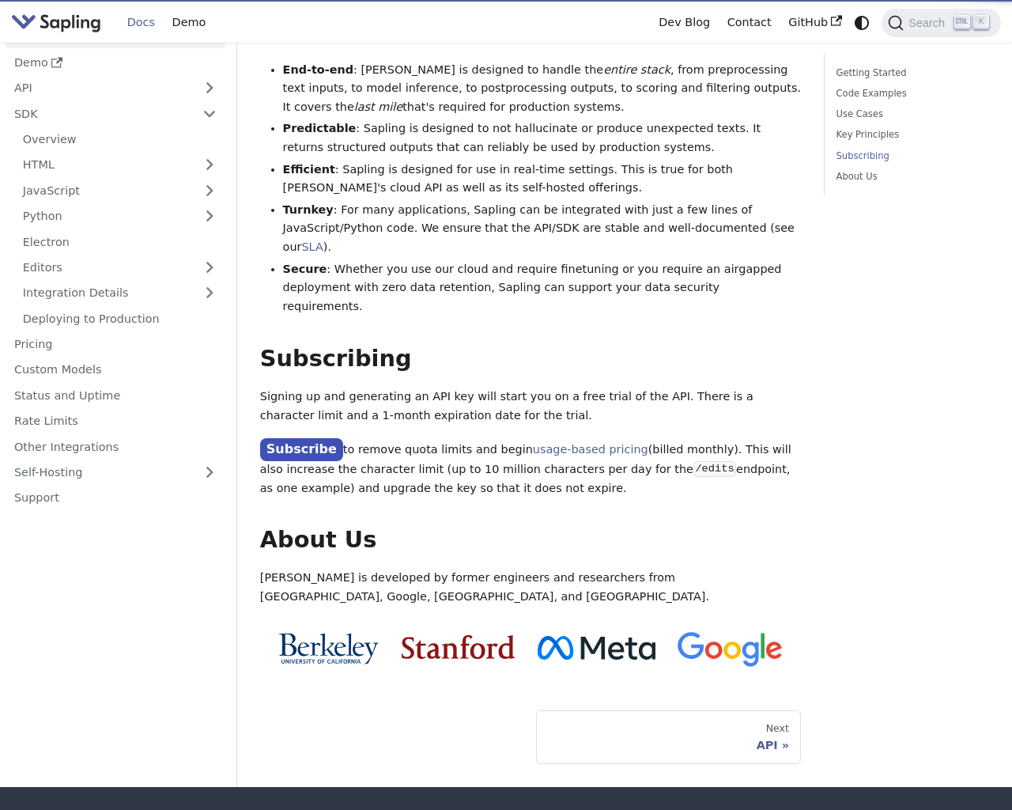
scroll to position [1382, 0]
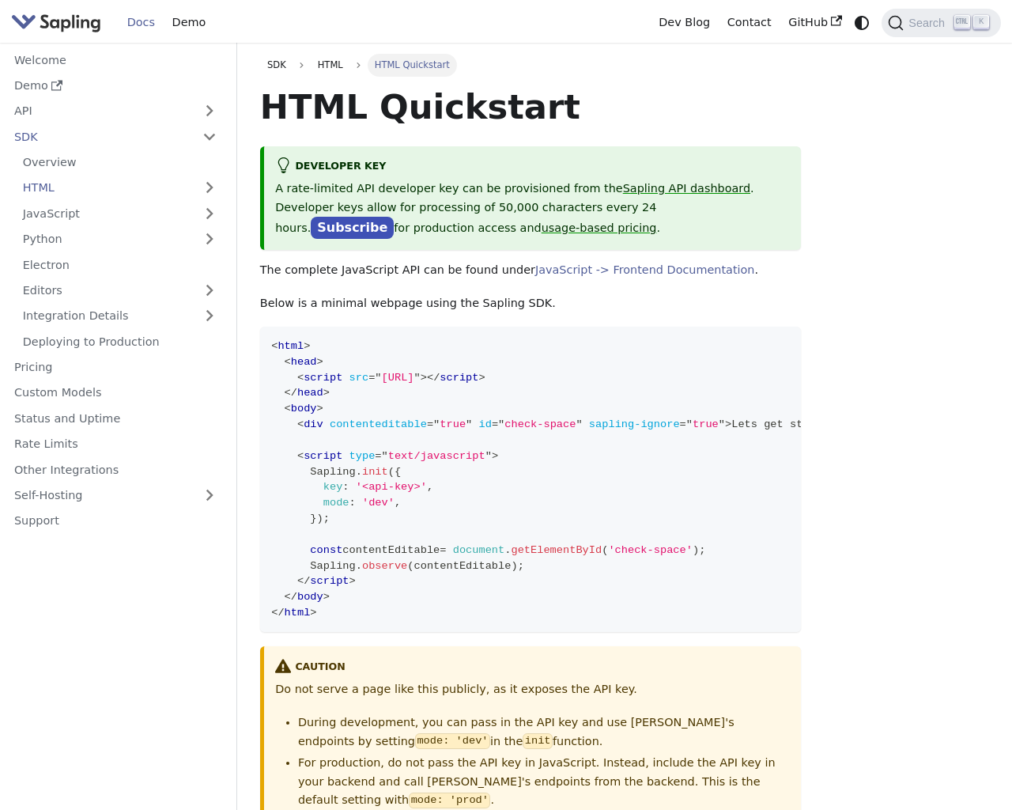
scroll to position [43, 0]
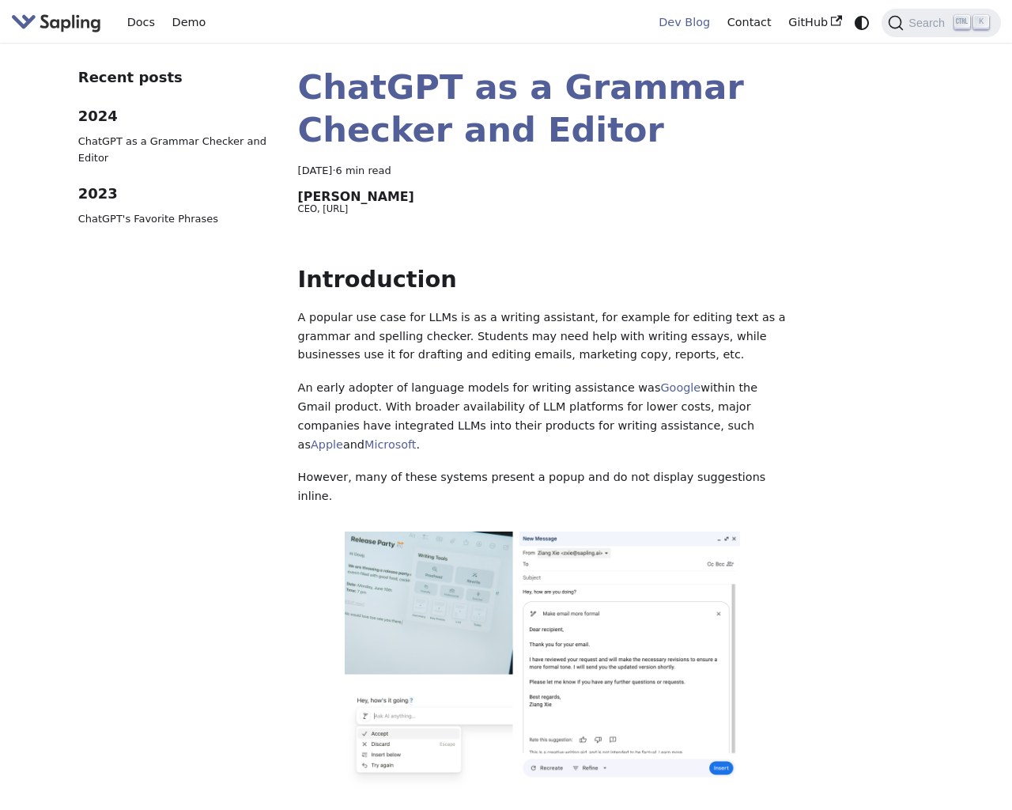
scroll to position [217, 0]
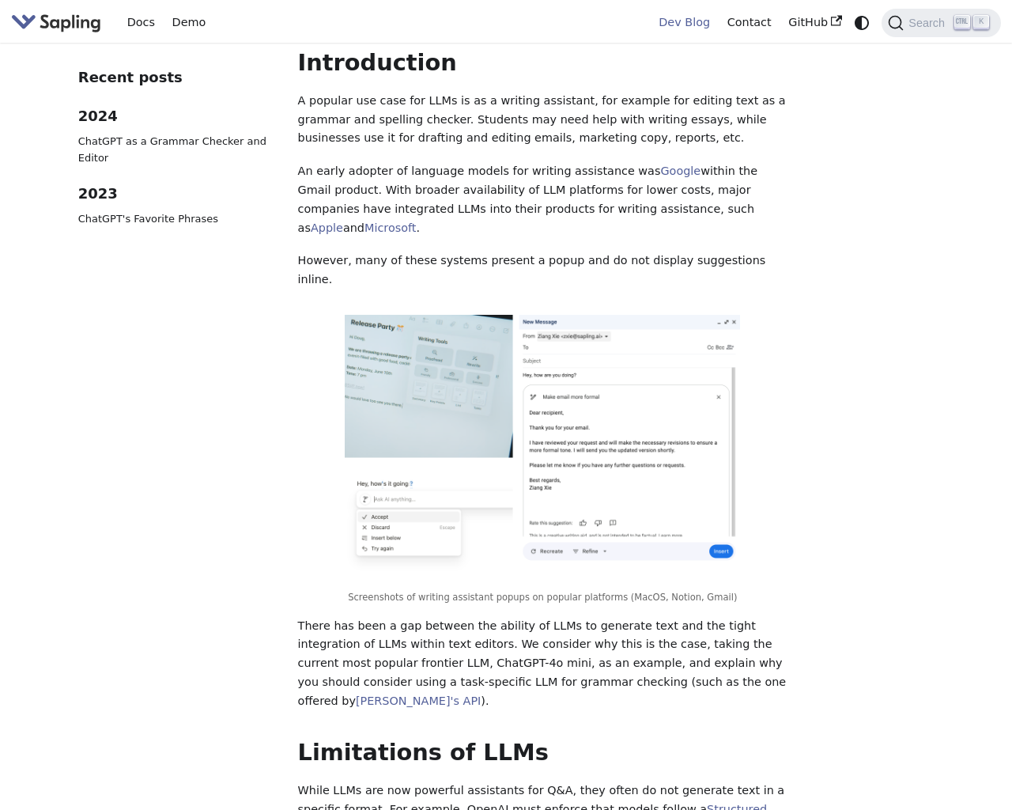
scroll to position [3372, 0]
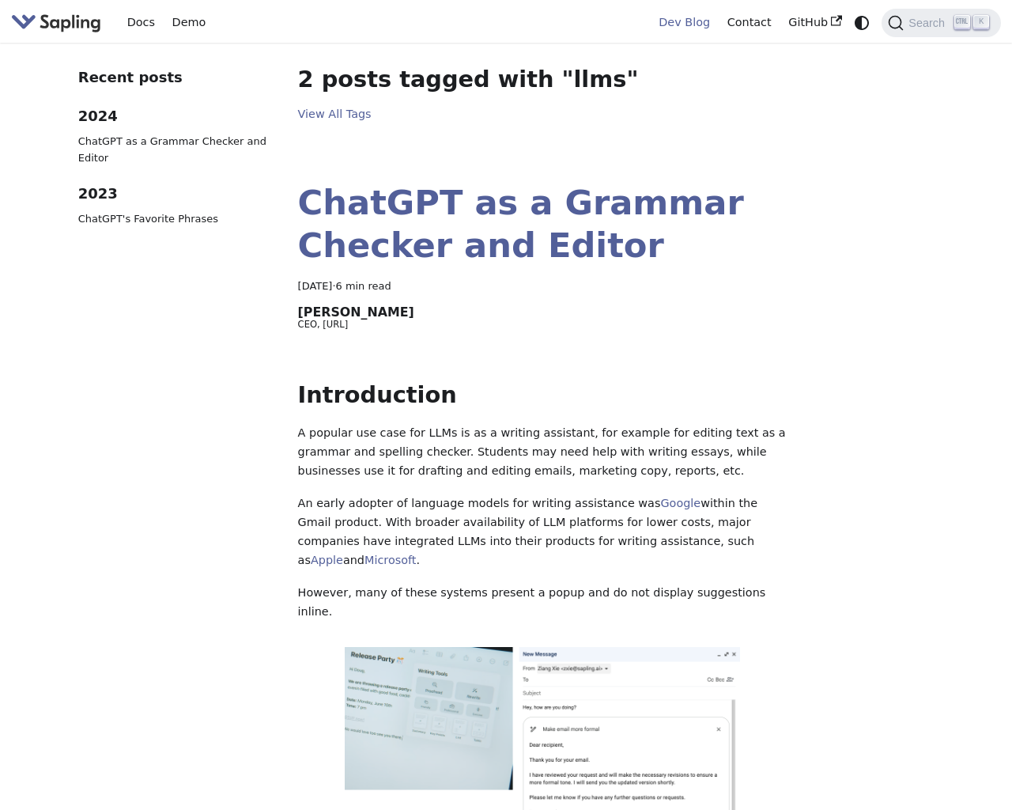
scroll to position [65, 0]
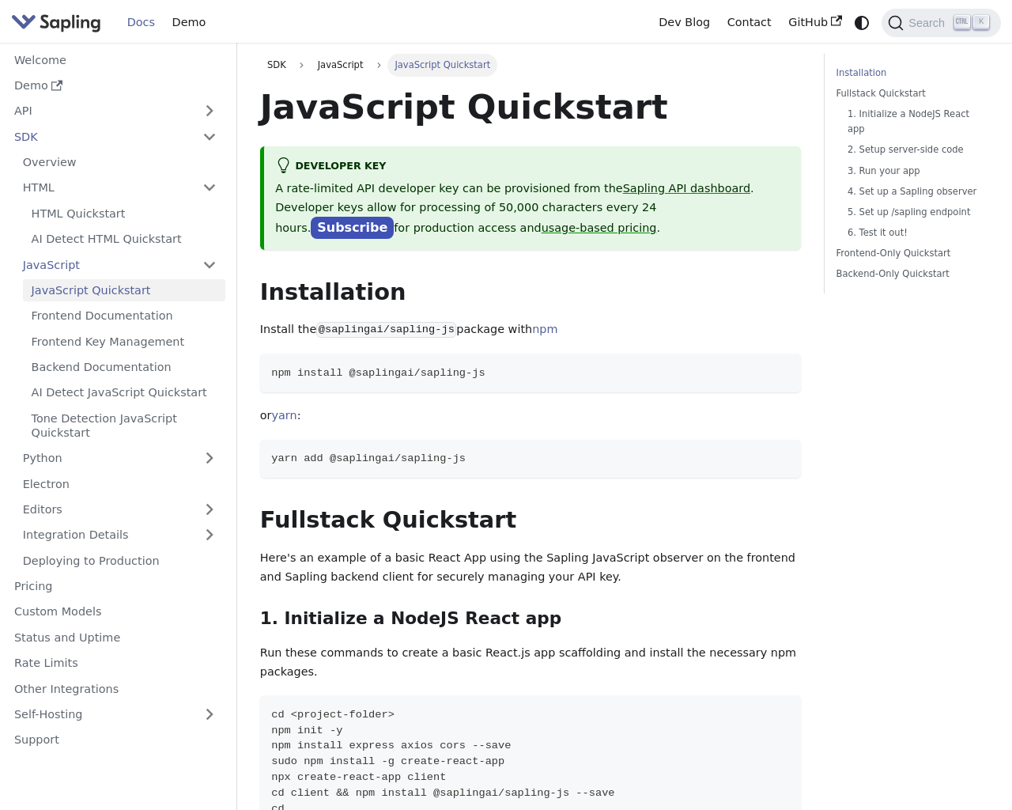
scroll to position [43, 0]
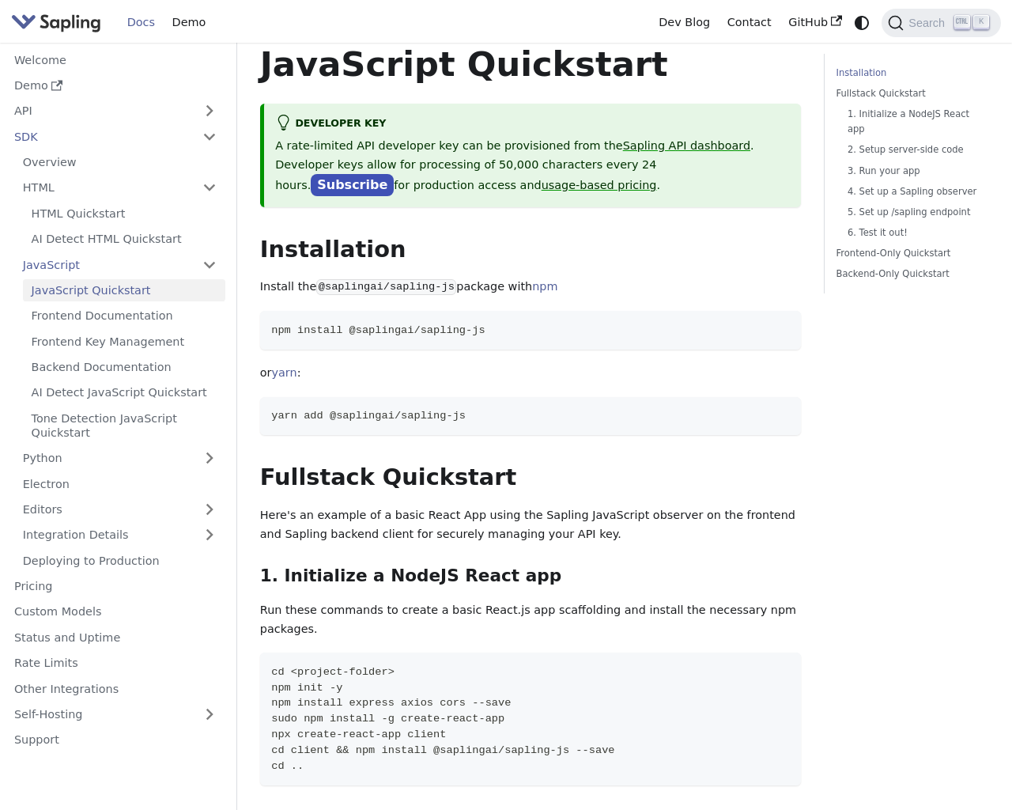
scroll to position [229, 0]
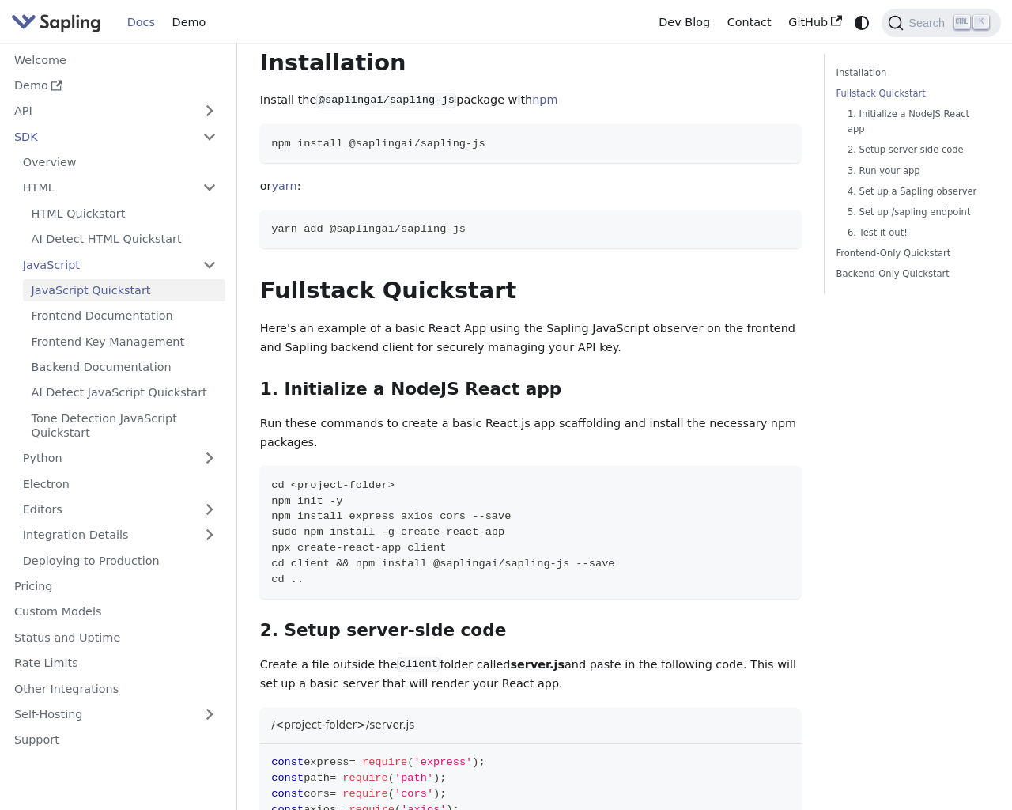
scroll to position [458, 0]
